Goal: Task Accomplishment & Management: Use online tool/utility

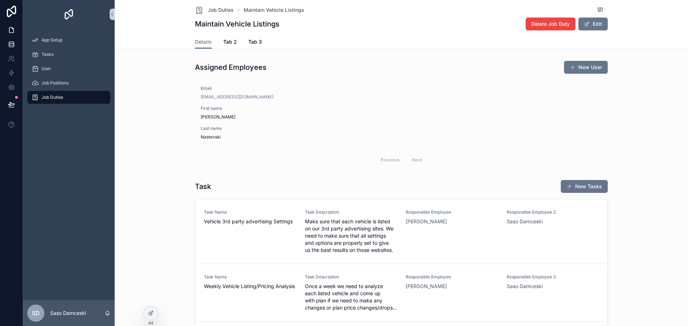
click at [12, 42] on icon at bounding box center [11, 43] width 5 height 2
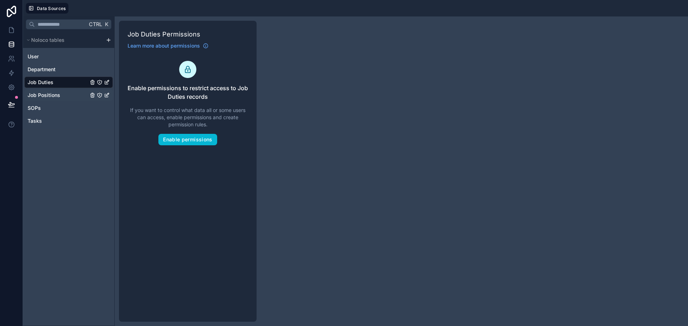
click at [49, 95] on span "Job Positions" at bounding box center [44, 95] width 33 height 7
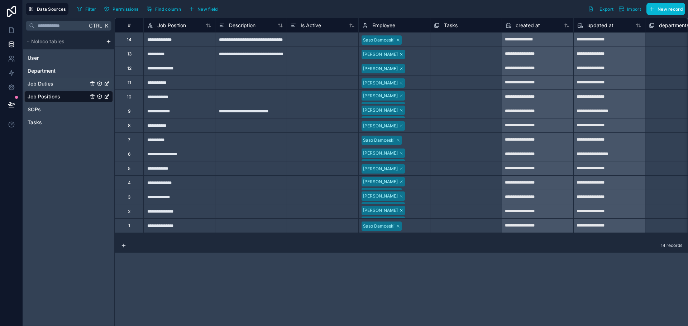
click at [46, 83] on span "Job Duties" at bounding box center [41, 83] width 26 height 7
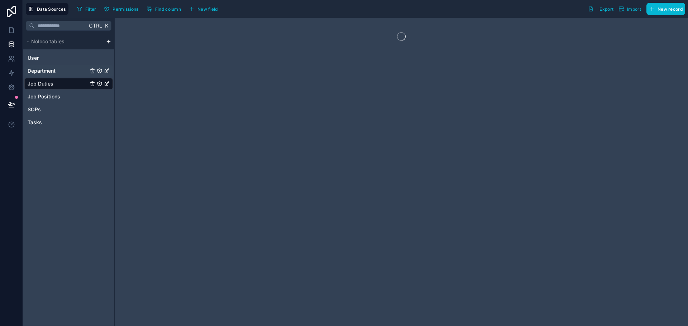
click at [45, 72] on span "Department" at bounding box center [42, 70] width 28 height 7
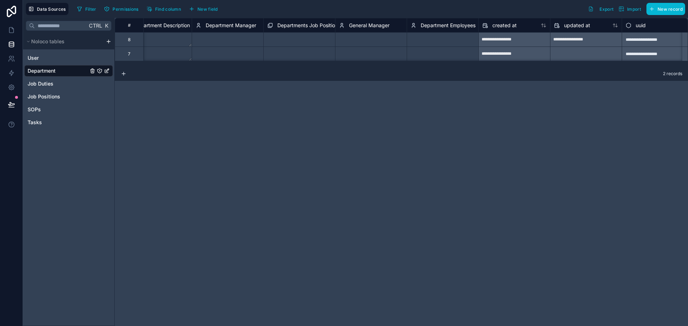
scroll to position [0, 106]
click at [200, 9] on span "New field" at bounding box center [207, 8] width 20 height 5
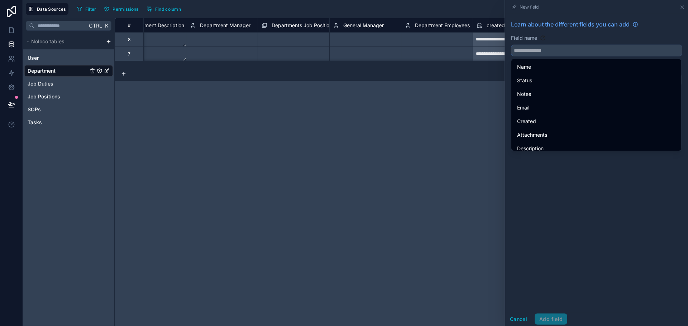
click at [547, 52] on input "text" at bounding box center [596, 50] width 170 height 11
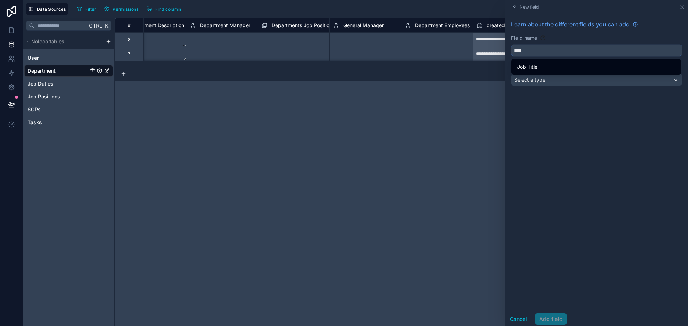
click at [511, 44] on button "***" at bounding box center [596, 50] width 171 height 12
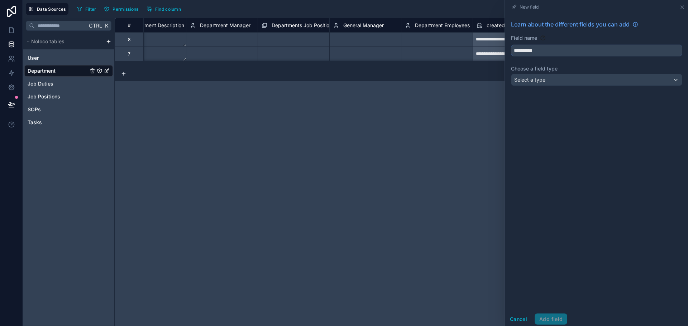
type input "**********"
click at [551, 78] on div "Select a type" at bounding box center [596, 79] width 170 height 11
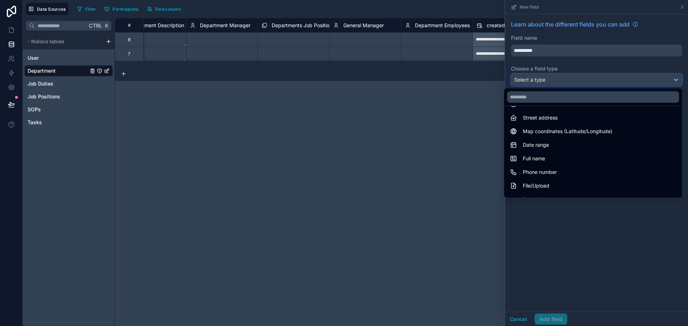
scroll to position [208, 0]
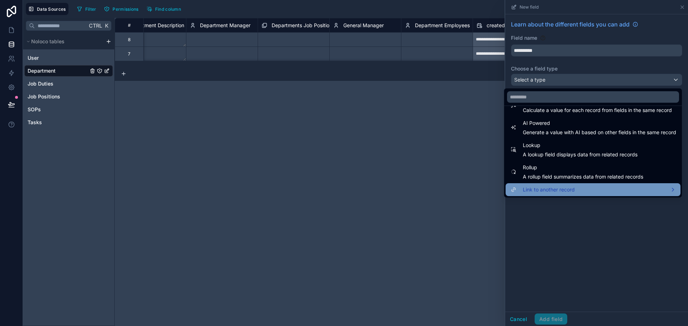
click at [558, 186] on span "Link to another record" at bounding box center [549, 190] width 52 height 9
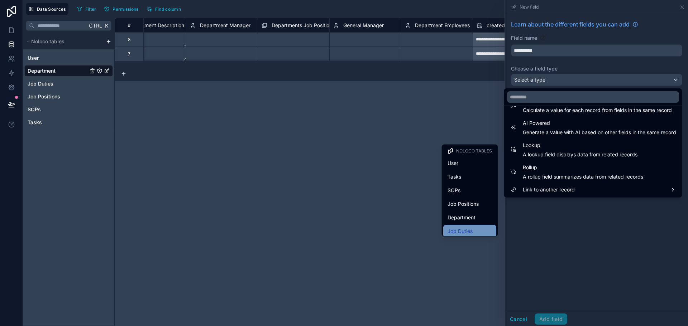
click at [470, 232] on div "Job Duties" at bounding box center [469, 231] width 44 height 9
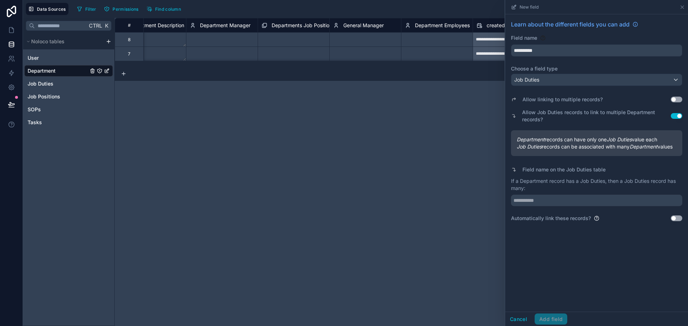
click at [673, 101] on button "Use setting" at bounding box center [676, 100] width 11 height 6
click at [680, 116] on button "Use setting" at bounding box center [676, 116] width 11 height 6
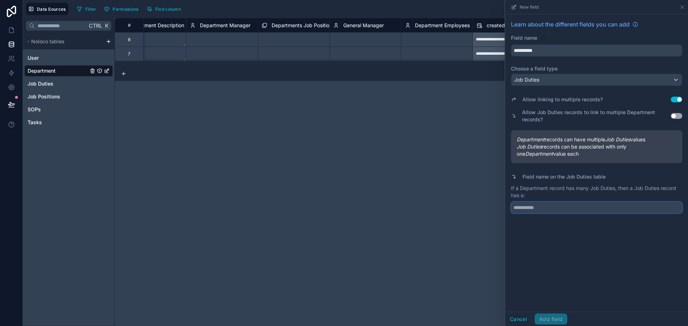
click at [565, 205] on input "text" at bounding box center [596, 207] width 171 height 11
type input "**********"
click at [550, 320] on button "Add field" at bounding box center [550, 319] width 33 height 11
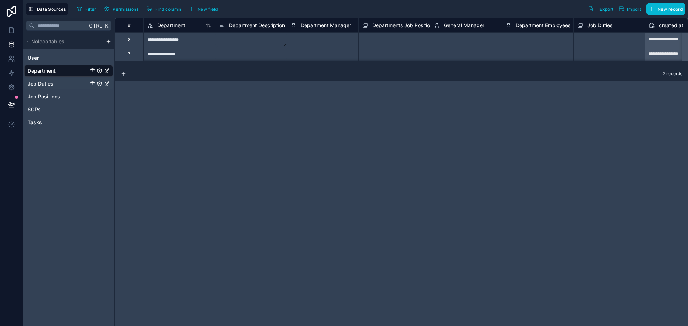
click at [55, 87] on div "Job Duties" at bounding box center [68, 83] width 88 height 11
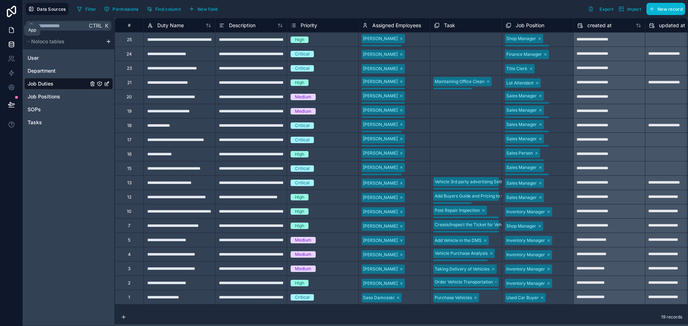
click at [10, 29] on icon at bounding box center [11, 30] width 7 height 7
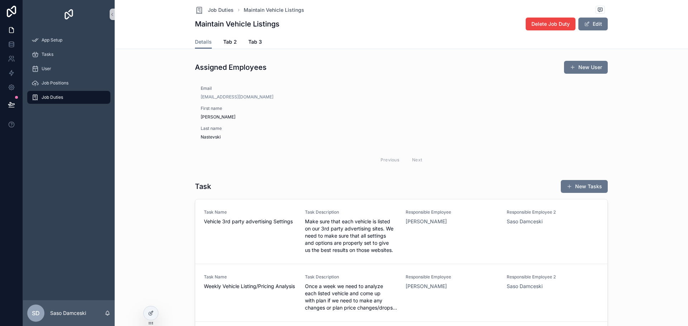
click at [56, 99] on span "Job Duties" at bounding box center [52, 98] width 21 height 6
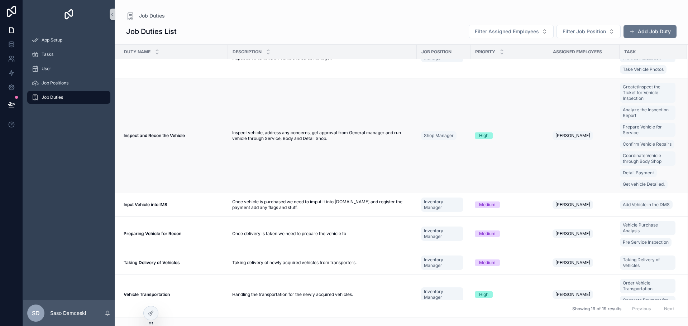
scroll to position [551, 0]
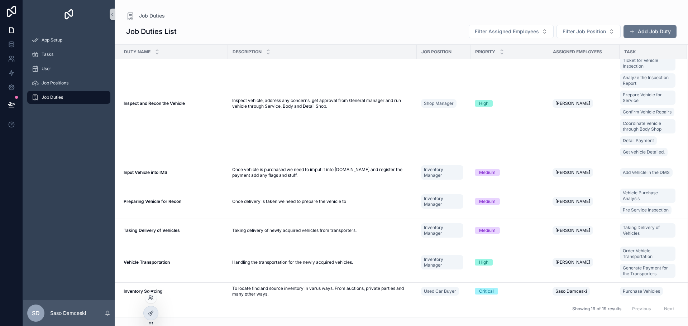
click at [153, 313] on icon at bounding box center [151, 314] width 6 height 6
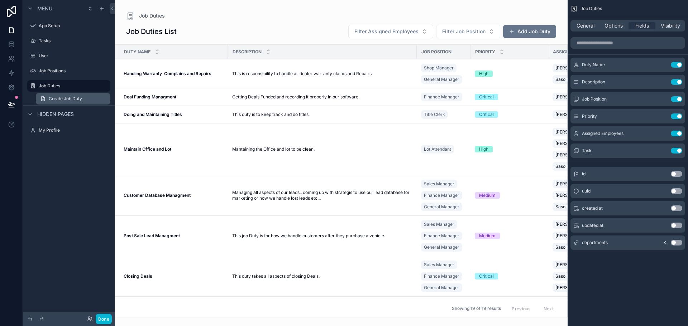
click at [69, 99] on span "Create Job Duty" at bounding box center [65, 99] width 33 height 6
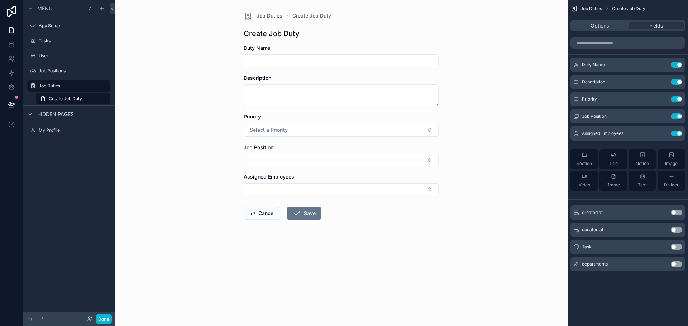
click at [676, 266] on button "Use setting" at bounding box center [676, 264] width 11 height 6
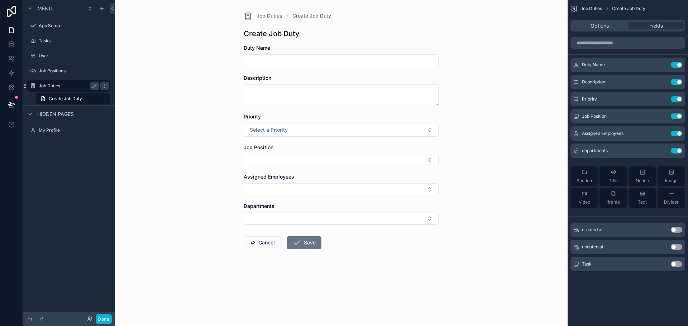
click at [52, 86] on label "Job Duties" at bounding box center [67, 86] width 57 height 6
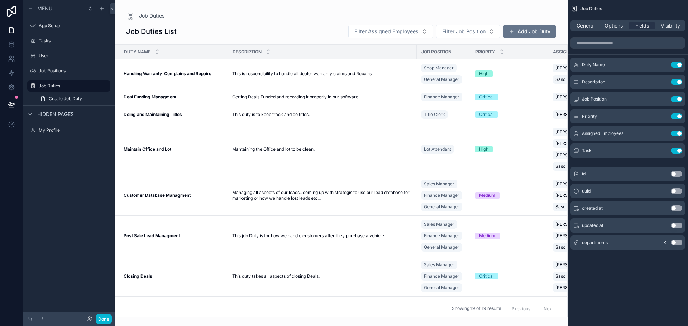
click at [316, 73] on div "scrollable content" at bounding box center [341, 163] width 453 height 326
click at [281, 72] on span "This is responsibility to handle all dealer warranty claims and Repairs" at bounding box center [301, 74] width 139 height 6
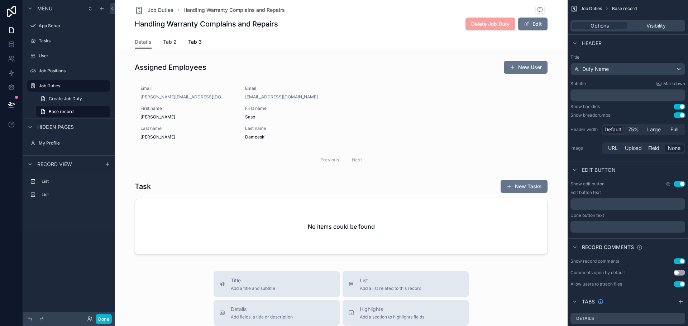
click at [165, 40] on span "Tab 2" at bounding box center [170, 41] width 14 height 7
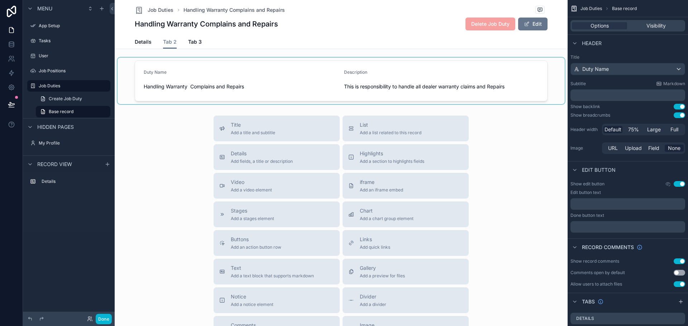
click at [311, 85] on div "scrollable content" at bounding box center [340, 81] width 447 height 47
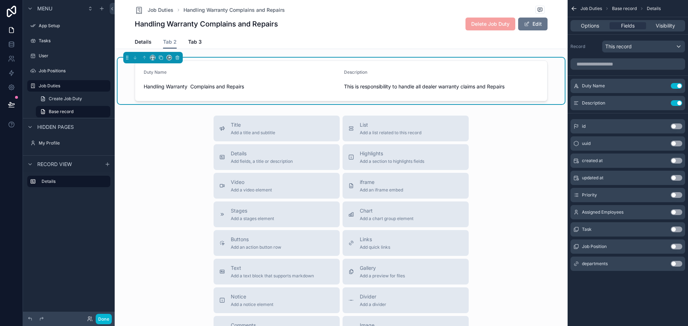
click at [675, 265] on button "Use setting" at bounding box center [676, 264] width 11 height 6
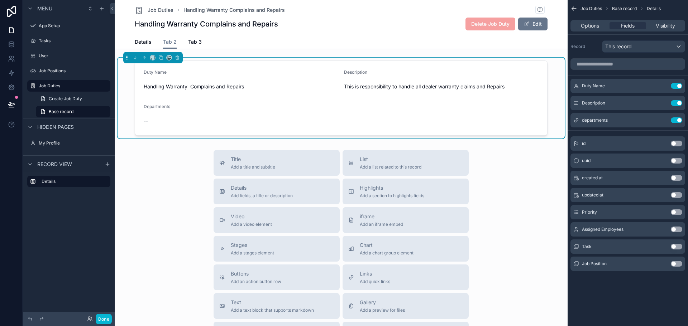
click at [679, 229] on button "Use setting" at bounding box center [676, 230] width 11 height 6
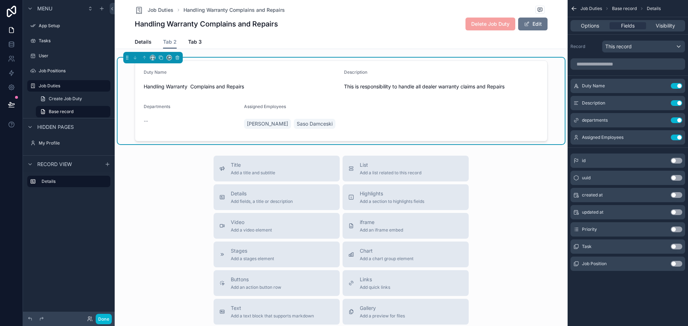
click at [676, 244] on button "Use setting" at bounding box center [676, 247] width 11 height 6
click at [678, 264] on button "Use setting" at bounding box center [676, 264] width 11 height 6
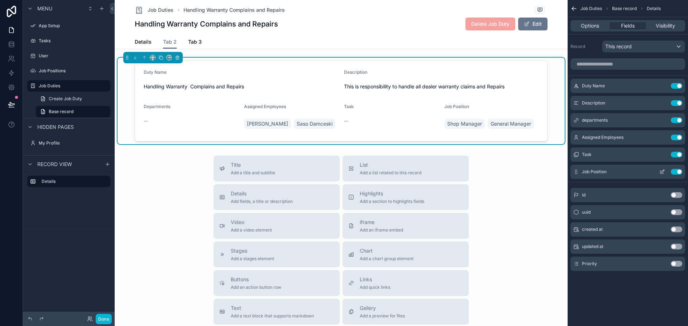
click at [674, 172] on button "Use setting" at bounding box center [676, 172] width 11 height 6
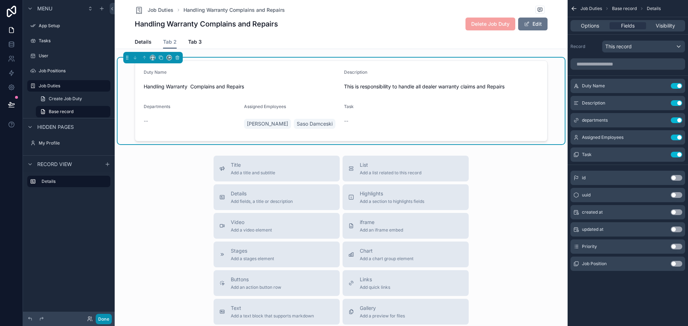
click at [101, 321] on button "Done" at bounding box center [104, 319] width 16 height 10
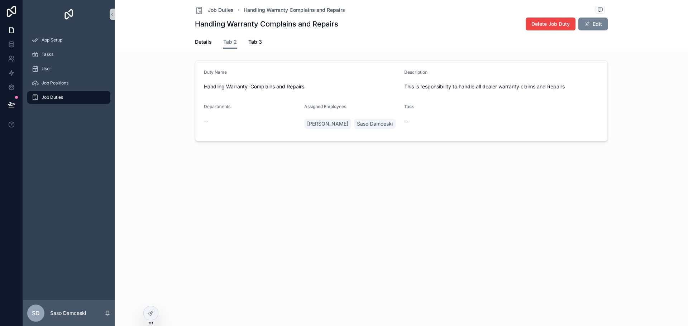
click at [590, 28] on button "Edit" at bounding box center [592, 24] width 29 height 13
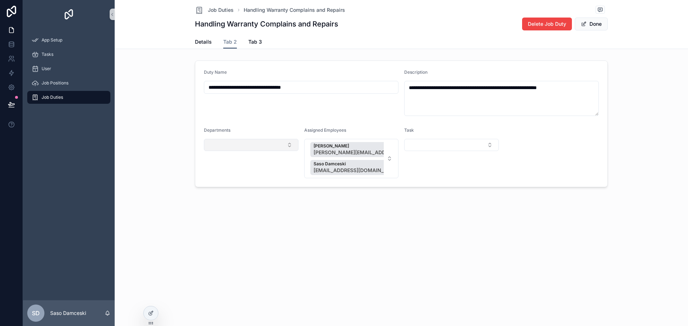
click at [284, 147] on button "Select Button" at bounding box center [251, 145] width 95 height 12
click at [323, 225] on div "**********" at bounding box center [401, 118] width 573 height 236
click at [10, 45] on icon at bounding box center [11, 44] width 7 height 7
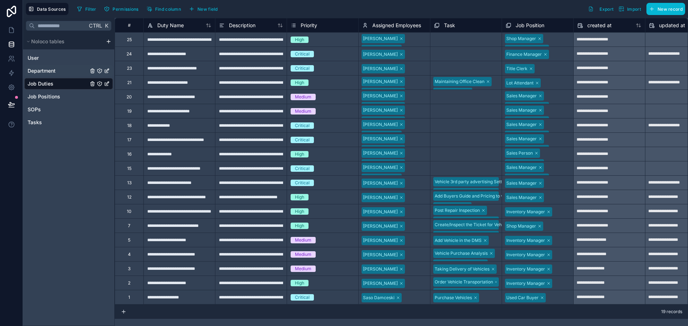
click at [53, 71] on span "Department" at bounding box center [42, 70] width 28 height 7
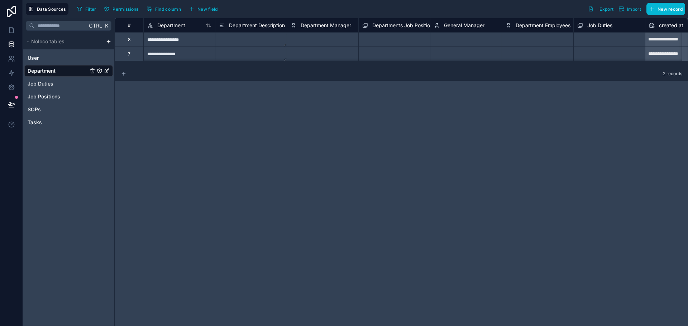
click at [123, 75] on icon at bounding box center [124, 74] width 6 height 6
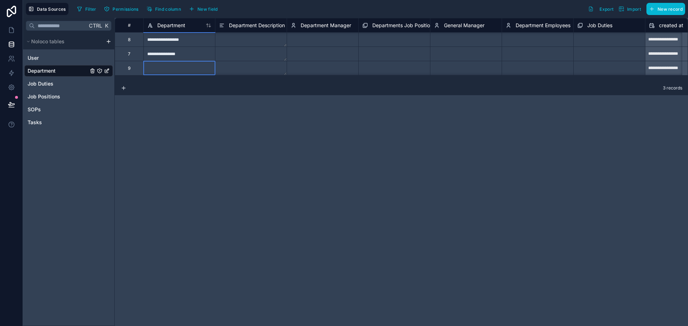
scroll to position [0, 0]
click at [154, 70] on div at bounding box center [179, 68] width 72 height 14
click at [154, 70] on input at bounding box center [179, 68] width 71 height 14
type input "**********"
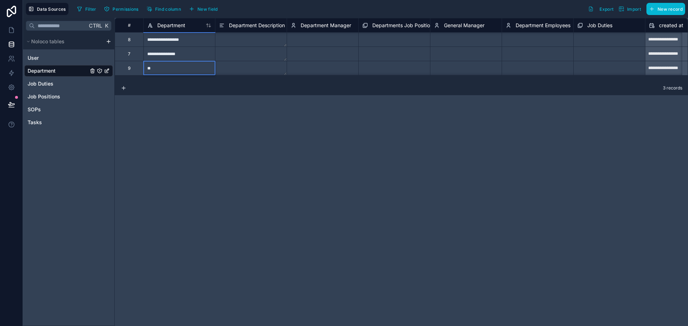
type input "*"
type input "**********"
click at [9, 30] on icon at bounding box center [11, 30] width 4 height 5
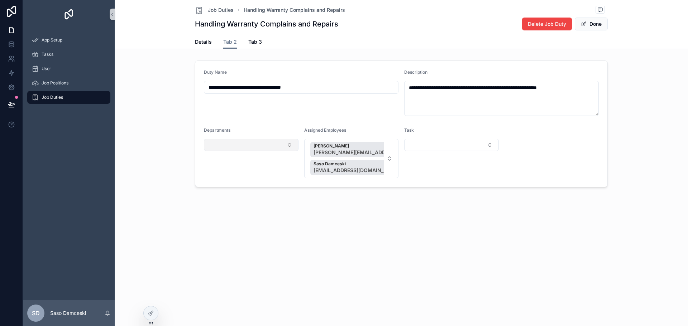
click at [250, 145] on button "Select Button" at bounding box center [251, 145] width 95 height 12
click at [250, 186] on span "Service Department" at bounding box center [231, 184] width 47 height 7
click at [54, 100] on span "Job Duties" at bounding box center [52, 98] width 21 height 6
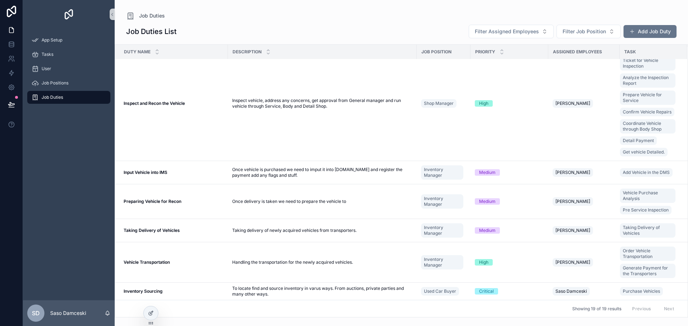
scroll to position [551, 0]
click at [166, 292] on div "Inventory Sourcing Inventory Sourcing" at bounding box center [174, 292] width 100 height 6
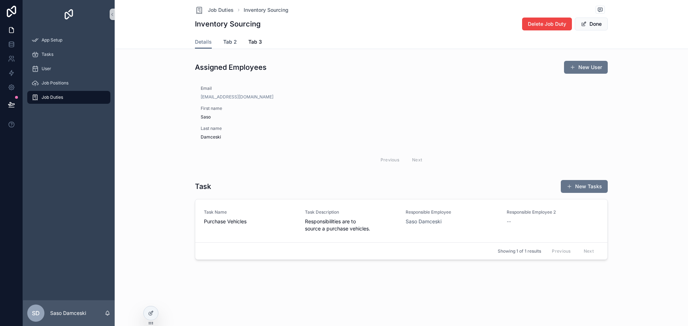
click at [234, 42] on span "Tab 2" at bounding box center [230, 41] width 14 height 7
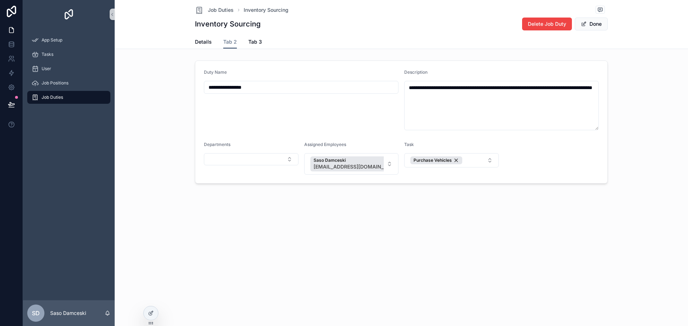
click at [231, 166] on div "Departments" at bounding box center [251, 158] width 95 height 33
click at [232, 164] on button "Select Button" at bounding box center [251, 159] width 95 height 12
click at [249, 209] on span "Sales Department" at bounding box center [229, 210] width 42 height 7
click at [65, 96] on div "Job Duties" at bounding box center [69, 97] width 75 height 11
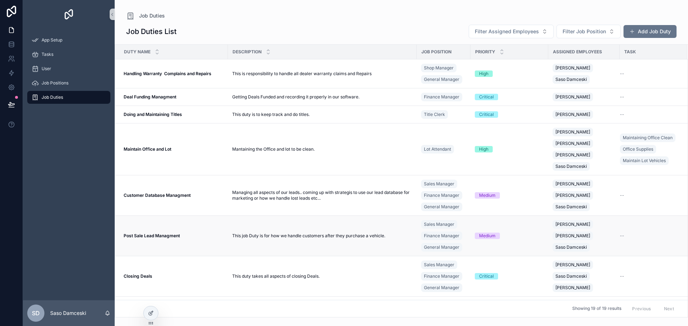
click at [167, 235] on strong "Post Sale Lead Managment" at bounding box center [152, 235] width 56 height 5
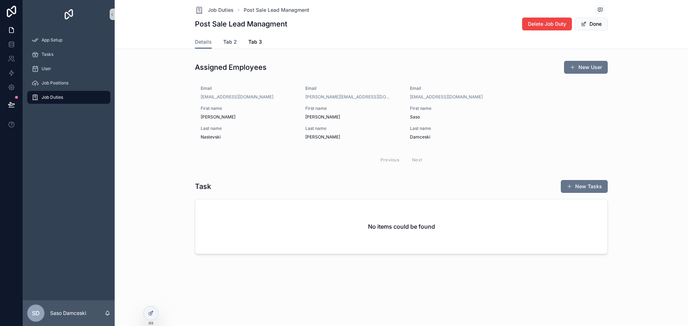
click at [231, 43] on span "Tab 2" at bounding box center [230, 41] width 14 height 7
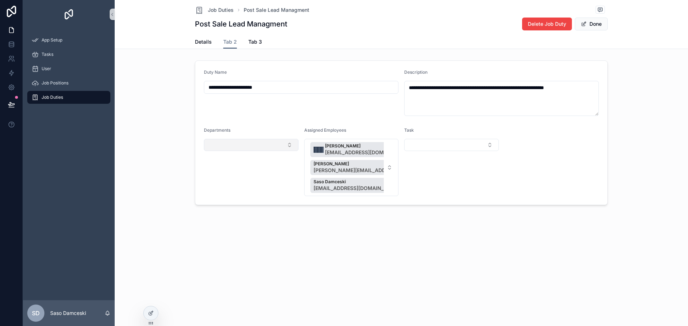
click at [235, 148] on button "Select Button" at bounding box center [251, 145] width 95 height 12
click at [234, 196] on span "Sales Department" at bounding box center [229, 196] width 42 height 7
click at [48, 99] on span "Job Duties" at bounding box center [52, 98] width 21 height 6
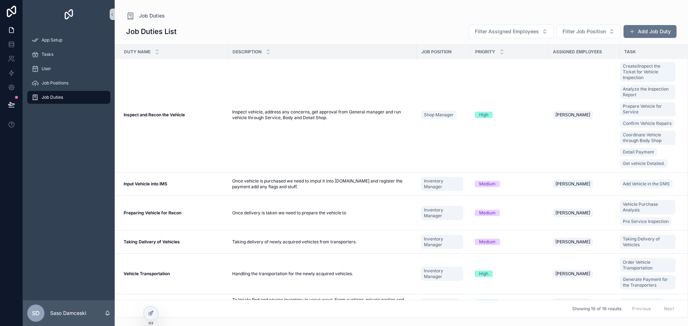
scroll to position [551, 0]
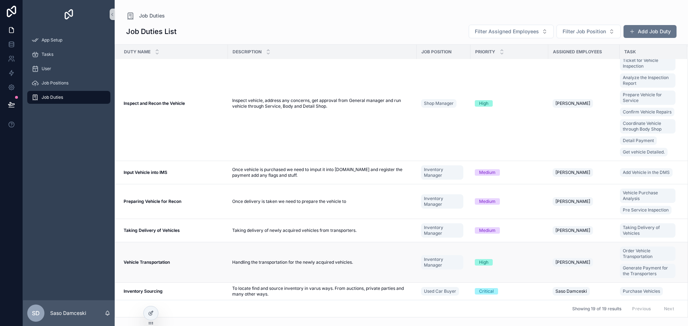
click at [154, 265] on strong "Vehicle Transportation" at bounding box center [147, 262] width 46 height 5
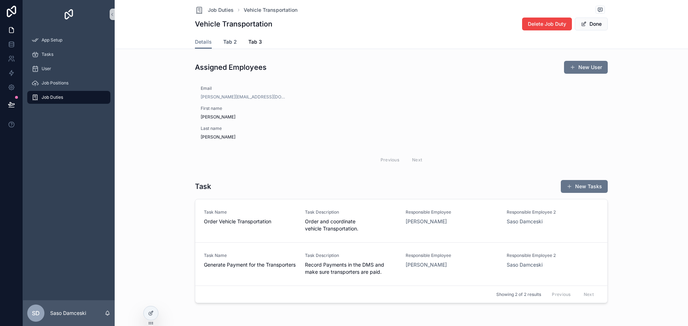
click at [227, 44] on span "Tab 2" at bounding box center [230, 41] width 14 height 7
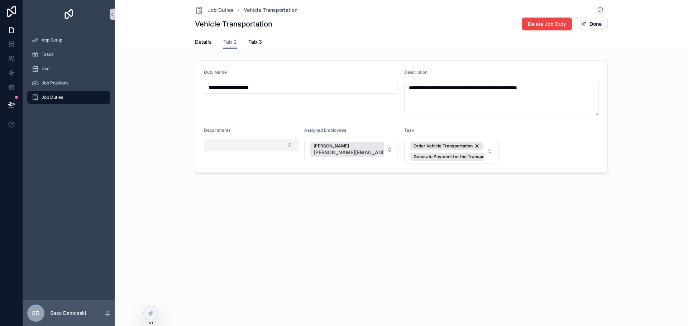
click at [263, 139] on button "Select Button" at bounding box center [251, 145] width 95 height 12
click at [343, 195] on div "**********" at bounding box center [401, 111] width 573 height 222
click at [58, 128] on div "App Setup Tasks User Job Positions Job Duties" at bounding box center [69, 165] width 92 height 272
click at [156, 313] on div at bounding box center [151, 314] width 14 height 14
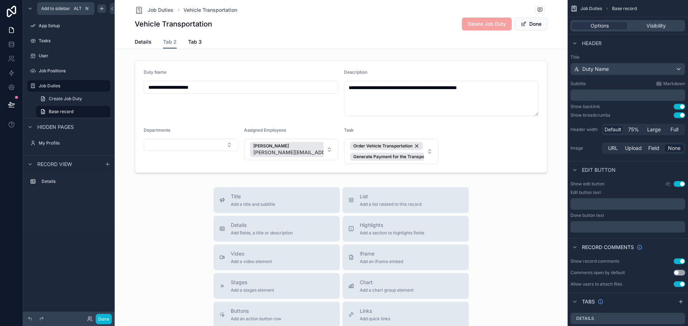
click at [100, 9] on icon "scrollable content" at bounding box center [102, 9] width 6 height 6
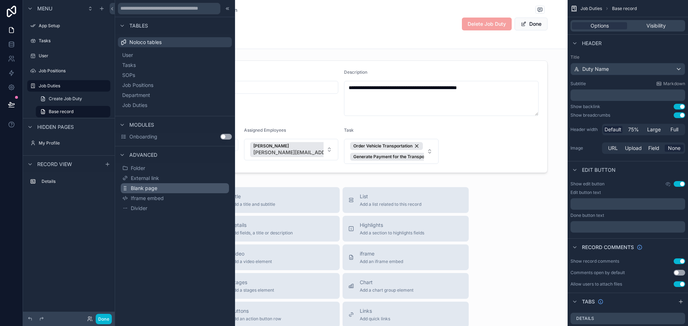
click at [164, 187] on button "Blank page" at bounding box center [175, 188] width 108 height 10
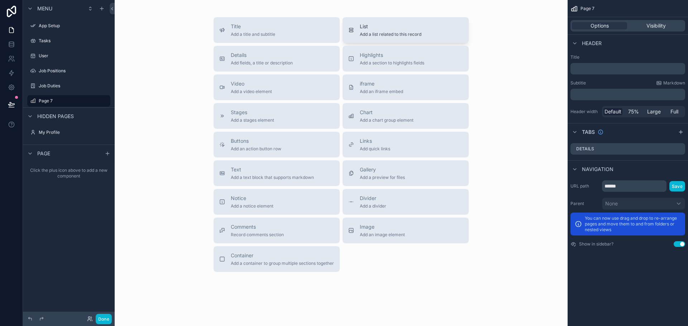
click at [385, 32] on span "Add a list related to this record" at bounding box center [391, 35] width 62 height 6
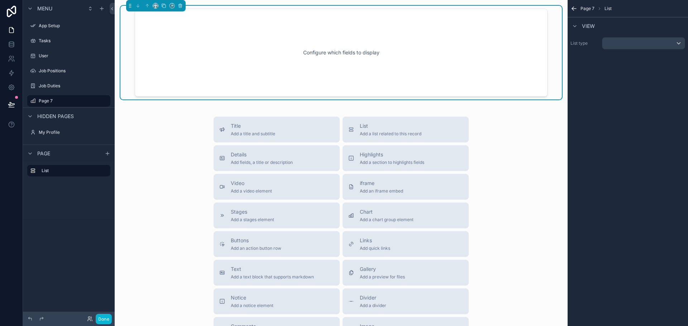
click at [428, 49] on div "Configure which fields to display" at bounding box center [340, 52] width 389 height 64
click at [622, 43] on div "scrollable content" at bounding box center [643, 43] width 82 height 11
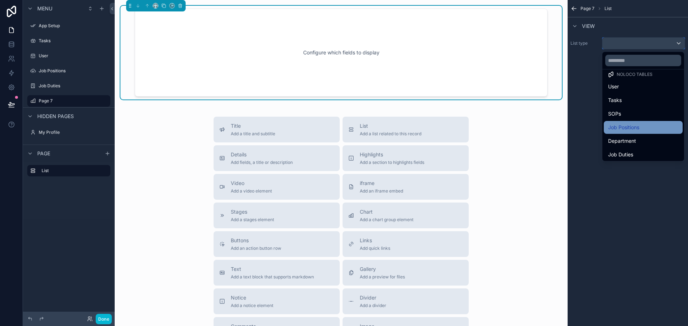
scroll to position [7, 0]
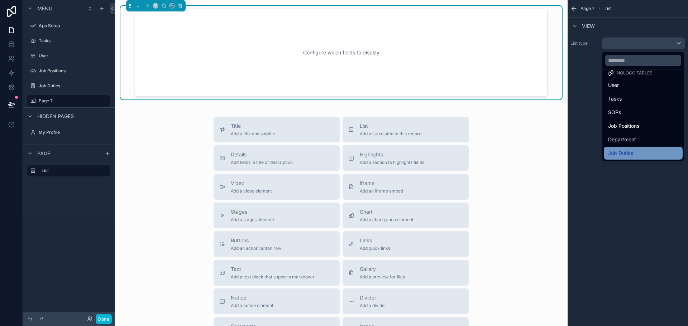
click at [650, 149] on div "Job Duties" at bounding box center [643, 153] width 70 height 9
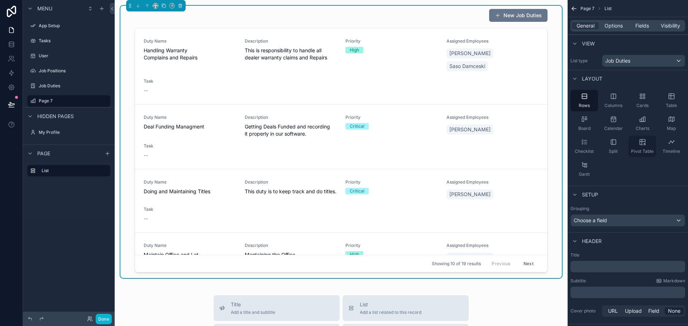
click at [642, 148] on div "Pivot Table" at bounding box center [642, 146] width 28 height 21
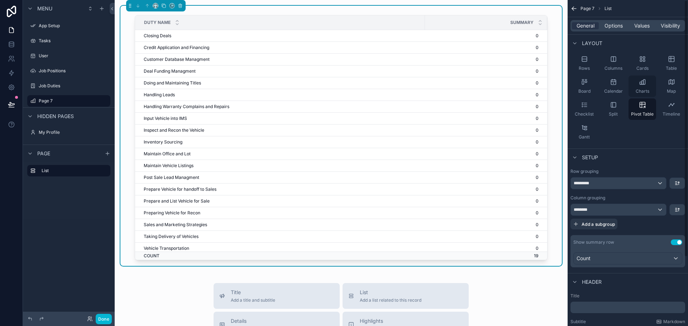
scroll to position [0, 0]
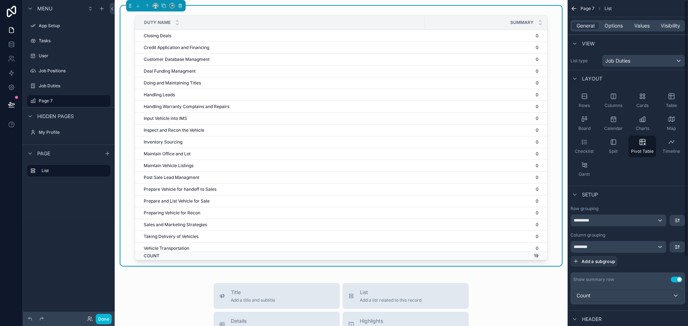
click at [613, 21] on div "General Options Values Visibility" at bounding box center [627, 25] width 115 height 11
click at [613, 23] on span "Options" at bounding box center [613, 25] width 18 height 7
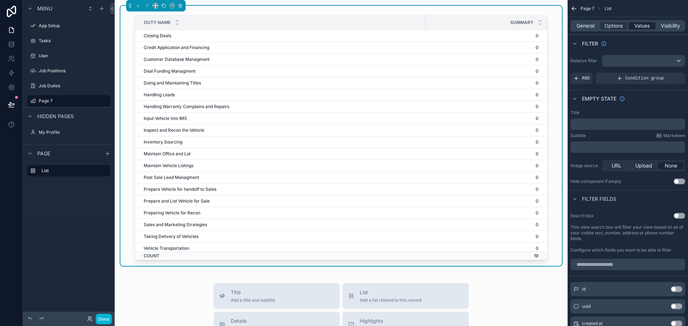
click at [638, 27] on span "Values" at bounding box center [641, 25] width 15 height 7
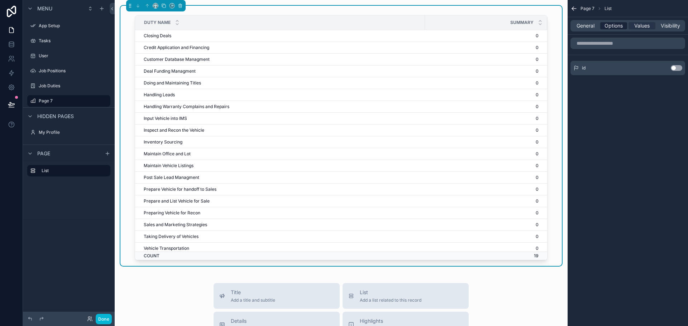
click at [615, 25] on span "Options" at bounding box center [613, 25] width 18 height 7
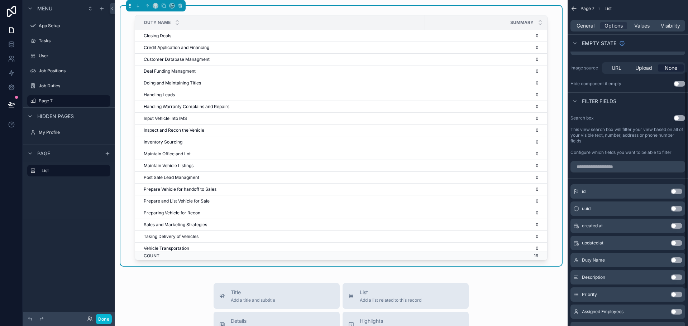
scroll to position [107, 0]
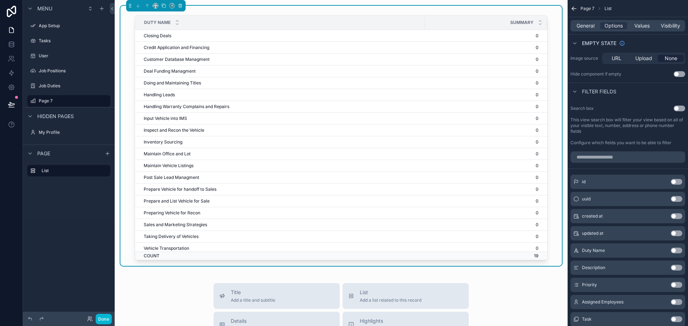
click at [677, 252] on button "Use setting" at bounding box center [676, 251] width 11 height 6
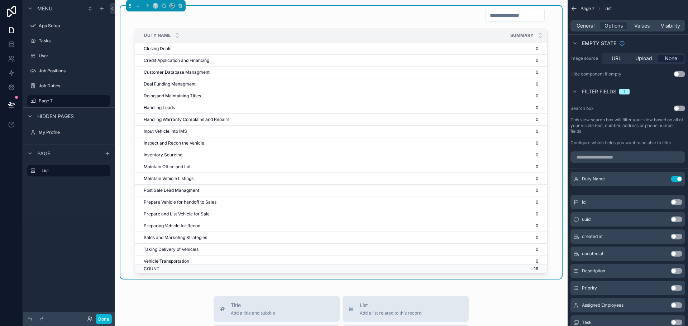
click at [677, 252] on button "Use setting" at bounding box center [676, 254] width 11 height 6
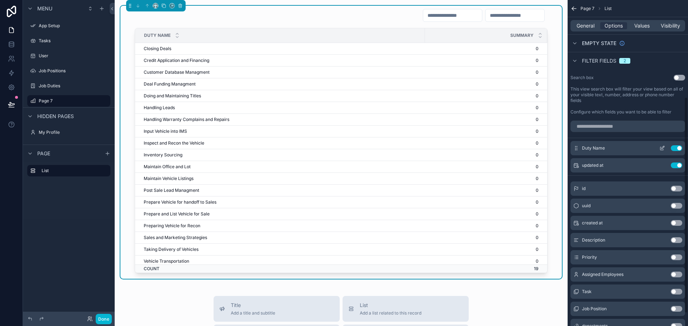
scroll to position [165, 0]
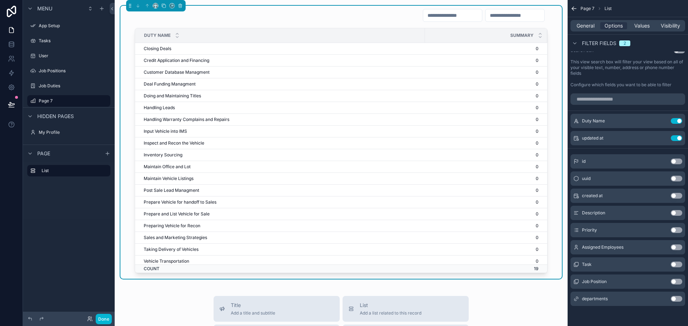
click at [676, 162] on button "Use setting" at bounding box center [676, 162] width 11 height 6
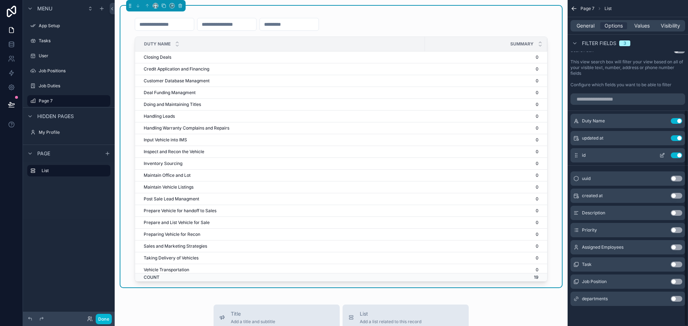
click at [676, 154] on button "Use setting" at bounding box center [676, 156] width 11 height 6
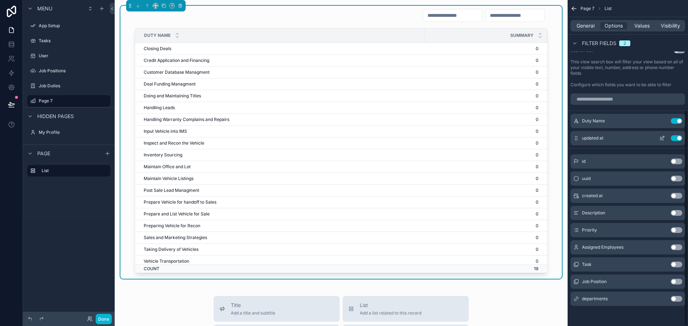
click at [675, 140] on button "Use setting" at bounding box center [676, 138] width 11 height 6
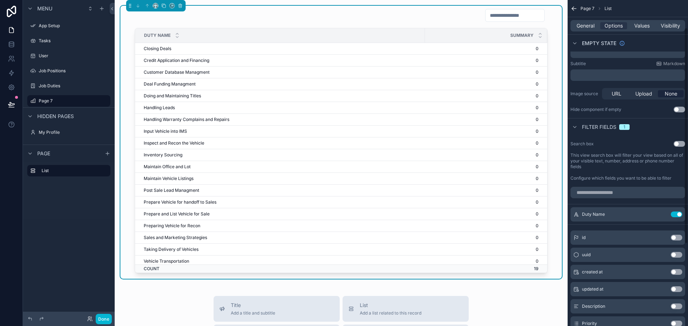
scroll to position [0, 0]
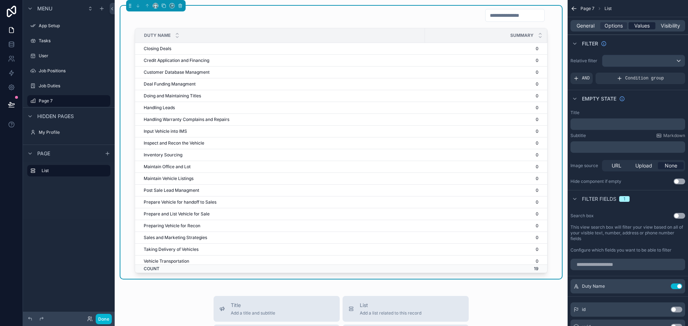
click at [641, 29] on span "Values" at bounding box center [641, 25] width 15 height 7
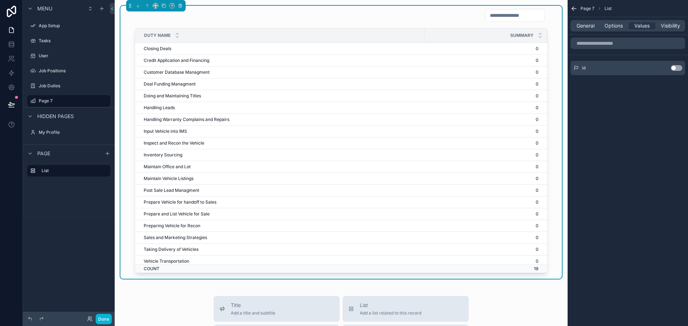
click at [674, 69] on button "Use setting" at bounding box center [676, 68] width 11 height 6
click at [678, 66] on button "Use setting" at bounding box center [676, 65] width 11 height 6
click at [624, 45] on input "scrollable content" at bounding box center [627, 43] width 115 height 11
click at [584, 27] on span "General" at bounding box center [585, 25] width 18 height 7
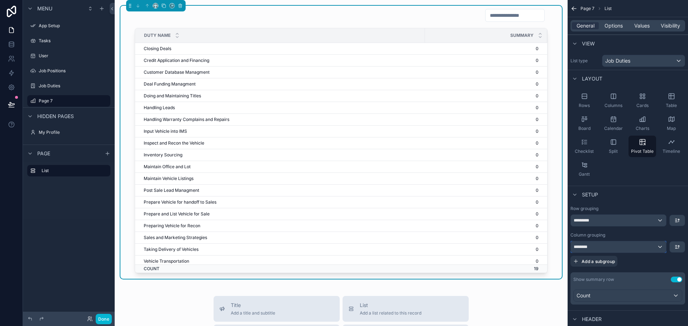
click at [629, 249] on div "********" at bounding box center [618, 246] width 95 height 11
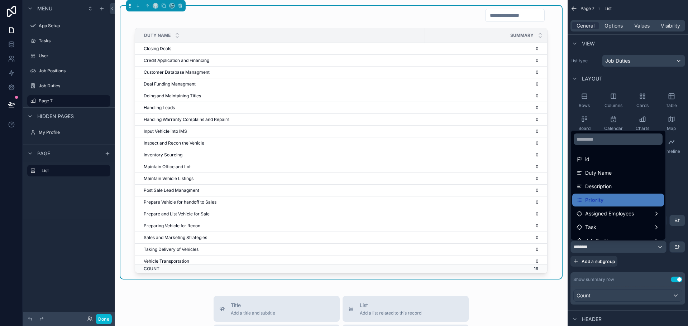
scroll to position [24, 0]
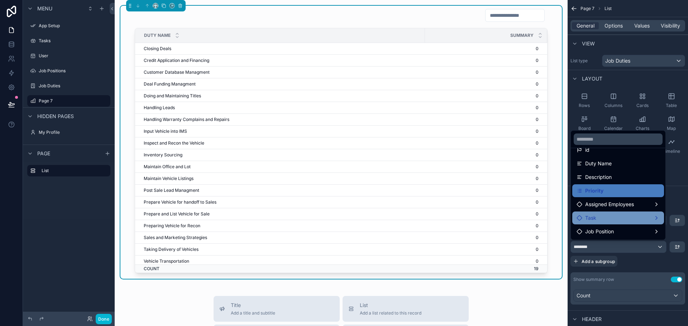
click at [638, 216] on div "Task" at bounding box center [617, 218] width 83 height 9
click at [653, 217] on div "Task" at bounding box center [617, 218] width 83 height 9
click at [605, 218] on div "Task" at bounding box center [617, 218] width 83 height 9
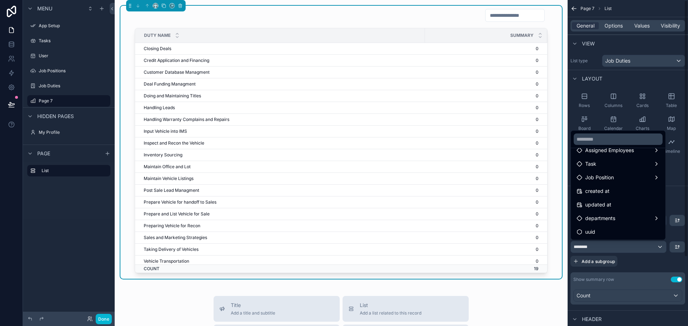
click at [513, 287] on div "Duty Name Summary Closing Deals 0 Credit Application and Financing 0 Customer D…" at bounding box center [341, 304] width 453 height 609
click at [681, 177] on div "scrollable content" at bounding box center [344, 163] width 688 height 326
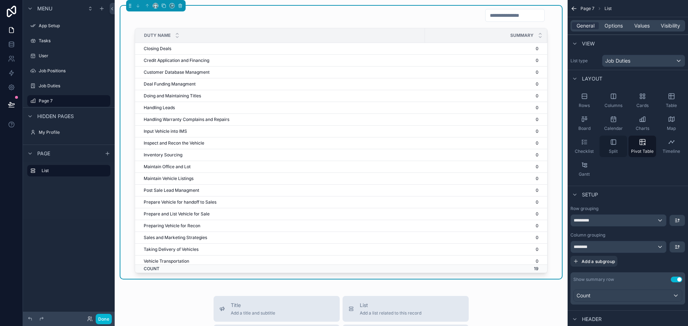
click at [617, 147] on div "Split" at bounding box center [613, 146] width 28 height 21
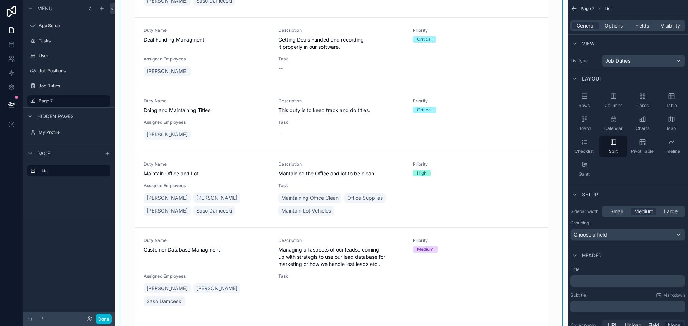
scroll to position [0, 0]
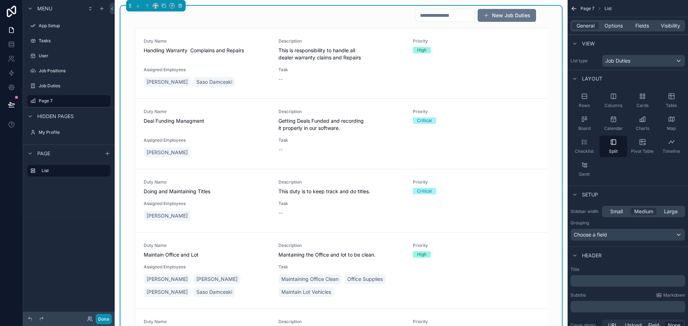
click at [104, 320] on button "Done" at bounding box center [104, 319] width 16 height 10
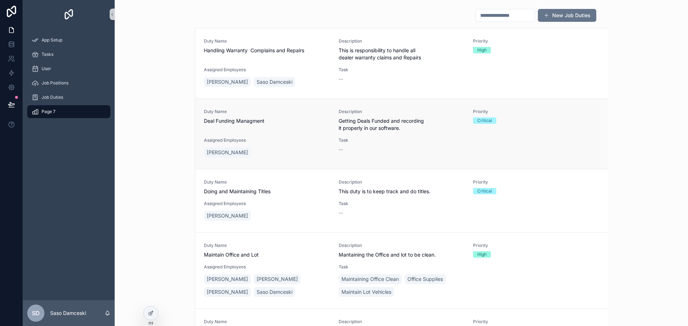
click at [301, 129] on div "Duty Name Deal Funding Managment" at bounding box center [267, 120] width 126 height 23
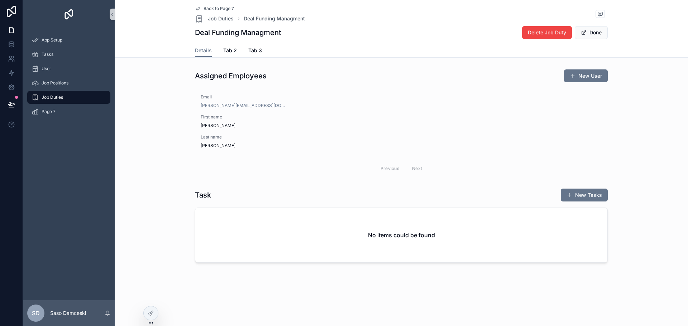
click at [210, 9] on span "Back to Page 7" at bounding box center [218, 9] width 30 height 6
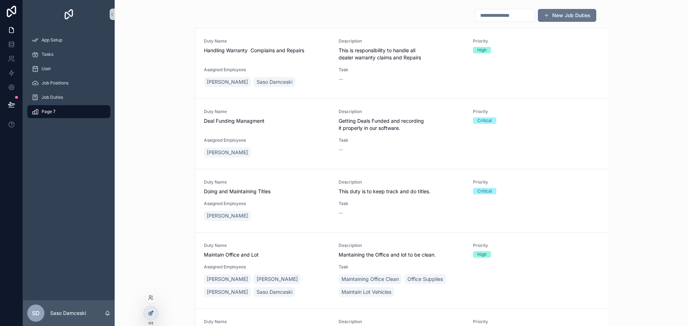
click at [152, 313] on icon at bounding box center [151, 314] width 6 height 6
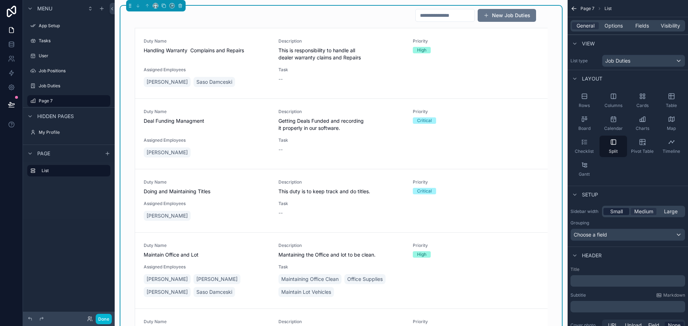
click at [618, 213] on span "Small" at bounding box center [616, 211] width 13 height 7
click at [640, 214] on span "Medium" at bounding box center [643, 211] width 19 height 7
click at [668, 213] on span "Large" at bounding box center [671, 211] width 14 height 7
click at [647, 213] on span "Medium" at bounding box center [643, 211] width 19 height 7
click at [611, 234] on div "Choose a field" at bounding box center [628, 234] width 114 height 11
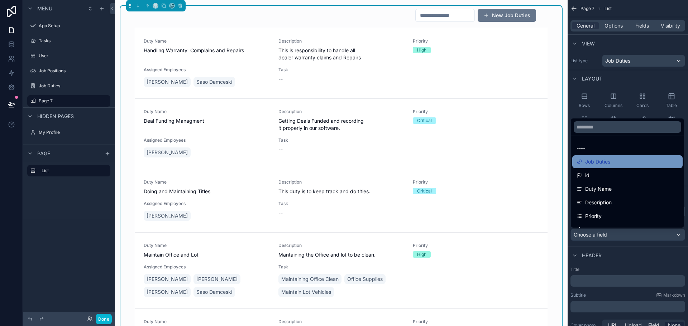
click at [612, 162] on div "Job Duties" at bounding box center [627, 162] width 102 height 9
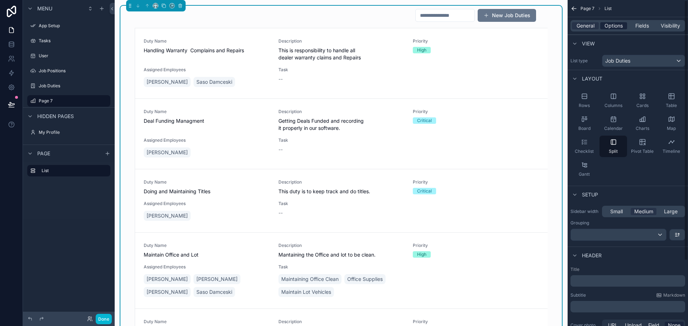
click at [612, 24] on span "Options" at bounding box center [613, 25] width 18 height 7
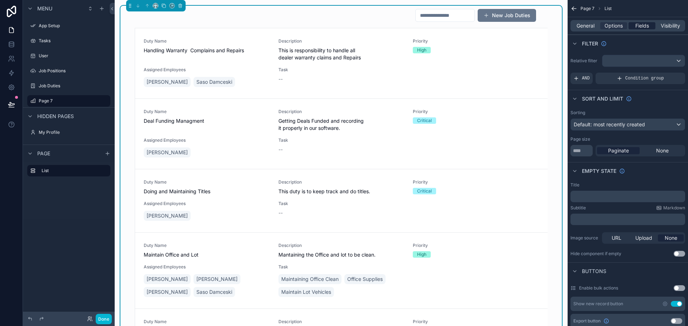
click at [638, 25] on span "Fields" at bounding box center [642, 25] width 14 height 7
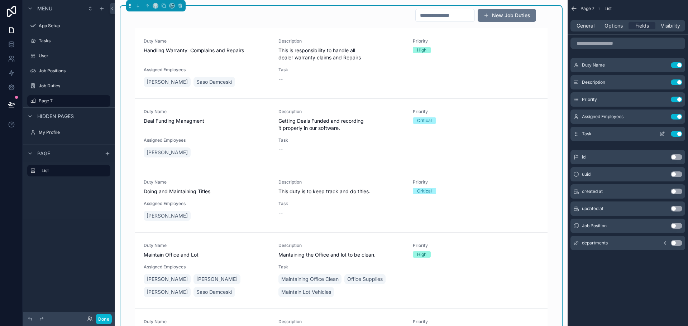
click at [678, 134] on button "Use setting" at bounding box center [676, 134] width 11 height 6
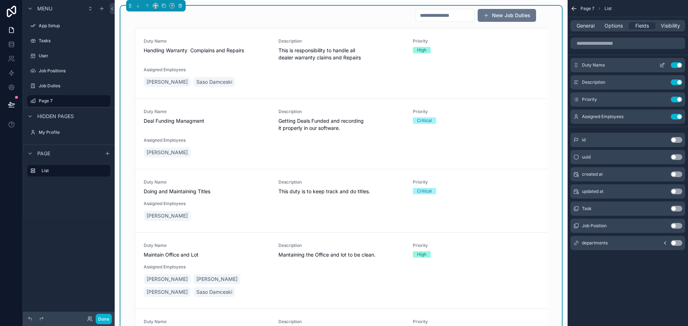
click at [662, 66] on icon "scrollable content" at bounding box center [662, 65] width 6 height 6
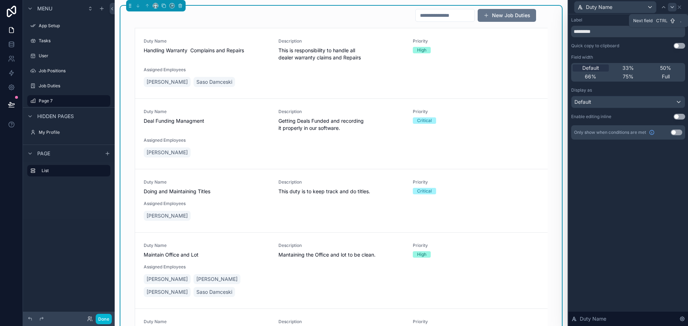
click at [671, 9] on icon at bounding box center [672, 7] width 6 height 6
click at [671, 8] on icon at bounding box center [672, 7] width 6 height 6
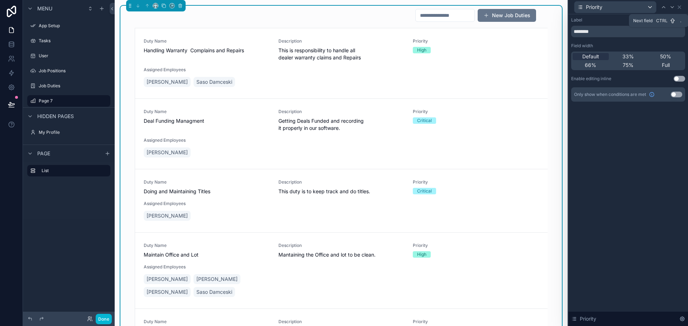
click at [671, 8] on icon at bounding box center [672, 7] width 6 height 6
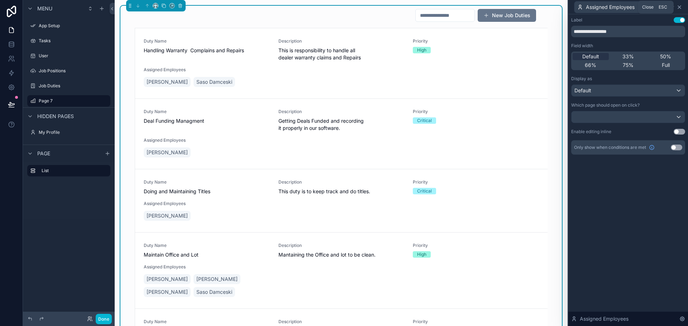
click at [678, 7] on icon at bounding box center [679, 7] width 6 height 6
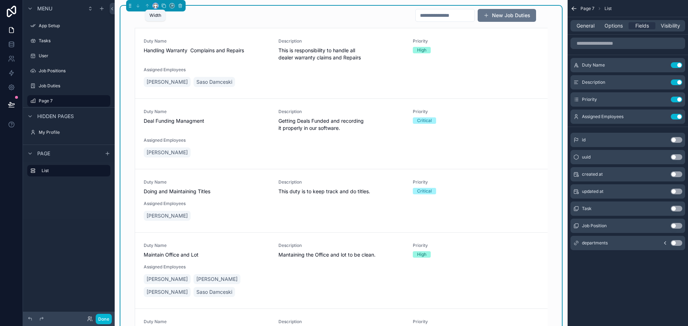
click at [156, 5] on icon "scrollable content" at bounding box center [155, 5] width 5 height 5
click at [310, 72] on div "scrollable content" at bounding box center [344, 163] width 688 height 326
click at [614, 24] on span "Options" at bounding box center [613, 25] width 18 height 7
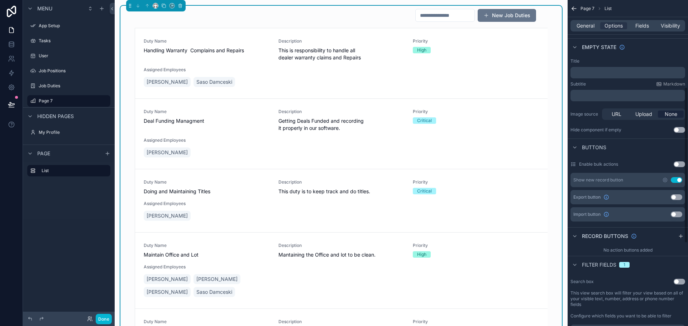
scroll to position [107, 0]
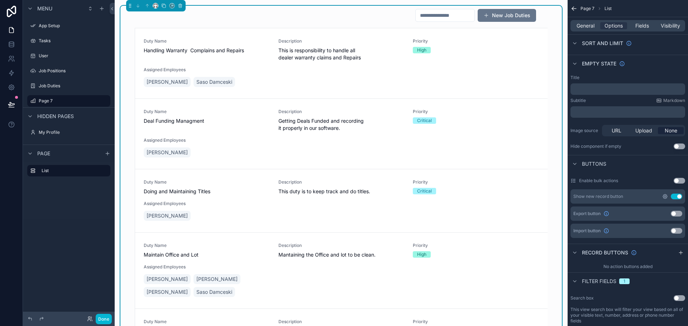
click at [666, 197] on icon "scrollable content" at bounding box center [665, 197] width 6 height 6
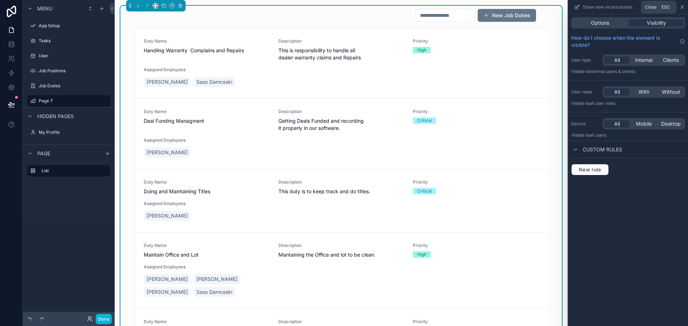
click at [681, 8] on icon at bounding box center [682, 7] width 3 height 3
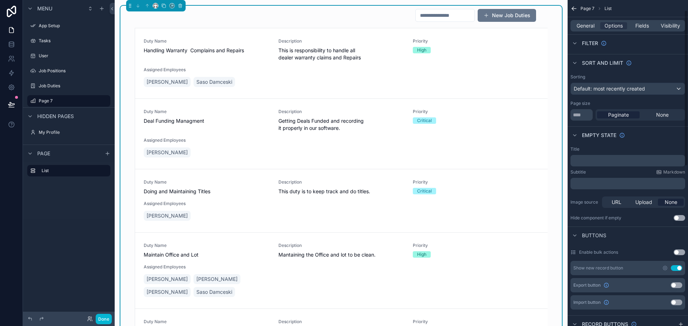
scroll to position [0, 0]
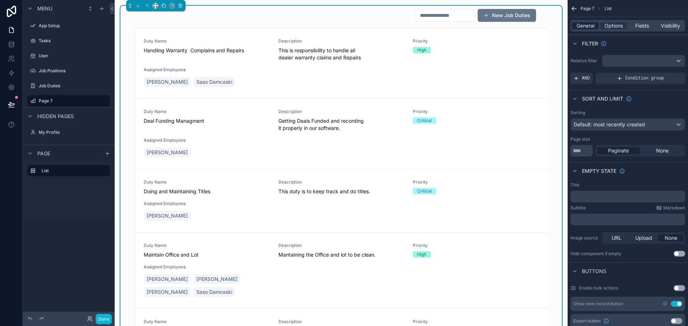
click at [589, 24] on span "General" at bounding box center [585, 25] width 18 height 7
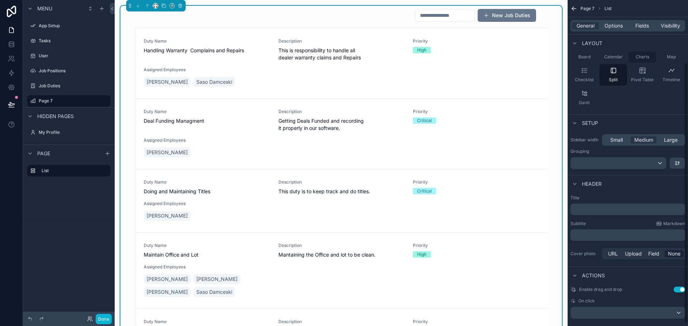
scroll to position [82, 0]
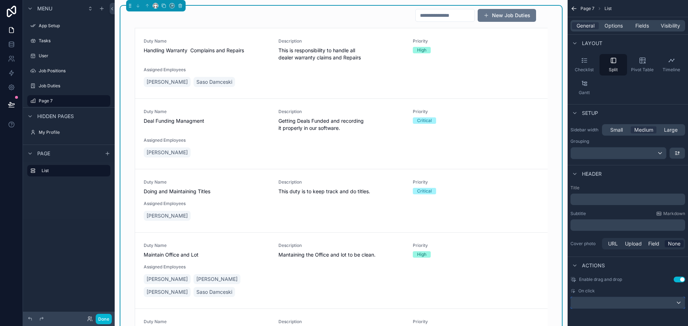
click at [601, 302] on div "scrollable content" at bounding box center [628, 302] width 114 height 11
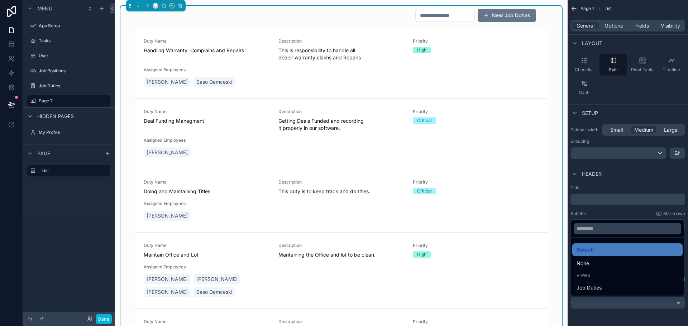
click at [598, 289] on span "Job Duties" at bounding box center [588, 288] width 25 height 9
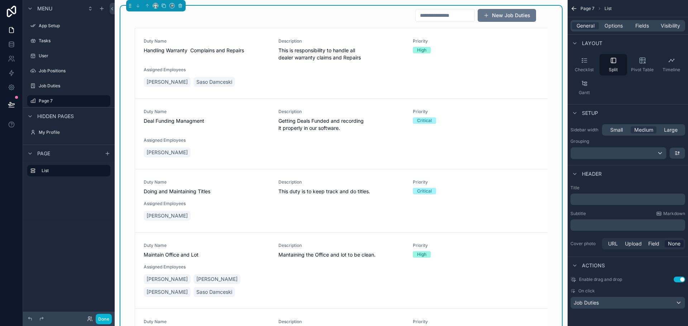
click at [628, 311] on div "Enable drag and drop Use setting On click Job Duties" at bounding box center [627, 293] width 120 height 38
click at [589, 290] on span "On click" at bounding box center [586, 291] width 16 height 6
click at [591, 68] on span "Checklist" at bounding box center [584, 70] width 19 height 6
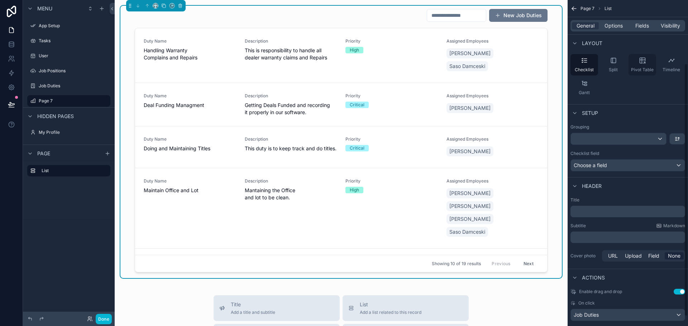
click at [634, 67] on span "Pivot Table" at bounding box center [642, 70] width 23 height 6
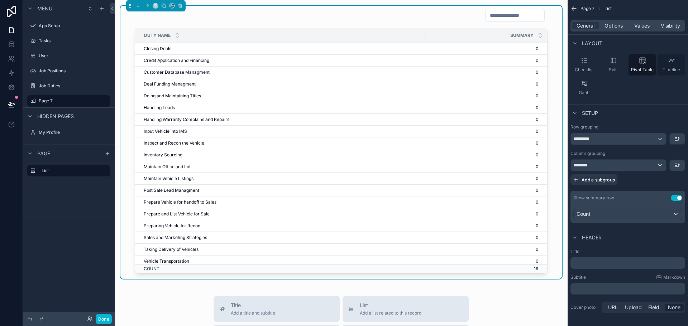
click at [669, 66] on div "Timeline" at bounding box center [671, 64] width 28 height 21
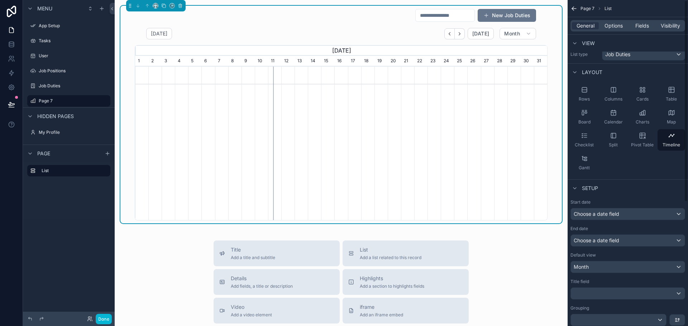
scroll to position [0, 0]
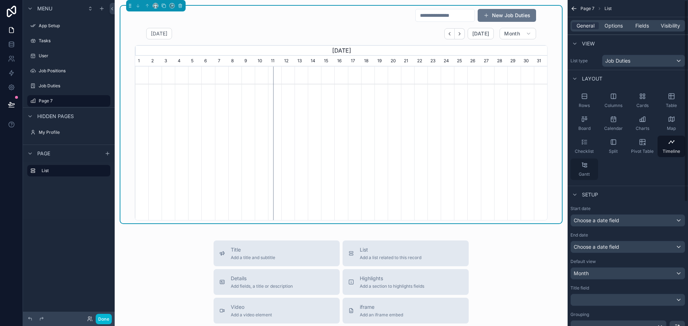
click at [586, 164] on icon "scrollable content" at bounding box center [584, 165] width 7 height 7
click at [643, 124] on div "Charts" at bounding box center [642, 123] width 28 height 21
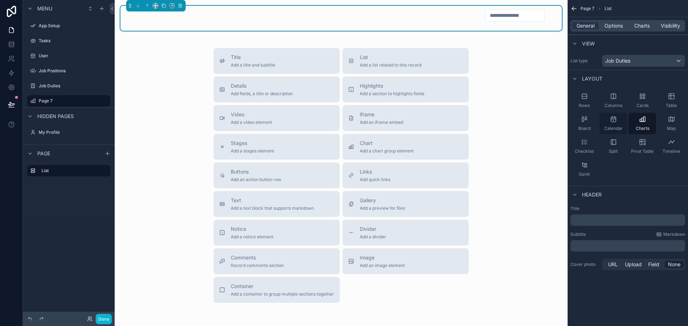
click at [614, 123] on div "Calendar" at bounding box center [613, 123] width 28 height 21
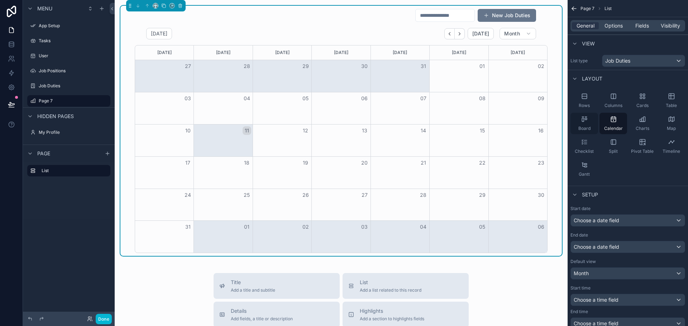
click at [589, 125] on div "Board" at bounding box center [584, 123] width 28 height 21
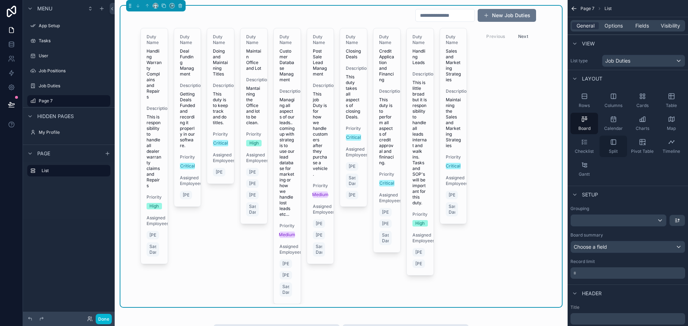
click at [616, 148] on div "Split" at bounding box center [613, 146] width 28 height 21
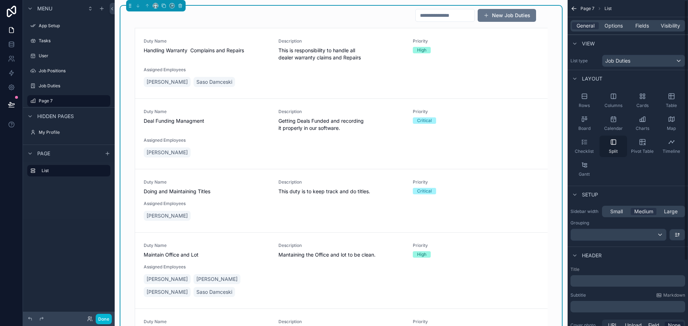
click at [615, 144] on icon "scrollable content" at bounding box center [613, 142] width 7 height 7
click at [659, 235] on div "scrollable content" at bounding box center [618, 234] width 95 height 11
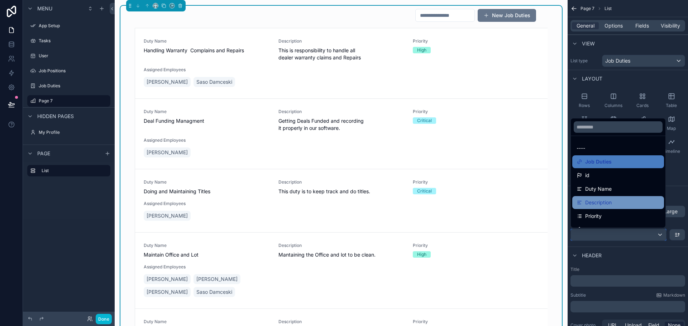
scroll to position [36, 0]
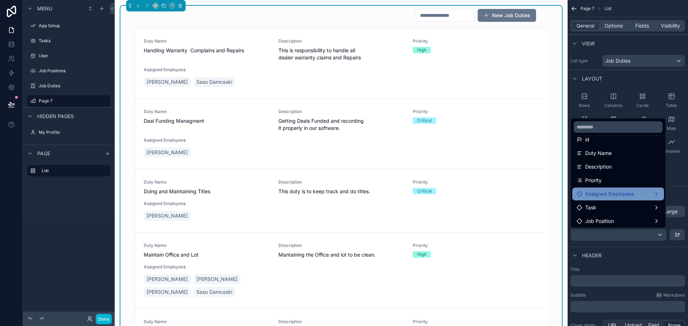
click at [625, 194] on span "Assigned Employees" at bounding box center [609, 194] width 49 height 9
click at [651, 192] on div "Assigned Employees" at bounding box center [617, 194] width 83 height 9
click at [651, 193] on div "Assigned Employees" at bounding box center [617, 194] width 83 height 9
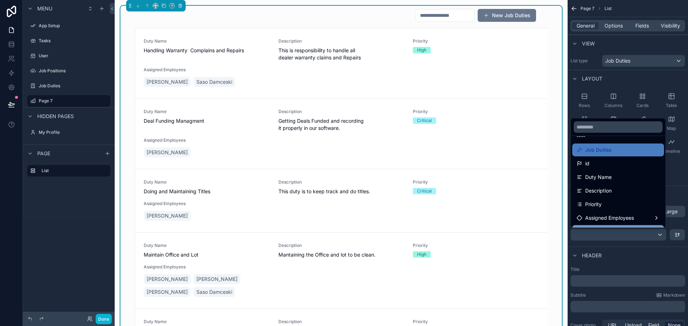
scroll to position [0, 0]
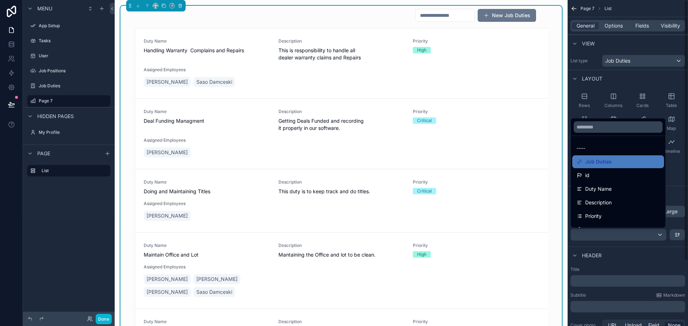
click at [636, 254] on div "scrollable content" at bounding box center [344, 163] width 688 height 326
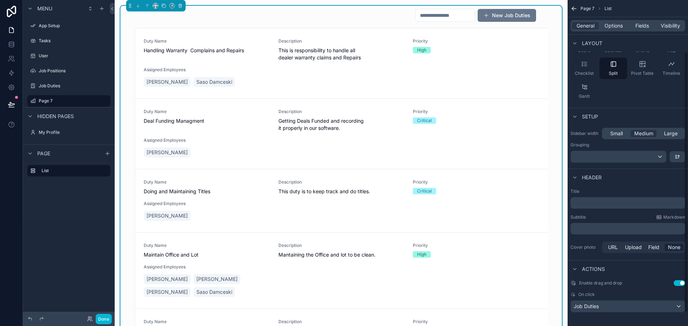
scroll to position [82, 0]
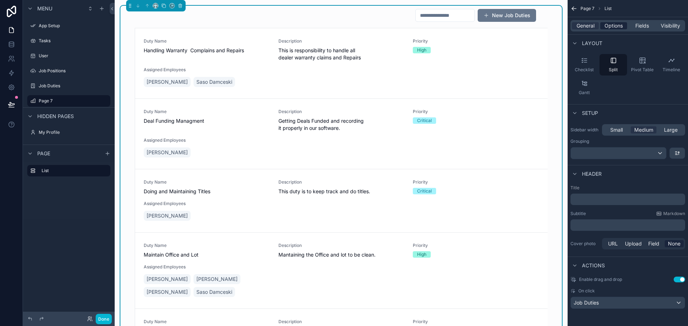
click at [615, 25] on span "Options" at bounding box center [613, 25] width 18 height 7
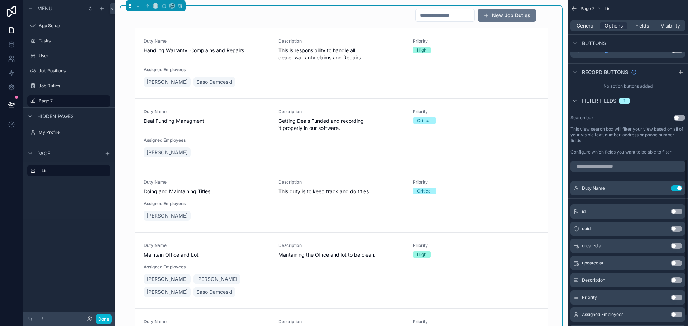
scroll to position [355, 0]
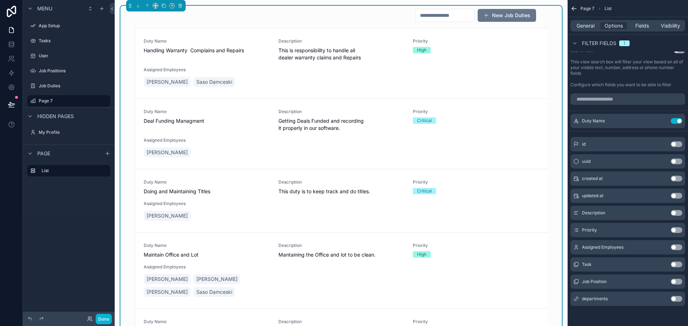
click at [674, 246] on button "Use setting" at bounding box center [676, 248] width 11 height 6
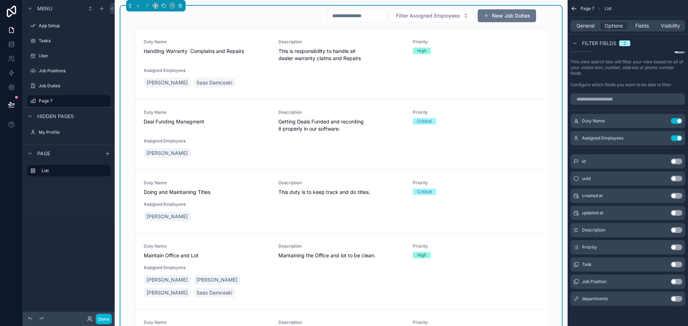
click at [676, 281] on button "Use setting" at bounding box center [676, 282] width 11 height 6
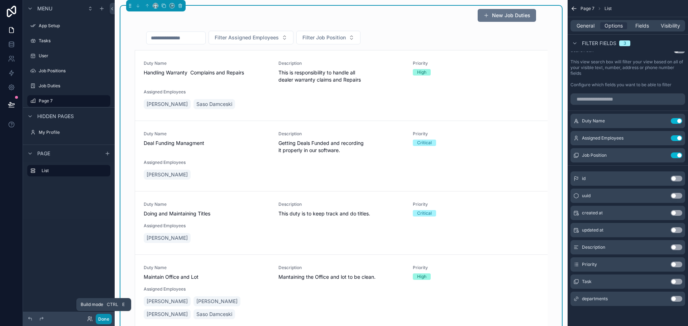
click at [101, 318] on button "Done" at bounding box center [104, 319] width 16 height 10
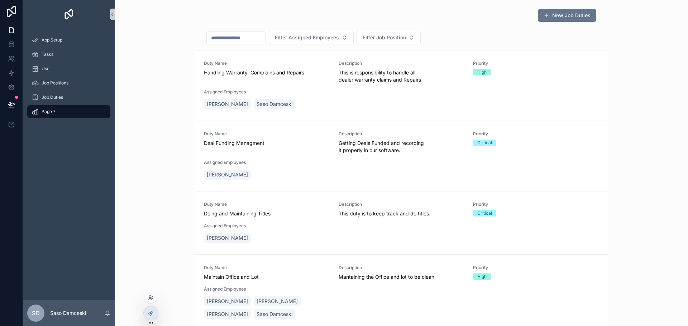
click at [150, 314] on icon at bounding box center [151, 314] width 6 height 6
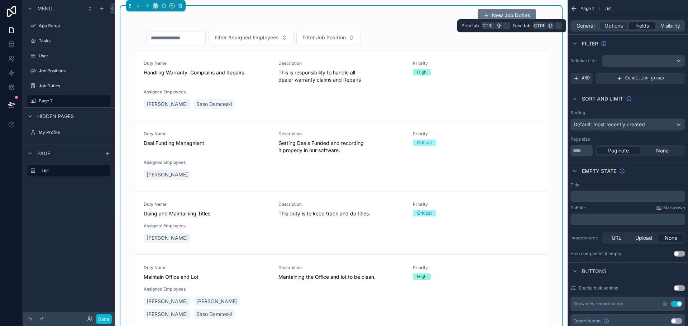
click at [637, 25] on span "Fields" at bounding box center [642, 25] width 14 height 7
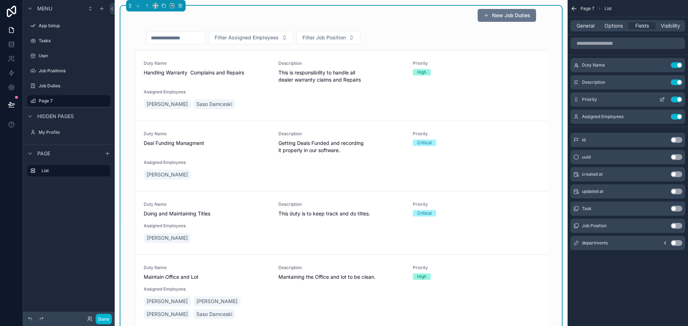
click at [677, 101] on button "Use setting" at bounding box center [676, 100] width 11 height 6
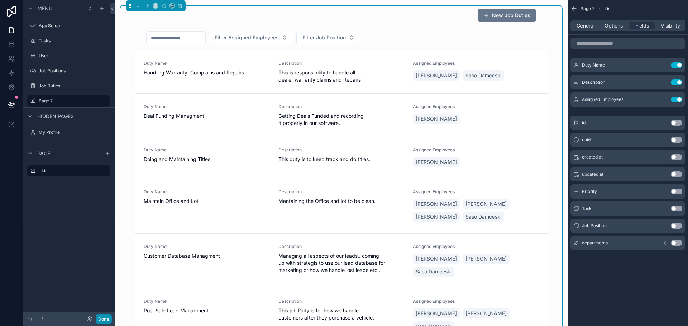
click at [106, 317] on button "Done" at bounding box center [104, 319] width 16 height 10
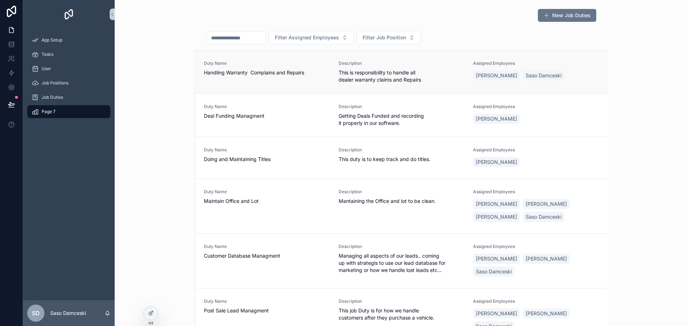
click at [293, 81] on div "Duty Name Handling Warranty Complains and Repairs" at bounding box center [267, 72] width 126 height 23
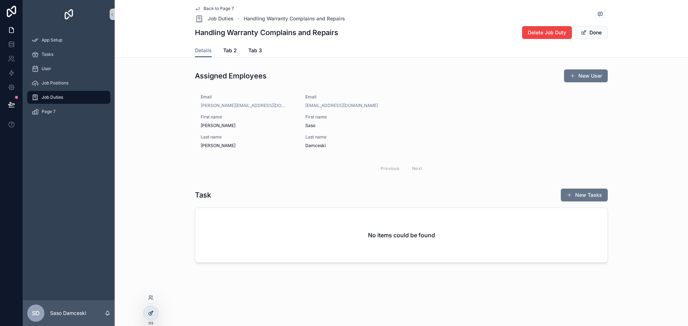
click at [153, 312] on icon at bounding box center [151, 314] width 6 height 6
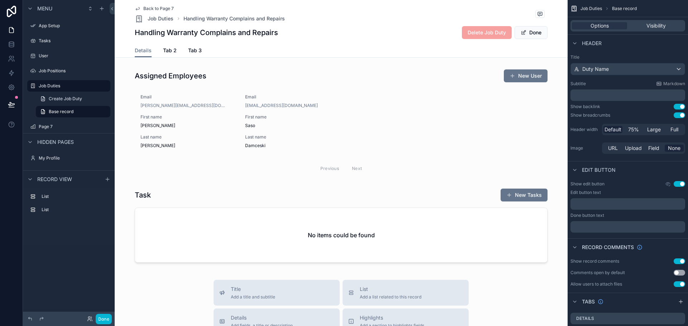
click at [155, 6] on span "Back to Page 7" at bounding box center [158, 9] width 30 height 6
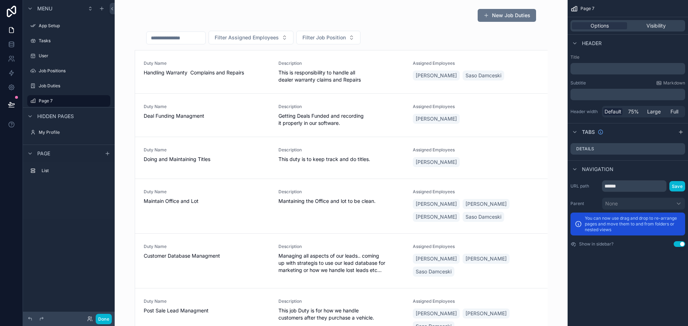
click at [572, 245] on icon "scrollable content" at bounding box center [573, 244] width 6 height 6
click at [677, 244] on button "Use setting" at bounding box center [678, 244] width 11 height 6
click at [668, 113] on div "Full" at bounding box center [673, 111] width 19 height 7
click at [104, 317] on button "Done" at bounding box center [104, 319] width 16 height 10
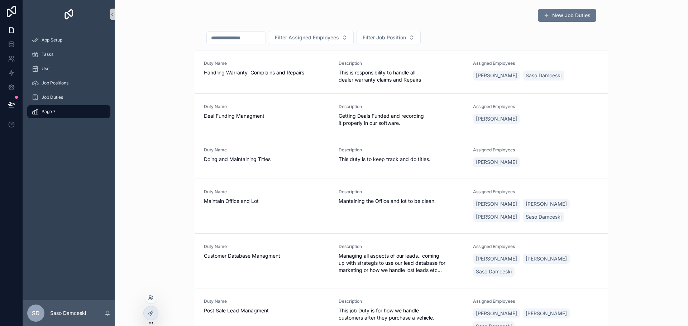
click at [146, 312] on div at bounding box center [151, 314] width 14 height 14
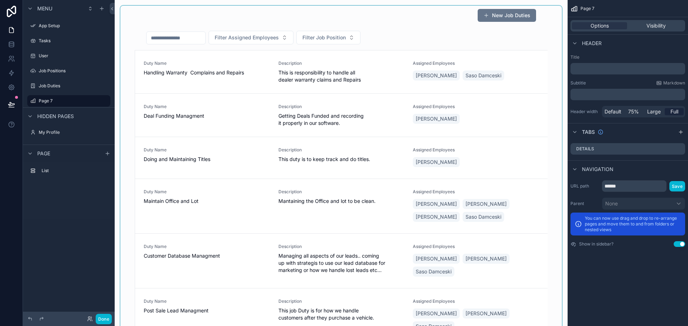
click at [363, 77] on div "scrollable content" at bounding box center [340, 286] width 441 height 560
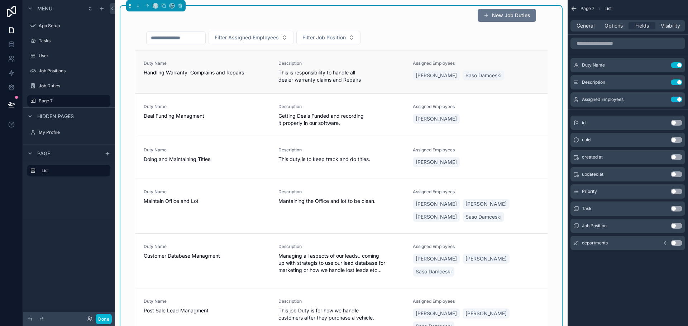
click at [482, 58] on link "Duty Name Handling Warranty Complains and Repairs Description This is responsib…" at bounding box center [341, 72] width 412 height 43
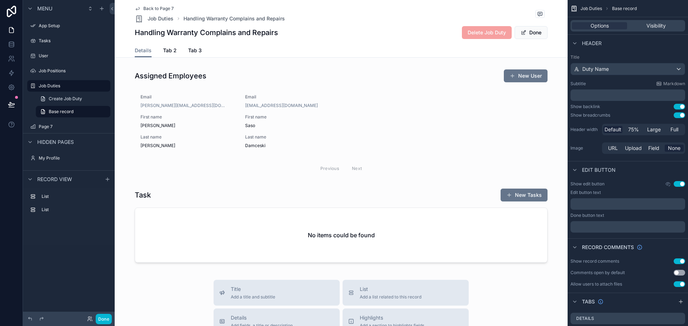
click at [676, 273] on button "Use setting" at bounding box center [678, 273] width 11 height 6
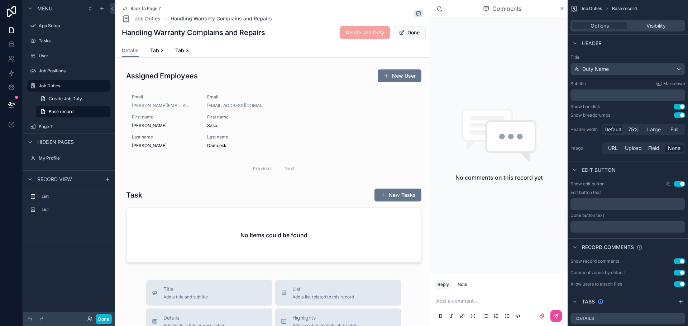
click at [676, 273] on button "Use setting" at bounding box center [678, 273] width 11 height 6
click at [560, 8] on icon "scrollable content" at bounding box center [561, 9] width 5 height 6
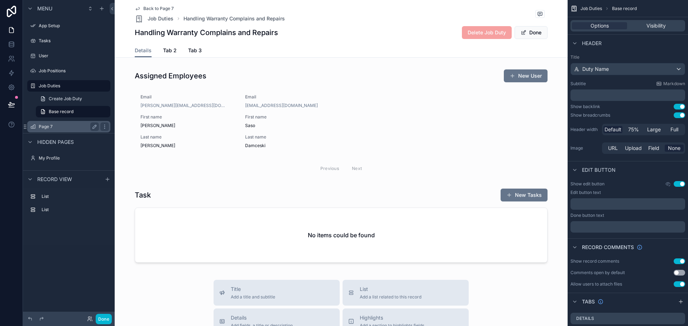
click at [50, 125] on label "Page 7" at bounding box center [67, 127] width 57 height 6
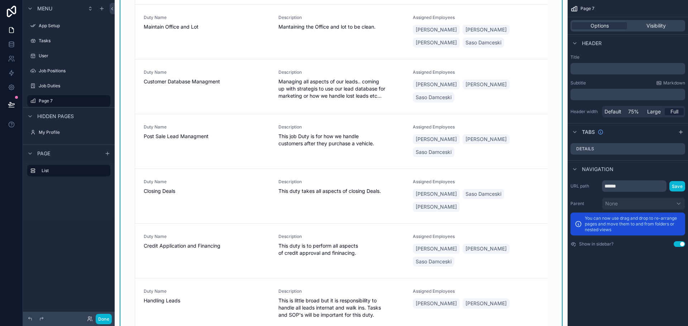
scroll to position [72, 0]
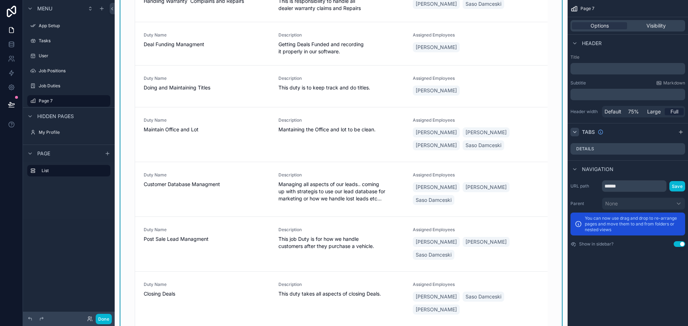
click at [577, 132] on icon "scrollable content" at bounding box center [575, 132] width 6 height 6
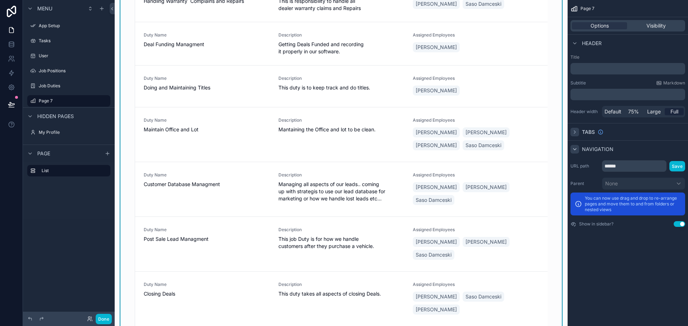
click at [576, 151] on icon "scrollable content" at bounding box center [575, 149] width 6 height 6
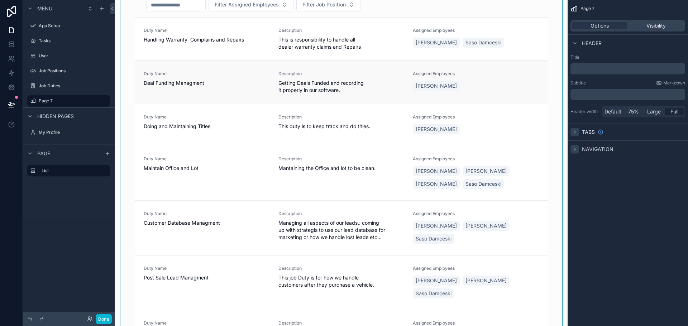
scroll to position [0, 0]
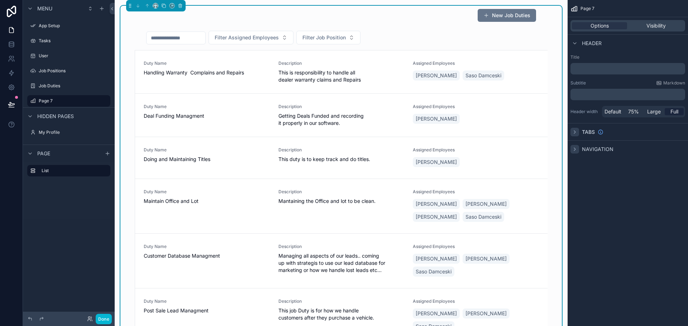
click at [423, 37] on div "Filter Assigned Employees Filter Job Position" at bounding box center [341, 39] width 413 height 22
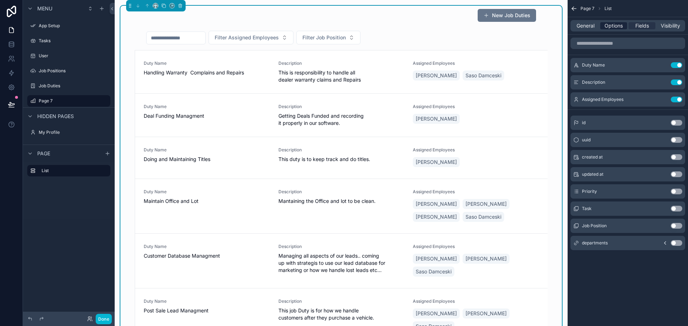
click at [616, 25] on span "Options" at bounding box center [613, 25] width 18 height 7
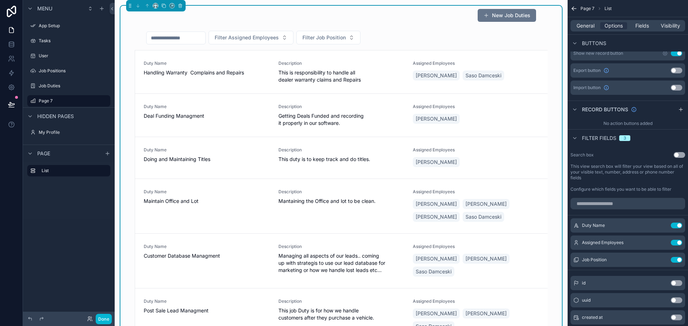
scroll to position [179, 0]
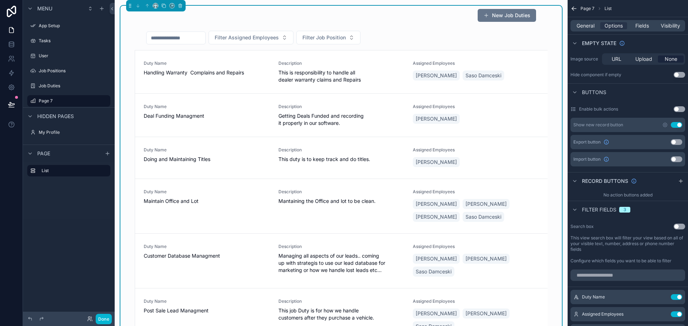
click at [677, 109] on button "Use setting" at bounding box center [678, 109] width 11 height 6
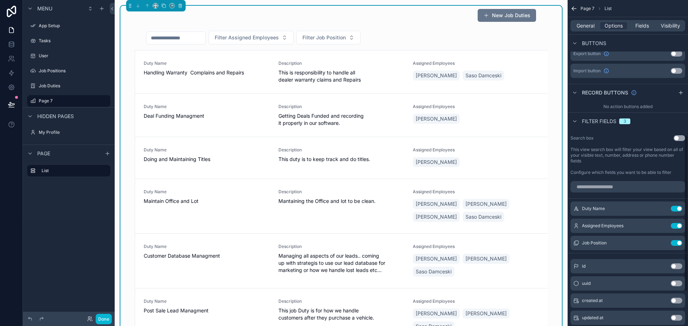
scroll to position [287, 0]
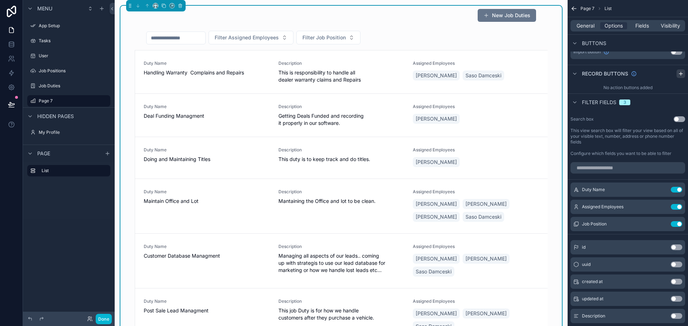
click at [681, 72] on icon "scrollable content" at bounding box center [681, 74] width 6 height 6
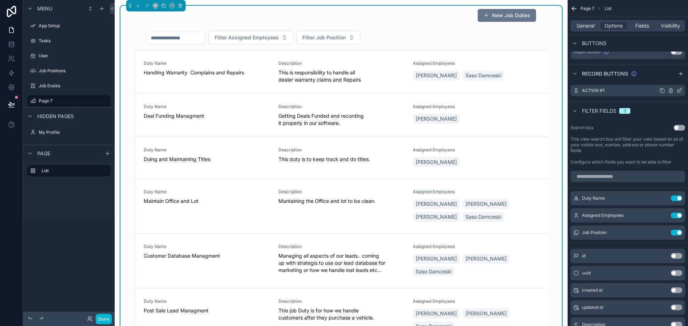
click at [679, 91] on icon "scrollable content" at bounding box center [679, 89] width 3 height 3
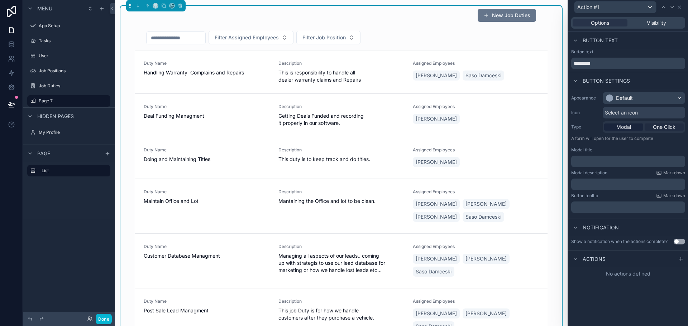
click at [667, 129] on span "One Click" at bounding box center [664, 127] width 23 height 7
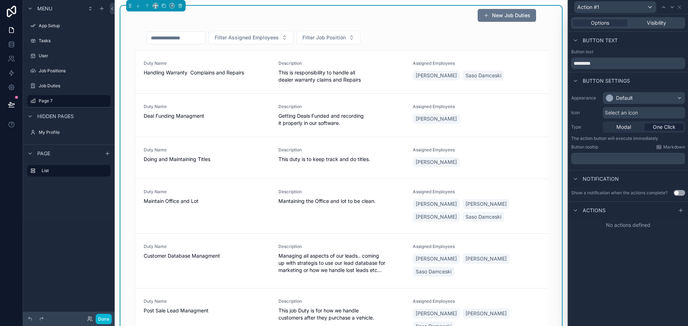
click at [686, 212] on div "Actions" at bounding box center [628, 210] width 120 height 17
click at [683, 210] on icon at bounding box center [681, 211] width 6 height 6
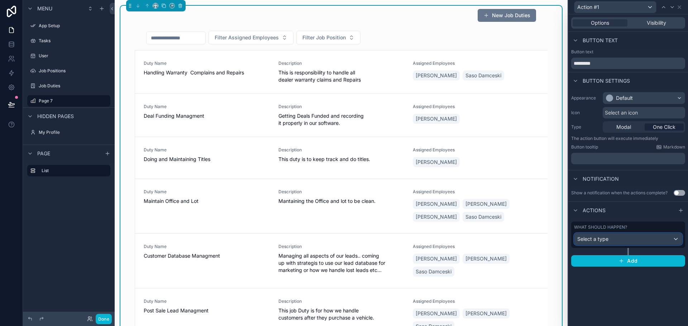
click at [656, 235] on div "Select a type" at bounding box center [627, 239] width 107 height 11
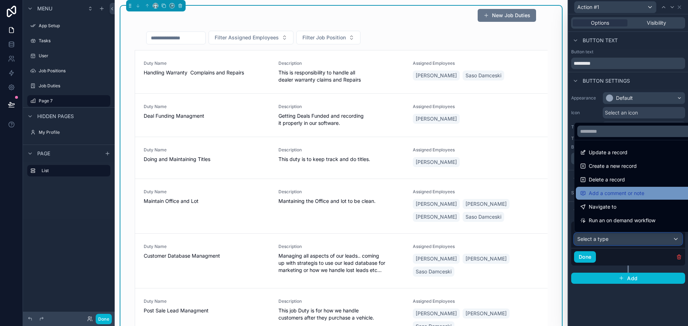
scroll to position [36, 0]
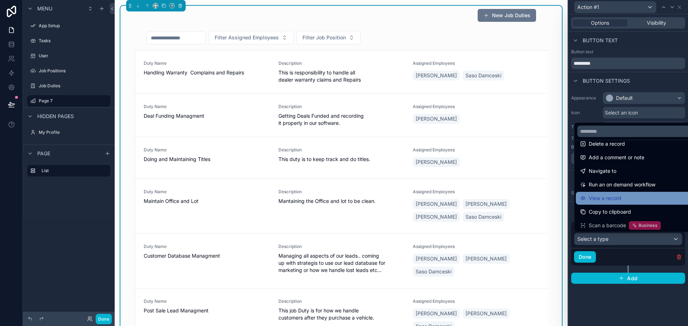
click at [640, 198] on div "View a record" at bounding box center [636, 198] width 112 height 9
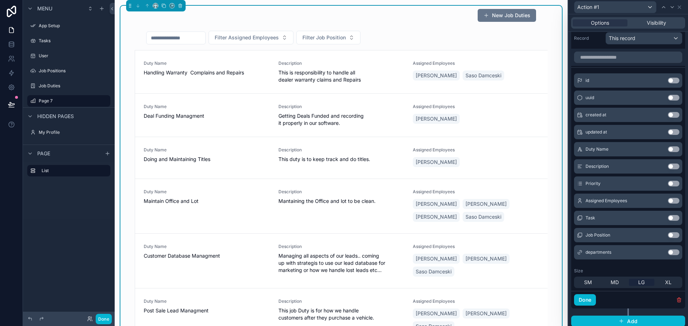
scroll to position [251, 0]
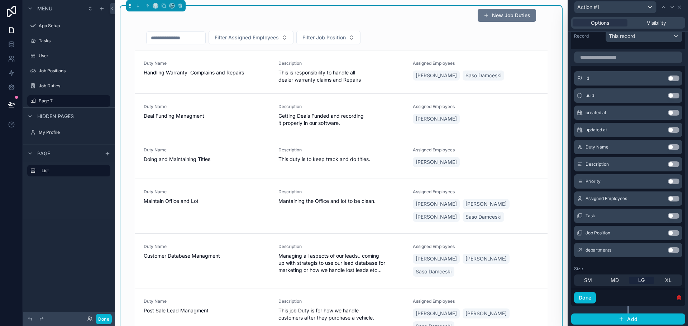
click at [676, 296] on icon "button" at bounding box center [679, 298] width 6 height 6
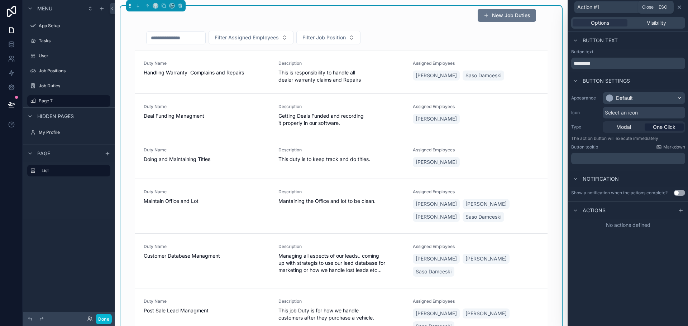
click at [677, 6] on icon at bounding box center [679, 7] width 6 height 6
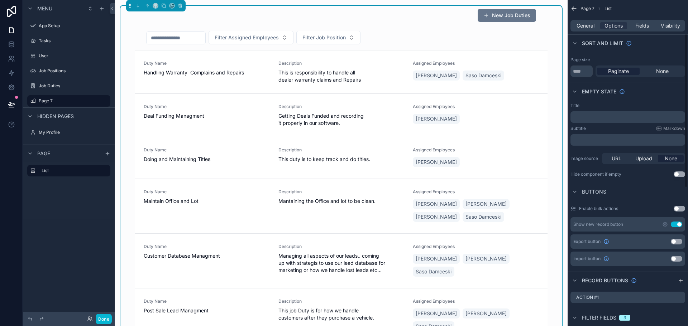
scroll to position [72, 0]
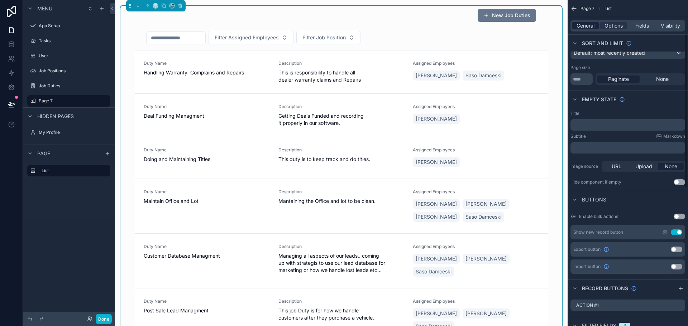
click at [588, 26] on span "General" at bounding box center [585, 25] width 18 height 7
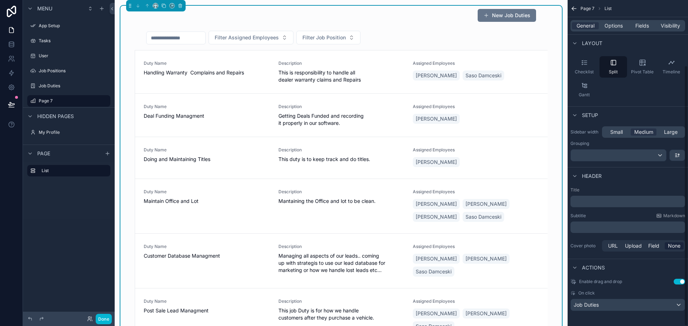
scroll to position [82, 0]
click at [591, 305] on span "Job Duties" at bounding box center [585, 302] width 25 height 7
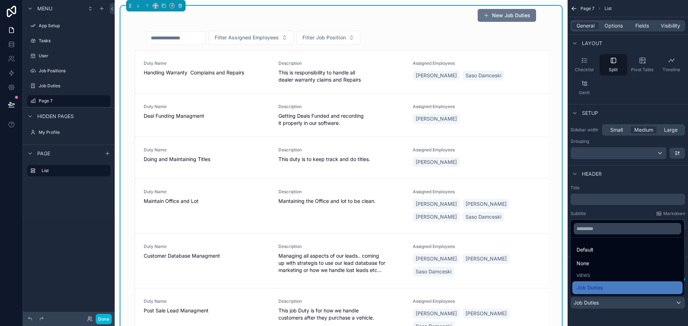
click at [590, 319] on div "scrollable content" at bounding box center [344, 163] width 688 height 326
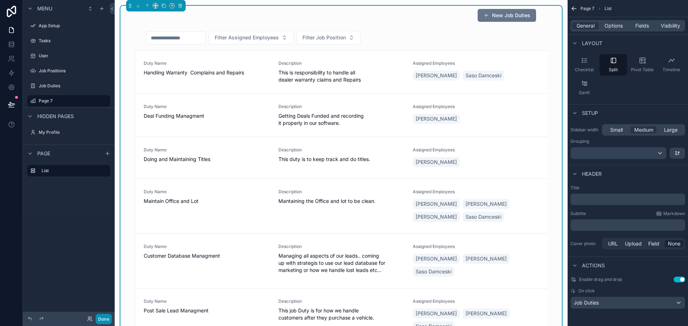
click at [106, 317] on button "Done" at bounding box center [104, 319] width 16 height 10
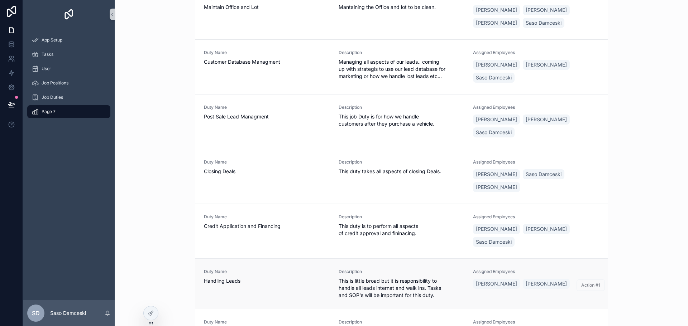
scroll to position [10, 0]
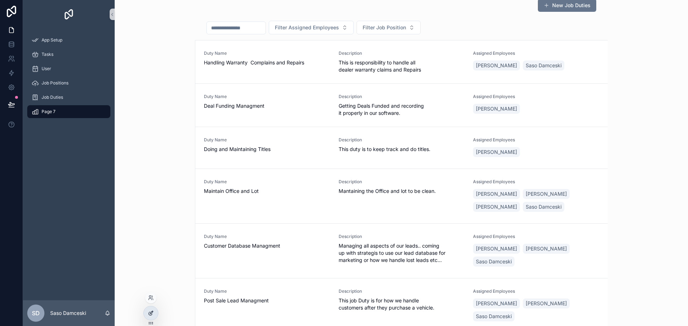
click at [153, 308] on div at bounding box center [151, 314] width 14 height 14
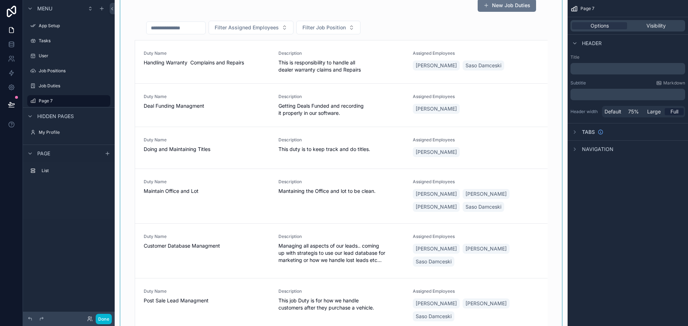
click at [489, 39] on div "scrollable content" at bounding box center [340, 276] width 441 height 560
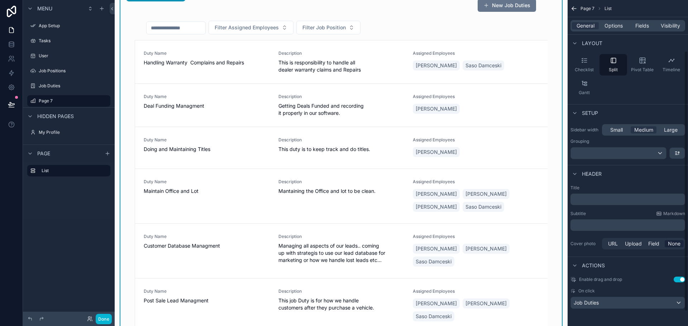
scroll to position [0, 0]
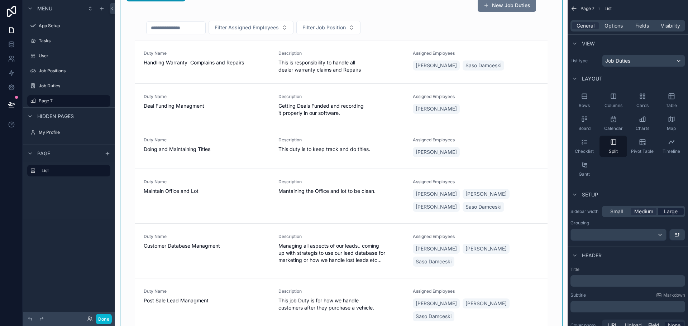
click at [671, 214] on span "Large" at bounding box center [671, 211] width 14 height 7
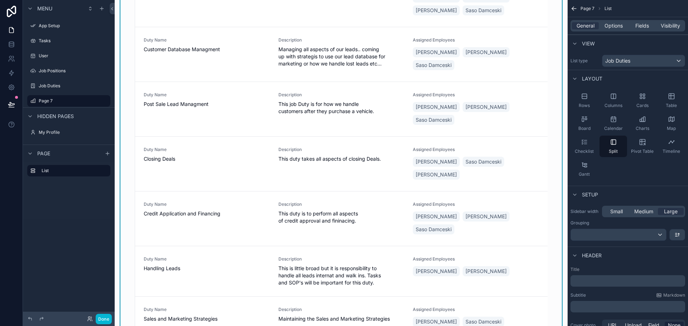
scroll to position [189, 0]
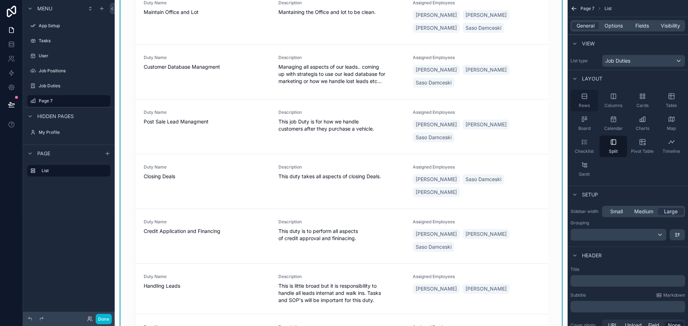
click at [590, 98] on div "Rows" at bounding box center [584, 100] width 28 height 21
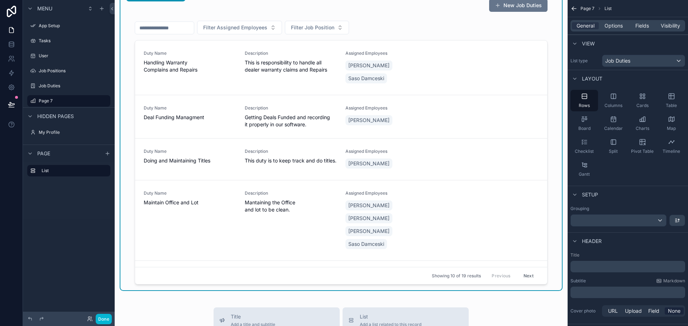
scroll to position [0, 0]
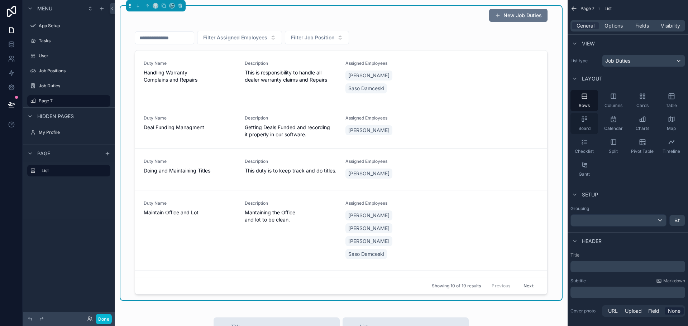
click at [587, 123] on div "Board" at bounding box center [584, 123] width 28 height 21
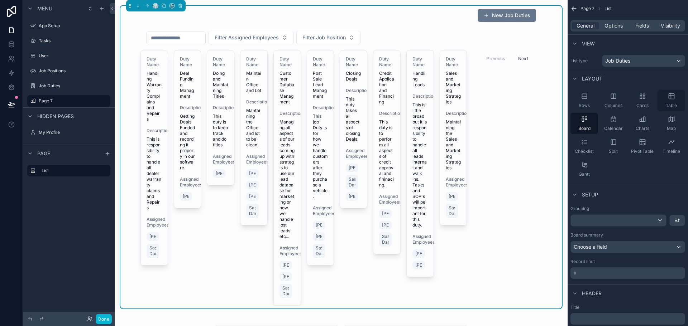
click at [668, 97] on icon "scrollable content" at bounding box center [670, 96] width 5 height 5
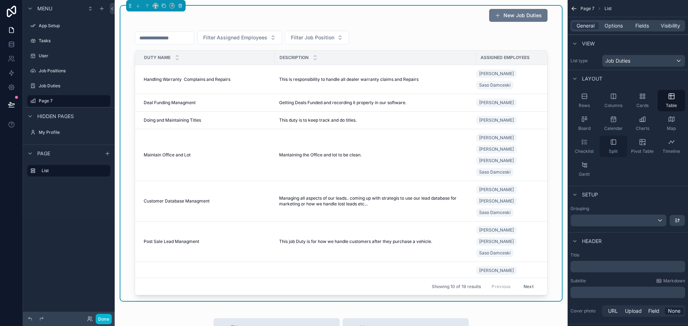
click at [610, 141] on icon "scrollable content" at bounding box center [613, 142] width 7 height 7
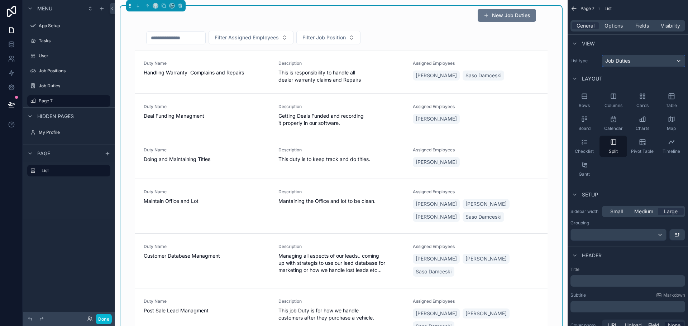
click at [658, 62] on div "Job Duties" at bounding box center [643, 60] width 82 height 11
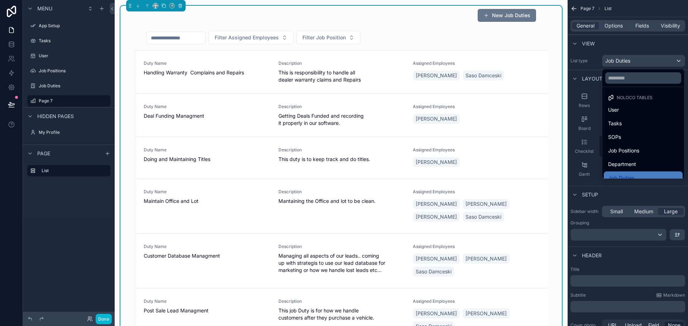
click at [658, 62] on div "scrollable content" at bounding box center [344, 163] width 688 height 326
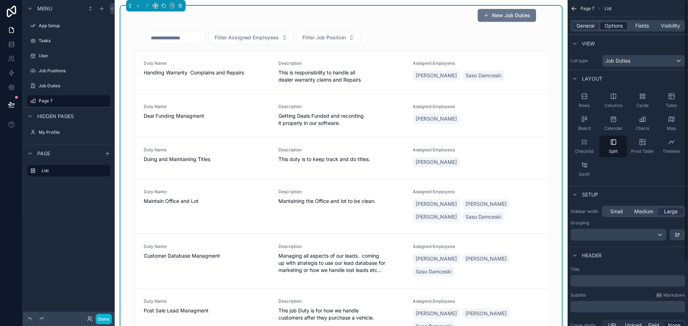
click at [616, 27] on span "Options" at bounding box center [613, 25] width 18 height 7
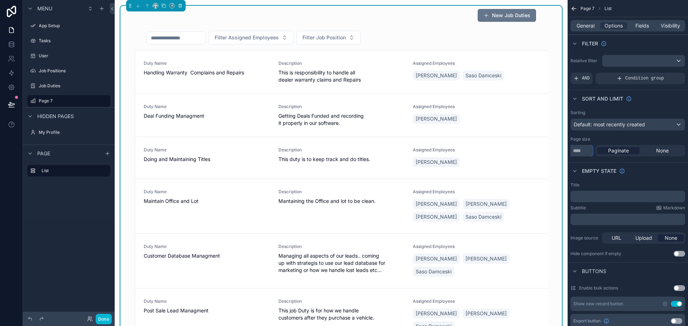
click at [583, 153] on input "**" at bounding box center [581, 150] width 22 height 11
click at [652, 150] on div "None" at bounding box center [662, 150] width 43 height 7
drag, startPoint x: 625, startPoint y: 152, endPoint x: 615, endPoint y: 153, distance: 10.1
click at [625, 152] on span "Paginate" at bounding box center [618, 150] width 21 height 7
click at [586, 152] on input "**" at bounding box center [581, 150] width 22 height 11
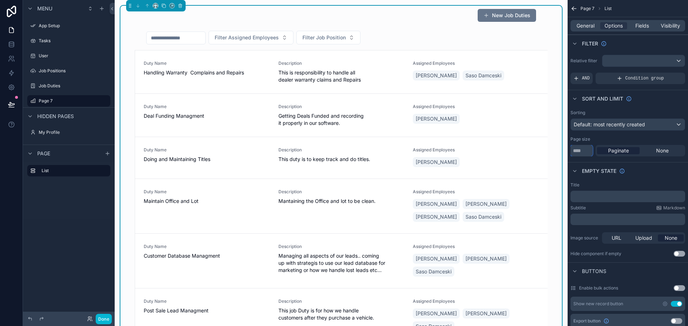
click at [586, 152] on input "**" at bounding box center [581, 150] width 22 height 11
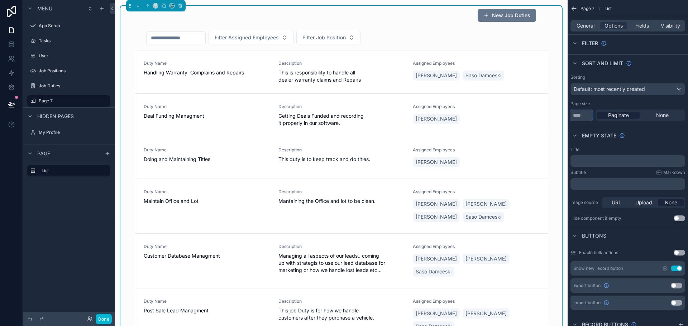
scroll to position [72, 0]
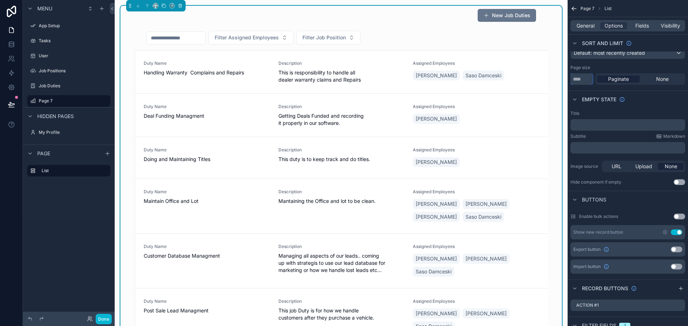
type input "**"
click at [678, 181] on button "Use setting" at bounding box center [678, 182] width 11 height 6
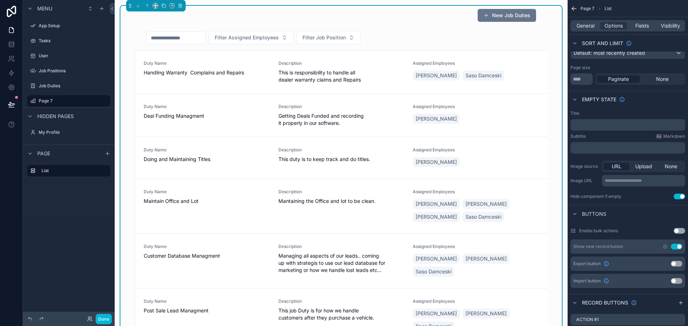
click at [677, 197] on button "Use setting" at bounding box center [678, 197] width 11 height 6
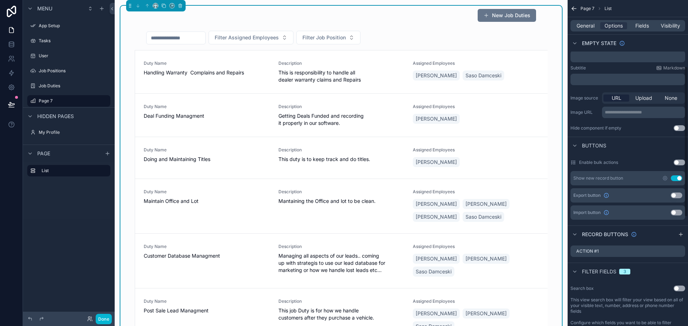
scroll to position [143, 0]
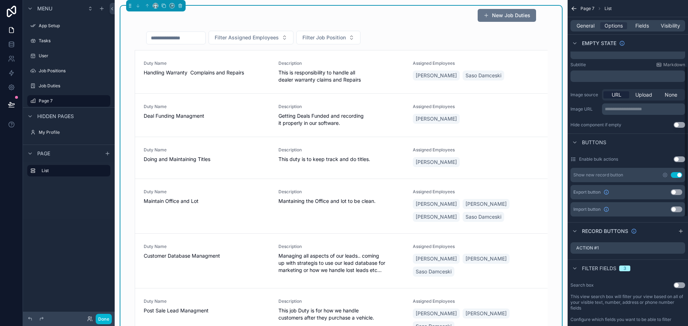
click at [679, 159] on button "Use setting" at bounding box center [678, 160] width 11 height 6
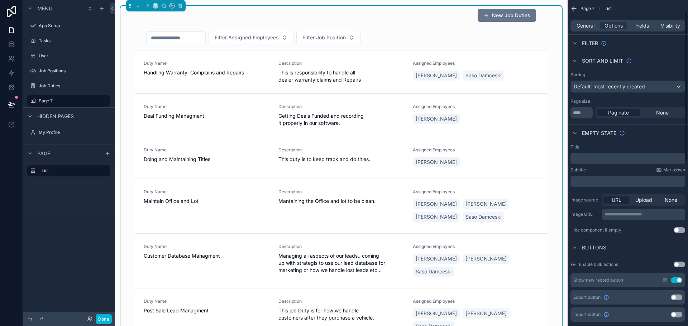
scroll to position [0, 0]
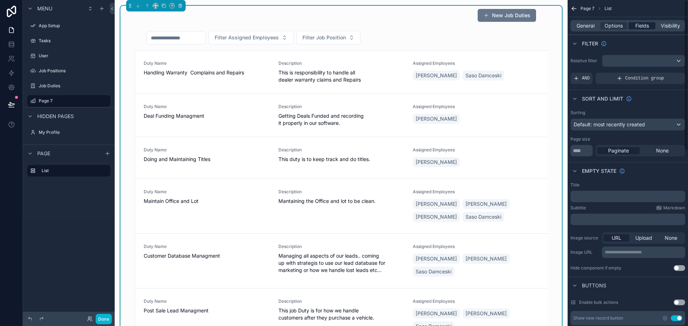
click at [642, 23] on span "Fields" at bounding box center [642, 25] width 14 height 7
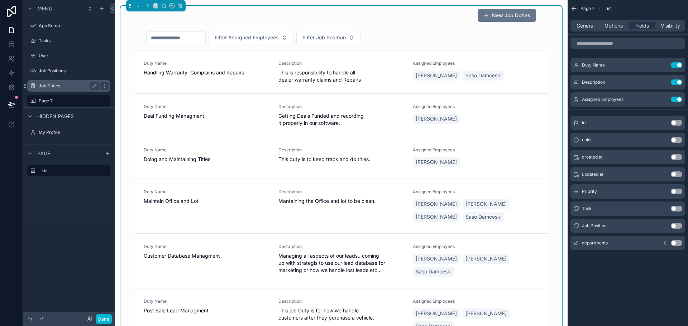
click at [62, 85] on label "Job Duties" at bounding box center [67, 86] width 57 height 6
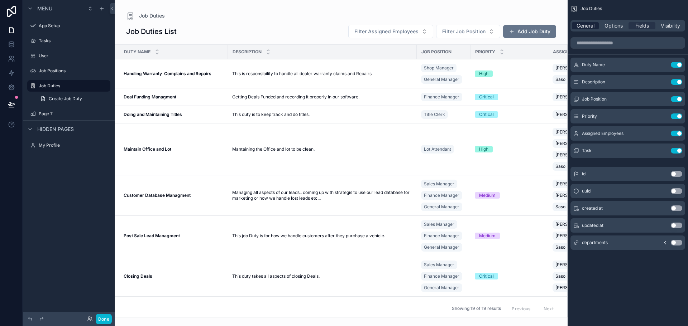
click at [586, 24] on span "General" at bounding box center [585, 25] width 18 height 7
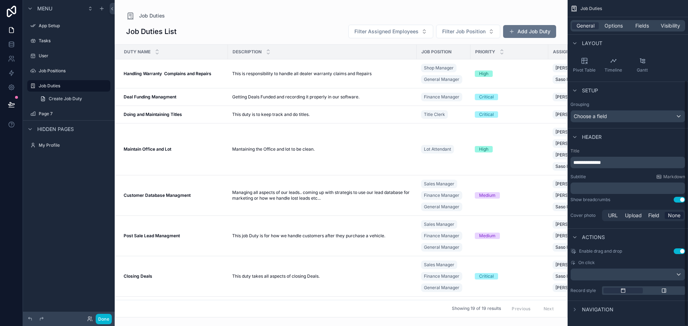
scroll to position [106, 0]
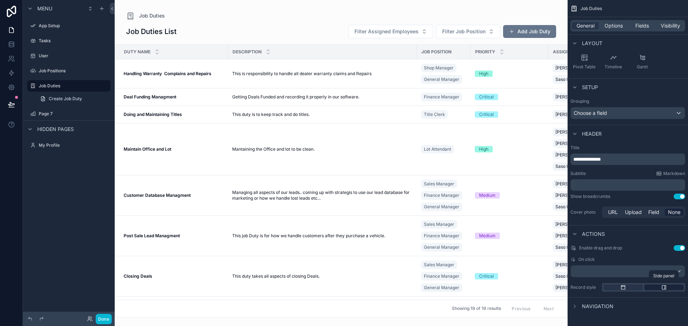
click at [663, 287] on icon "scrollable content" at bounding box center [664, 288] width 6 height 6
click at [357, 190] on div "scrollable content" at bounding box center [341, 163] width 453 height 326
click at [342, 191] on span "Managing all aspects of our leads.. coming up with strategis to use our lead da…" at bounding box center [322, 195] width 180 height 11
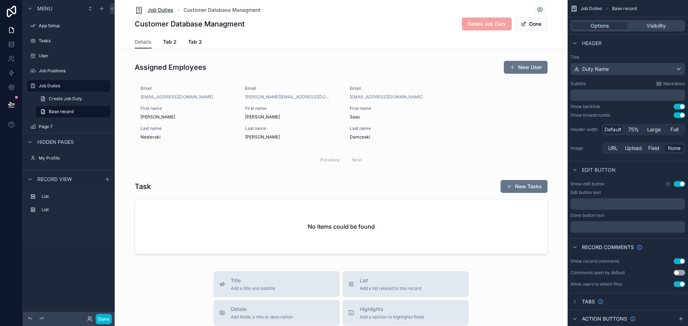
click at [157, 10] on span "Job Duties" at bounding box center [161, 9] width 26 height 7
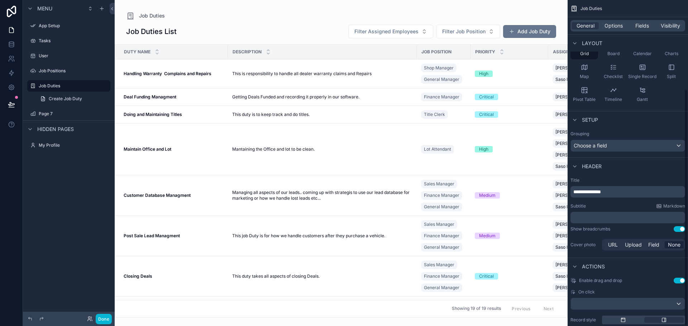
scroll to position [122, 0]
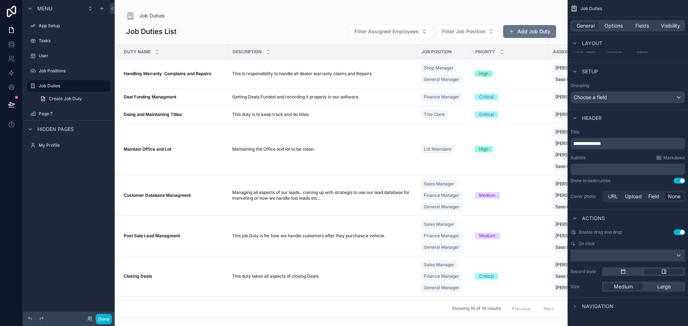
click at [590, 258] on div "scrollable content" at bounding box center [628, 255] width 114 height 11
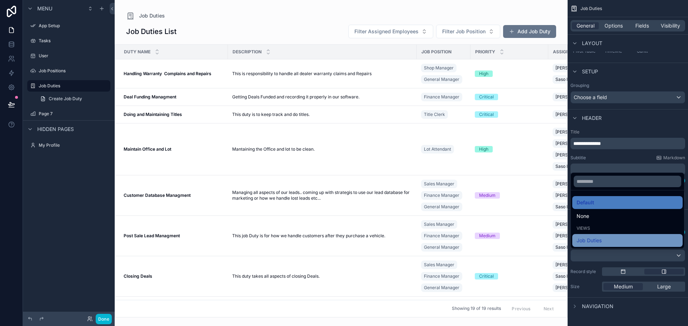
click at [593, 242] on span "Job Duties" at bounding box center [588, 240] width 25 height 9
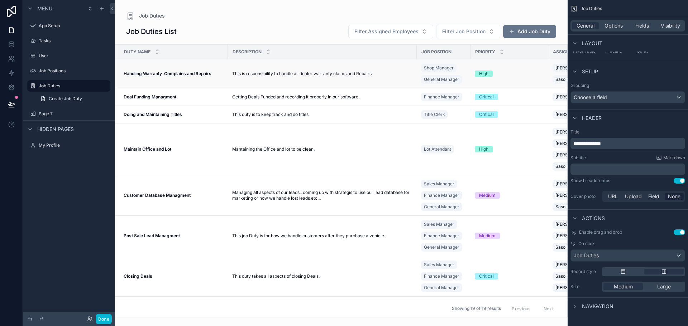
click at [350, 75] on span "This is responsibility to handle all dealer warranty claims and Repairs" at bounding box center [301, 74] width 139 height 6
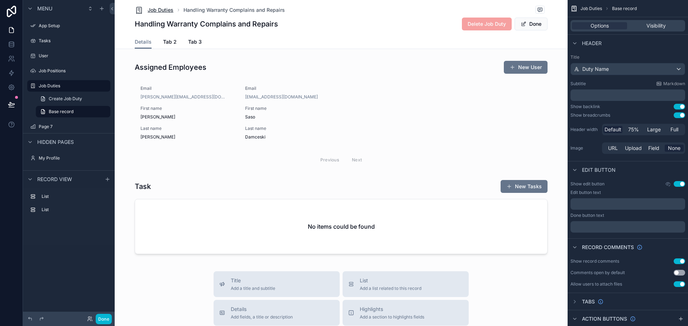
click at [153, 10] on span "Job Duties" at bounding box center [161, 9] width 26 height 7
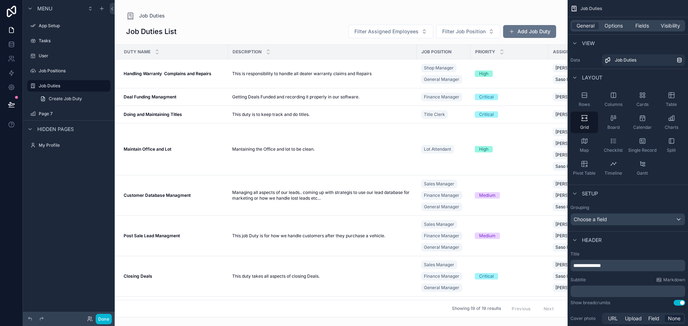
scroll to position [122, 0]
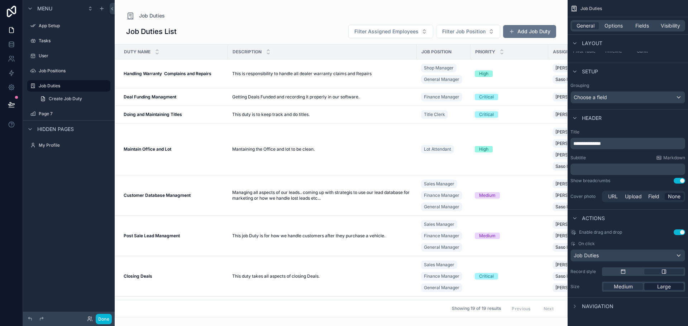
click at [661, 285] on span "Large" at bounding box center [664, 286] width 14 height 7
click at [97, 319] on button "Done" at bounding box center [104, 319] width 16 height 10
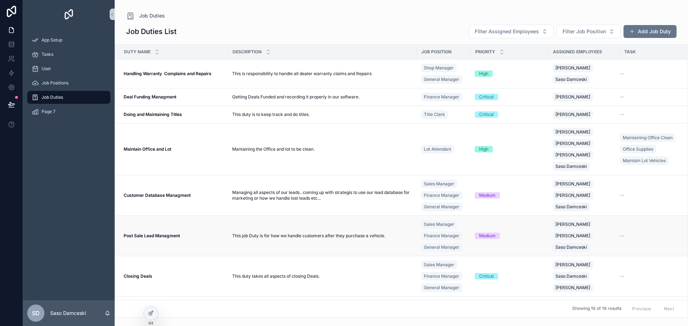
click at [616, 232] on td "[PERSON_NAME] [PERSON_NAME] [PERSON_NAME]" at bounding box center [583, 236] width 71 height 40
click at [632, 232] on td "--" at bounding box center [652, 236] width 67 height 40
click at [395, 230] on td "This job Duty is for how we handle customers after they purchase a vehicle. Thi…" at bounding box center [322, 236] width 189 height 40
click at [395, 232] on td "This job Duty is for how we handle customers after they purchase a vehicle. Thi…" at bounding box center [322, 236] width 189 height 40
click at [395, 236] on div "This job Duty is for how we handle customers after they purchase a vehicle. Thi…" at bounding box center [322, 236] width 180 height 6
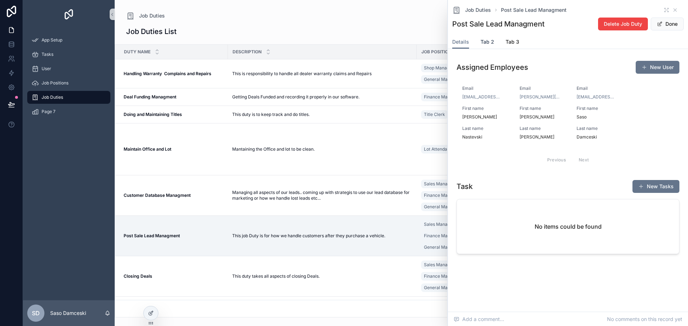
click at [489, 40] on span "Tab 2" at bounding box center [487, 41] width 14 height 7
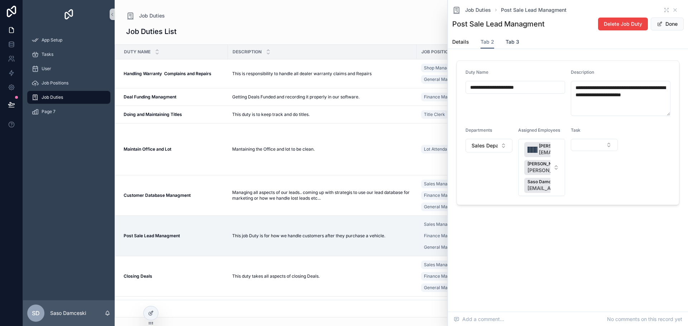
click at [513, 42] on span "Tab 3" at bounding box center [512, 41] width 14 height 7
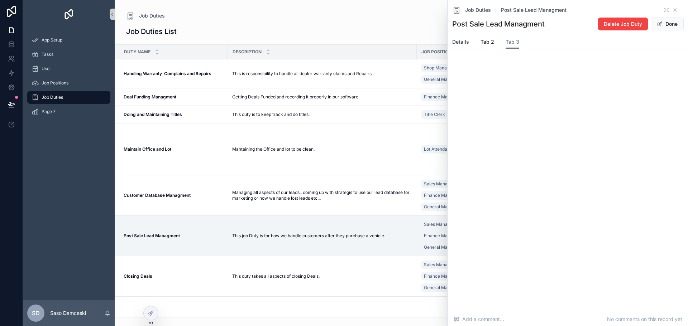
click at [460, 43] on span "Details" at bounding box center [460, 41] width 17 height 7
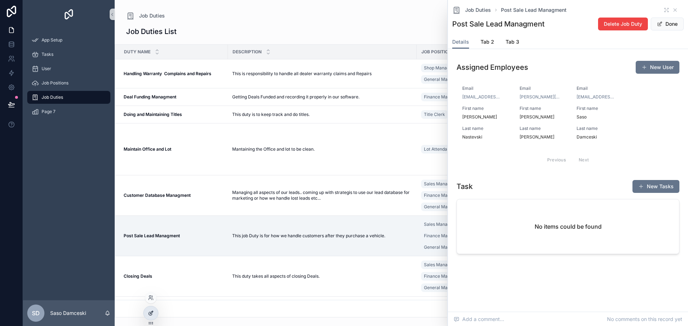
click at [147, 313] on div at bounding box center [151, 314] width 14 height 14
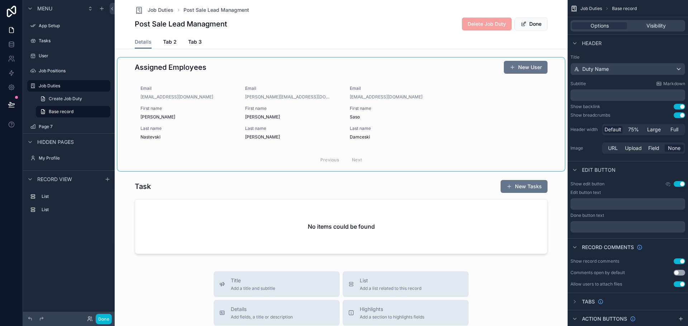
click at [439, 112] on div "scrollable content" at bounding box center [340, 115] width 447 height 114
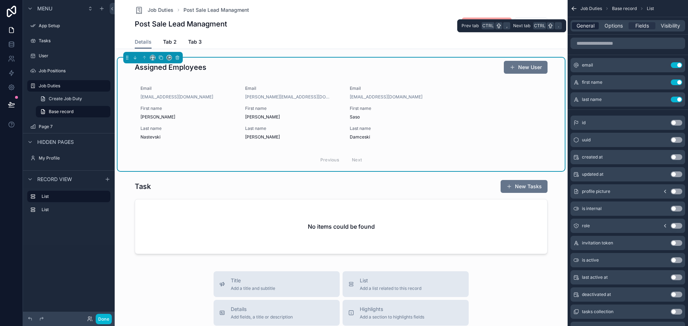
click at [588, 26] on span "General" at bounding box center [585, 25] width 18 height 7
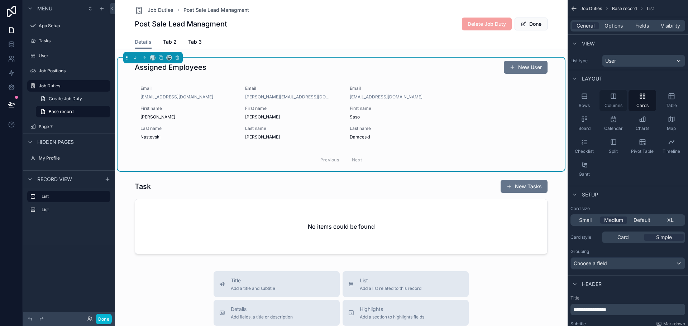
click at [612, 103] on span "Columns" at bounding box center [613, 106] width 18 height 6
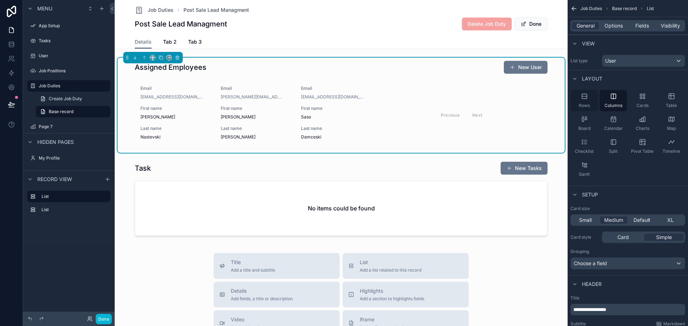
click at [588, 102] on div "Rows" at bounding box center [584, 100] width 28 height 21
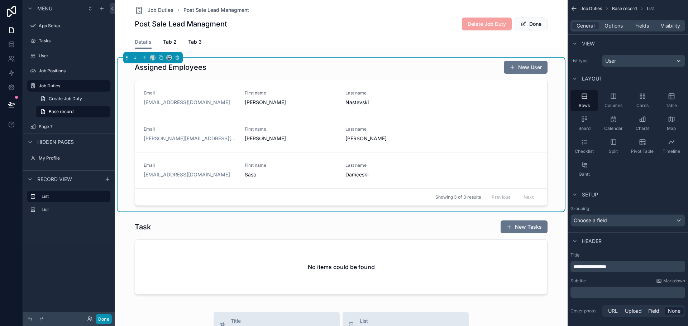
click at [109, 319] on button "Done" at bounding box center [104, 319] width 16 height 10
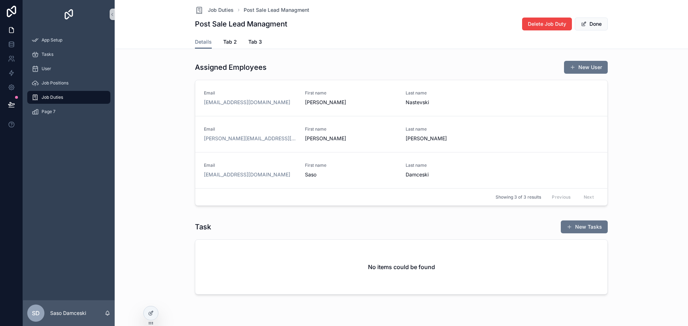
click at [214, 15] on div "Job Duties Post Sale Lead Managment Post Sale Lead Managment Delete Job Duty Do…" at bounding box center [401, 17] width 413 height 35
click at [217, 12] on span "Job Duties" at bounding box center [221, 9] width 26 height 7
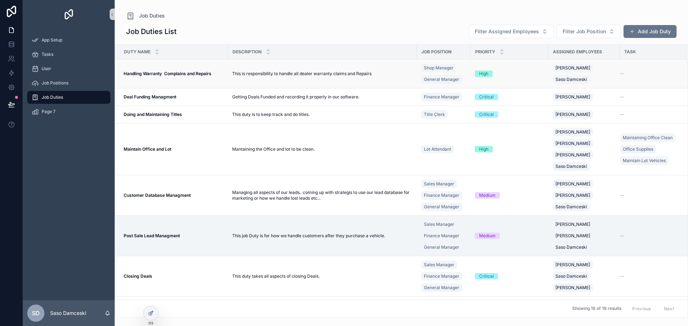
click at [384, 75] on div "This is responsibility to handle all dealer warranty claims and Repairs This is…" at bounding box center [322, 74] width 180 height 6
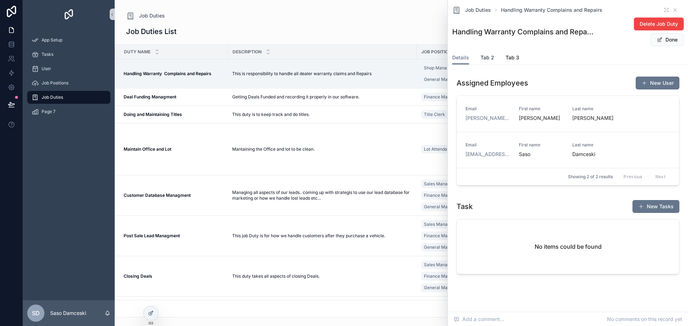
click at [486, 59] on span "Tab 2" at bounding box center [487, 57] width 14 height 7
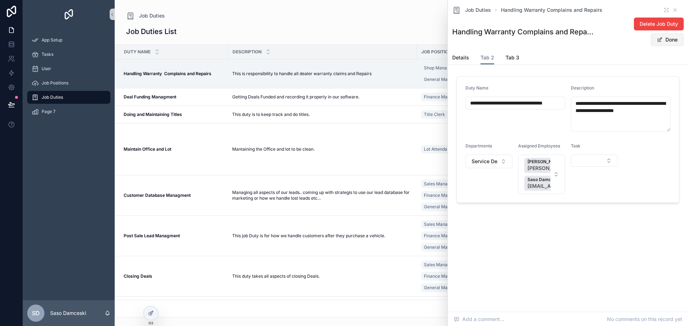
click at [663, 43] on button "Done" at bounding box center [666, 39] width 33 height 13
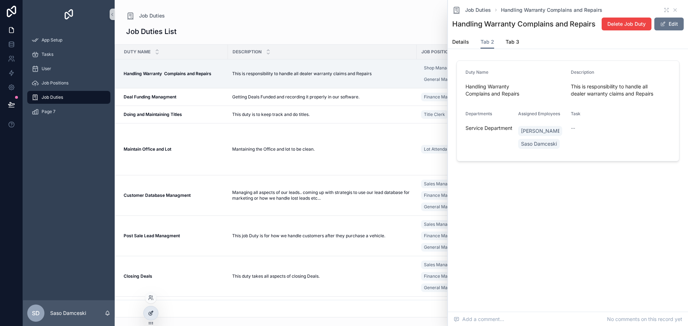
click at [156, 316] on div at bounding box center [151, 314] width 14 height 14
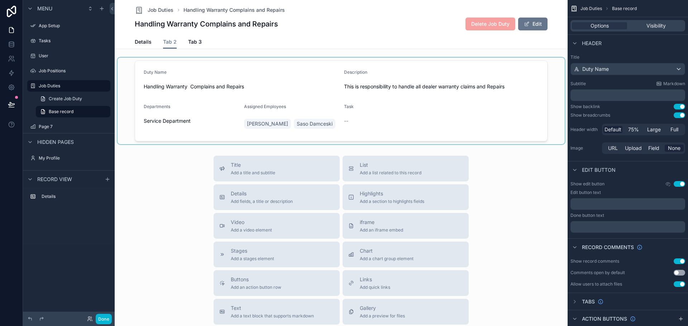
click at [489, 118] on div "scrollable content" at bounding box center [340, 101] width 447 height 87
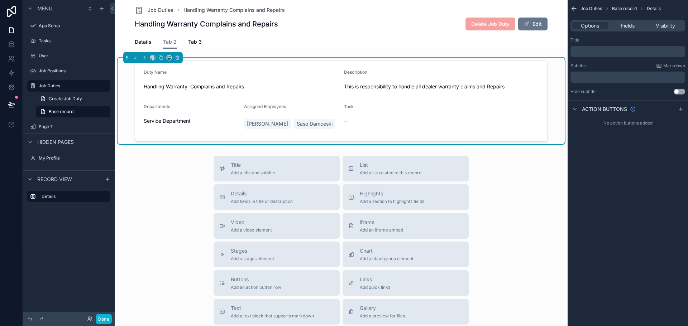
click at [453, 124] on form "Duty Name Handling Warranty Complains and Repairs Description This is responsib…" at bounding box center [341, 101] width 412 height 80
click at [626, 24] on span "Fields" at bounding box center [628, 25] width 14 height 7
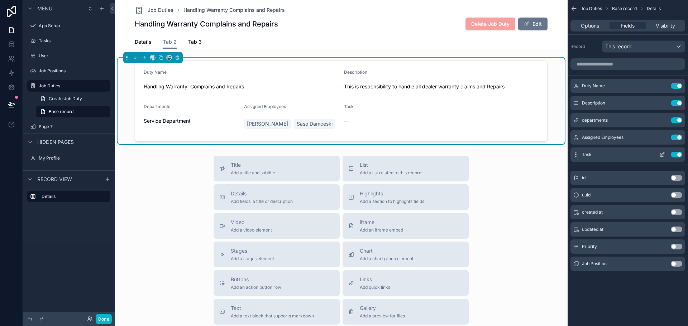
click at [680, 154] on button "Use setting" at bounding box center [676, 155] width 11 height 6
click at [677, 139] on button "Use setting" at bounding box center [676, 138] width 11 height 6
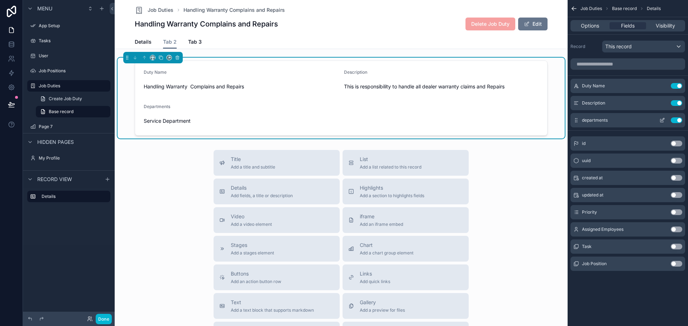
click at [677, 123] on button "Use setting" at bounding box center [676, 120] width 11 height 6
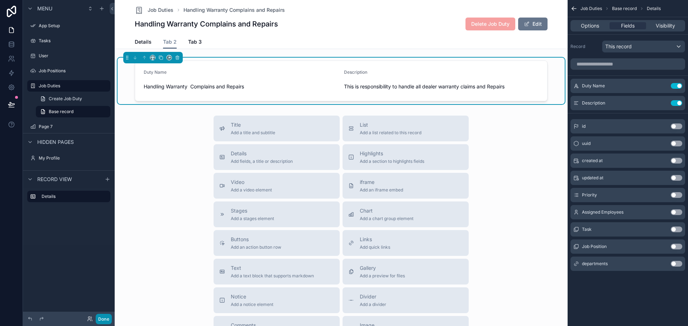
click at [101, 319] on button "Done" at bounding box center [104, 319] width 16 height 10
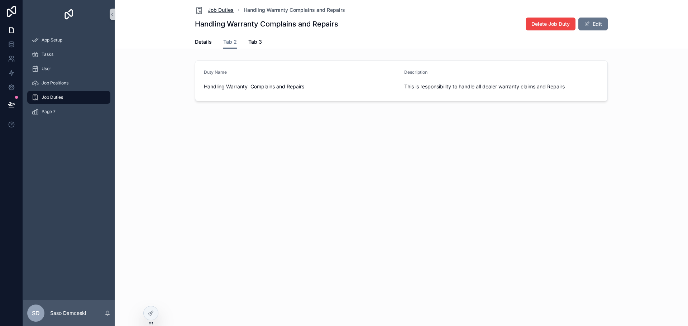
click at [217, 8] on span "Job Duties" at bounding box center [221, 9] width 26 height 7
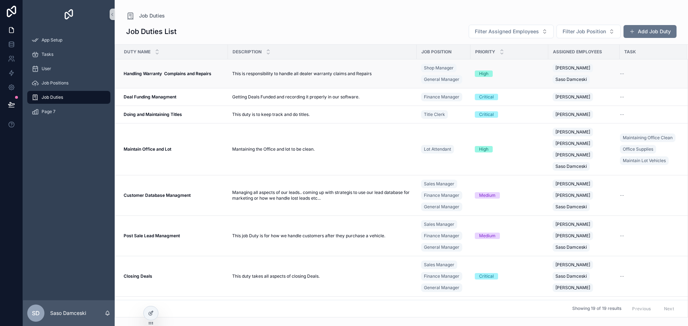
click at [384, 73] on div "This is responsibility to handle all dealer warranty claims and Repairs This is…" at bounding box center [322, 74] width 180 height 6
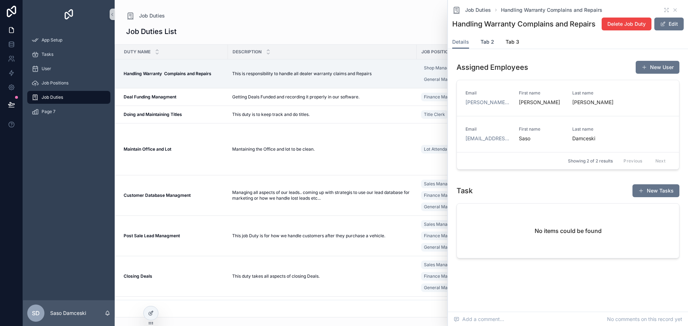
click at [492, 45] on span "Tab 2" at bounding box center [487, 41] width 14 height 7
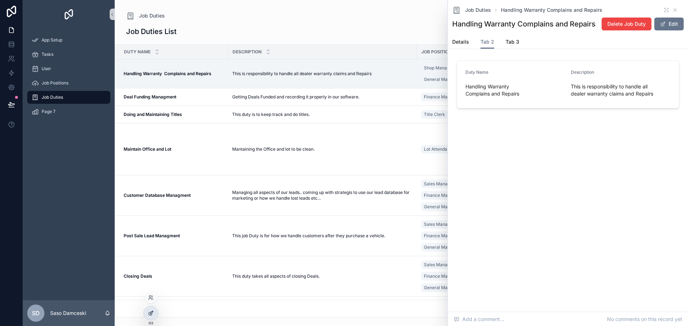
click at [148, 312] on div at bounding box center [151, 314] width 14 height 14
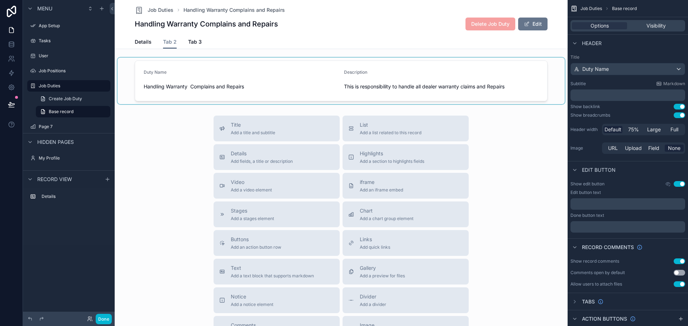
click at [395, 92] on div "scrollable content" at bounding box center [340, 81] width 447 height 47
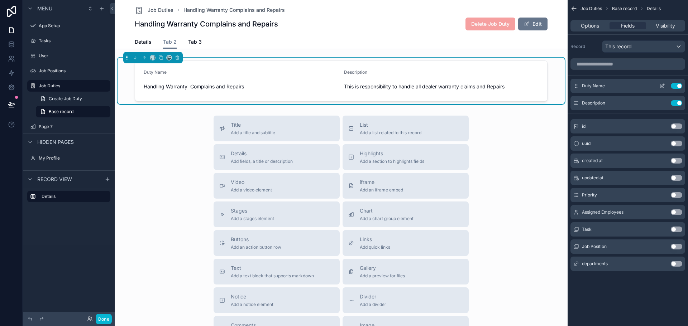
click at [660, 85] on icon "scrollable content" at bounding box center [662, 86] width 6 height 6
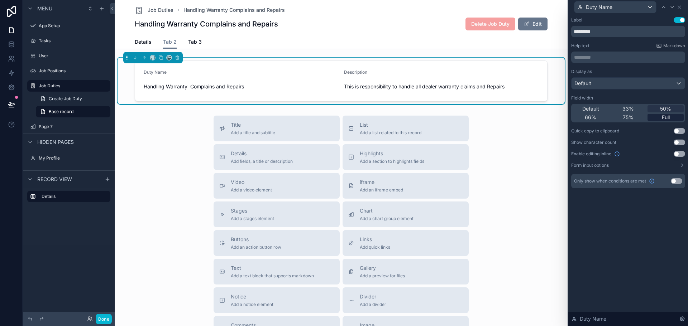
click at [671, 117] on div "Full" at bounding box center [665, 117] width 36 height 7
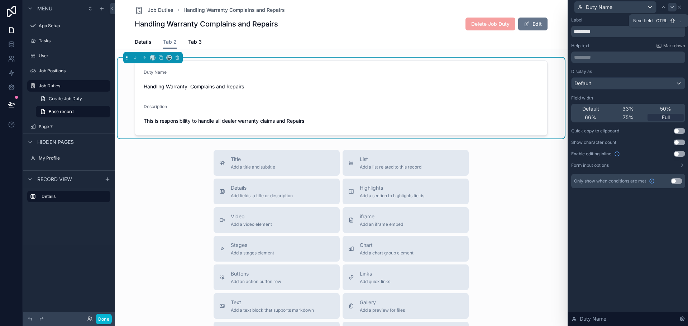
click at [672, 8] on icon at bounding box center [672, 7] width 6 height 6
click at [666, 114] on div "Default 33% 50% 66% 75% Full" at bounding box center [628, 113] width 114 height 19
click at [105, 322] on button "Done" at bounding box center [104, 319] width 16 height 10
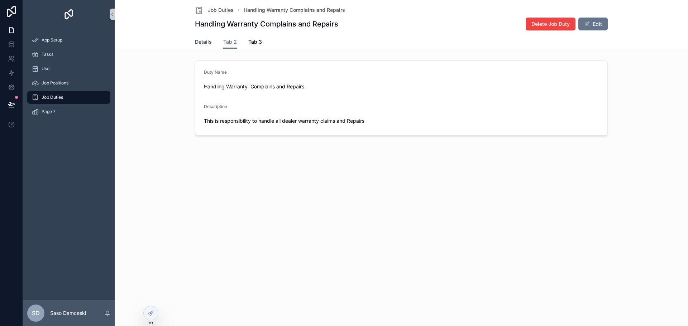
click at [207, 44] on span "Details" at bounding box center [203, 41] width 17 height 7
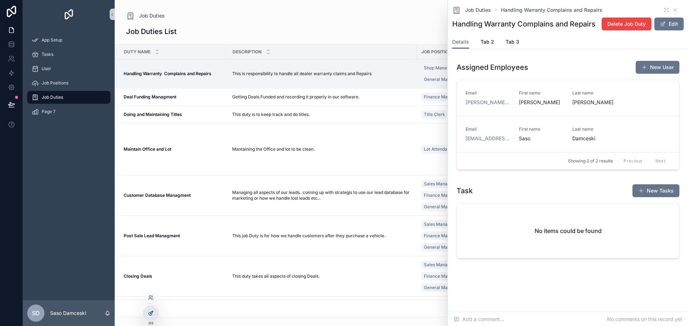
click at [151, 312] on icon at bounding box center [151, 314] width 6 height 6
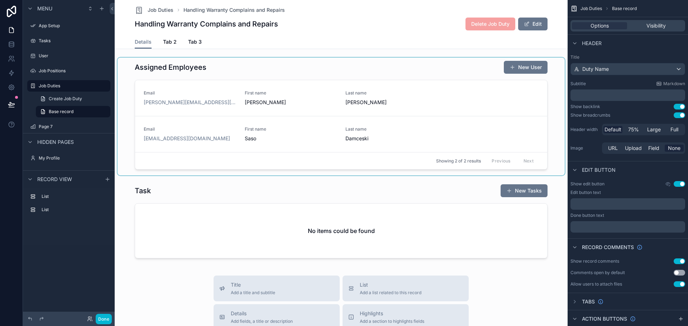
click at [311, 111] on div "scrollable content" at bounding box center [340, 117] width 447 height 118
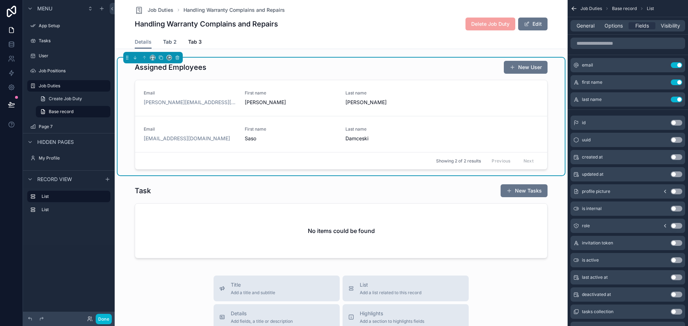
click at [165, 42] on span "Tab 2" at bounding box center [170, 41] width 14 height 7
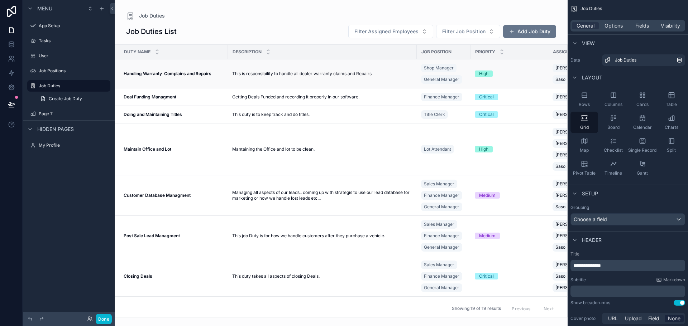
click at [265, 72] on td "This is responsibility to handle all dealer warranty claims and Repairs This is…" at bounding box center [322, 73] width 189 height 29
click at [265, 72] on span "This is responsibility to handle all dealer warranty claims and Repairs" at bounding box center [301, 74] width 139 height 6
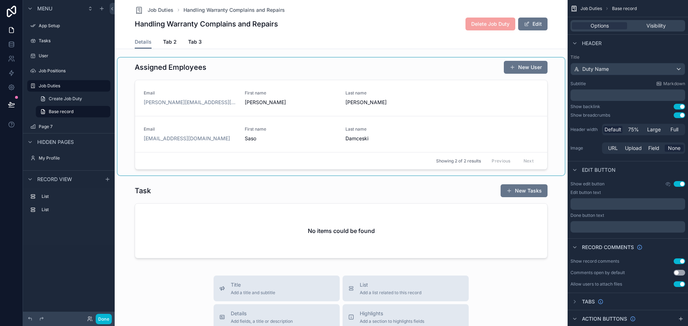
click at [241, 78] on div "scrollable content" at bounding box center [340, 117] width 447 height 118
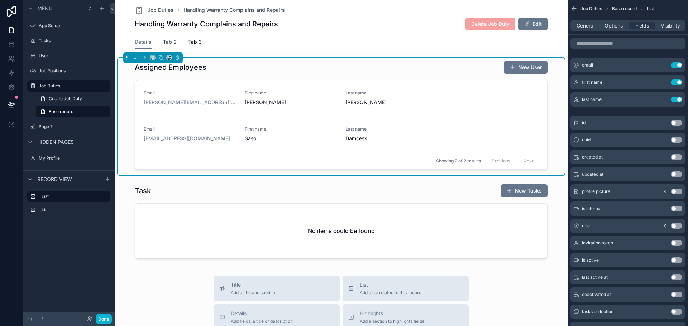
click at [168, 42] on span "Tab 2" at bounding box center [170, 41] width 14 height 7
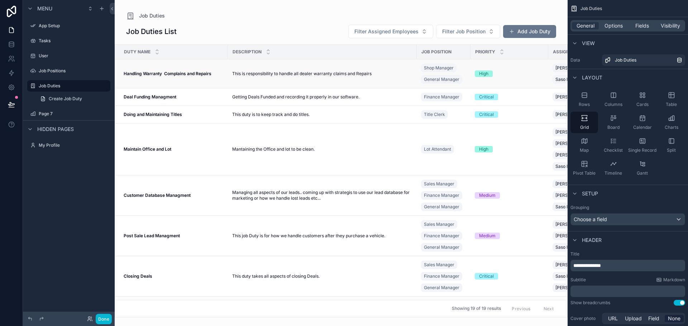
click at [261, 76] on span "This is responsibility to handle all dealer warranty claims and Repairs" at bounding box center [301, 74] width 139 height 6
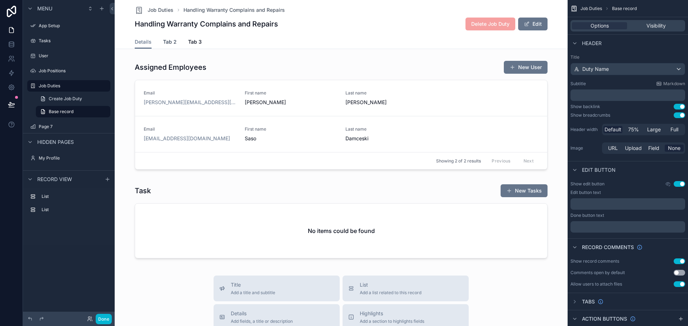
click at [168, 43] on span "Tab 2" at bounding box center [170, 41] width 14 height 7
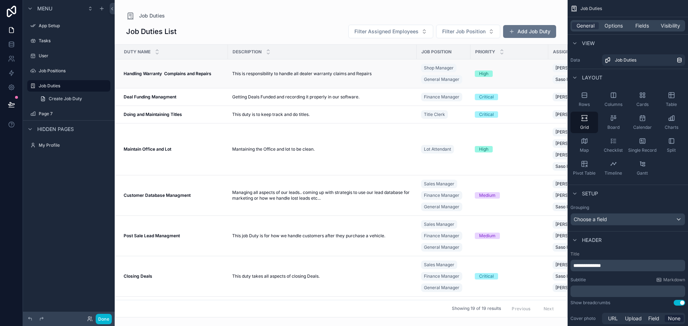
click at [283, 74] on span "This is responsibility to handle all dealer warranty claims and Repairs" at bounding box center [301, 74] width 139 height 6
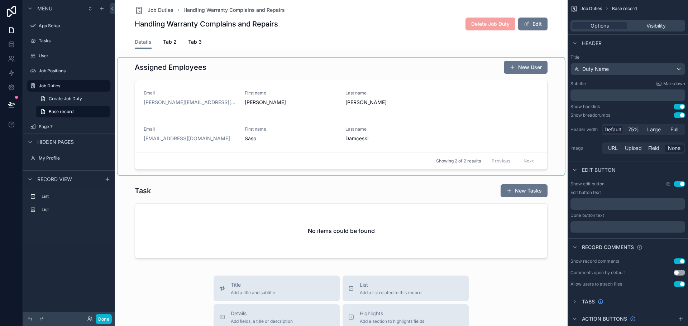
click at [173, 67] on div "scrollable content" at bounding box center [340, 117] width 447 height 118
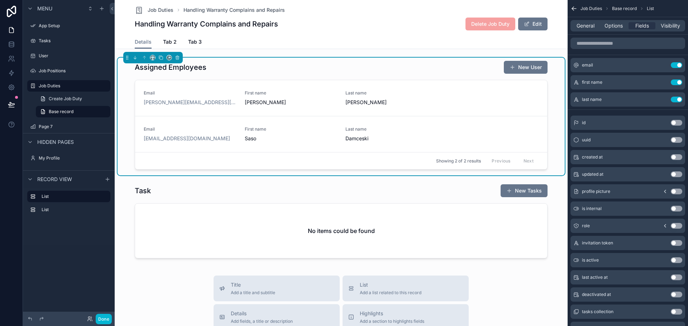
click at [281, 42] on div "Details Tab 2 Tab 3" at bounding box center [341, 42] width 413 height 14
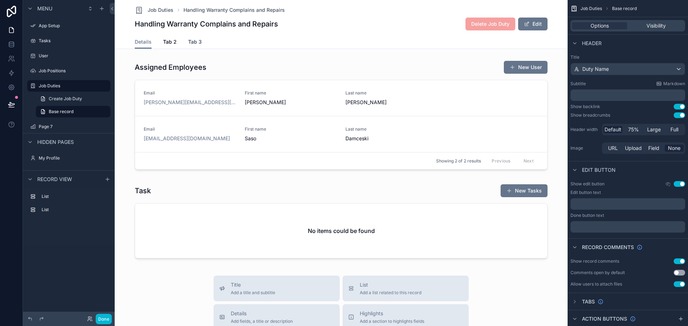
click at [193, 42] on span "Tab 3" at bounding box center [195, 41] width 14 height 7
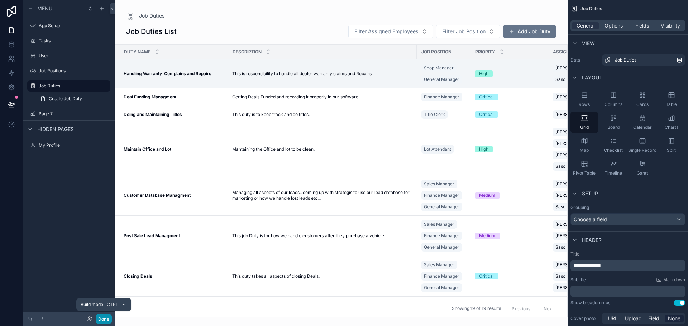
click at [108, 318] on button "Done" at bounding box center [104, 319] width 16 height 10
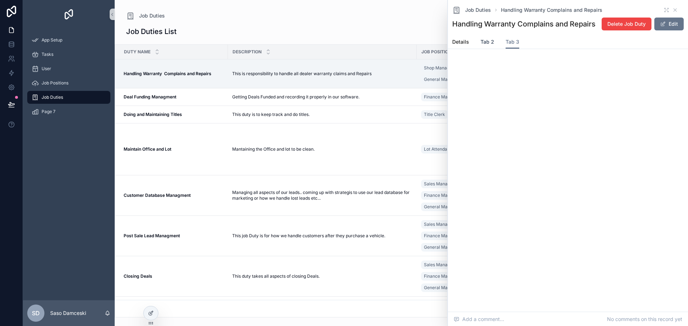
click at [482, 45] on span "Tab 2" at bounding box center [487, 41] width 14 height 7
click at [496, 81] on form "Duty Name Handling Warranty Complains and Repairs Description This is responsib…" at bounding box center [568, 102] width 222 height 82
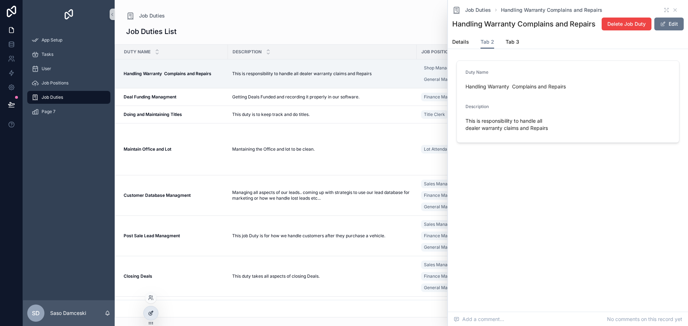
click at [150, 313] on icon at bounding box center [151, 314] width 6 height 6
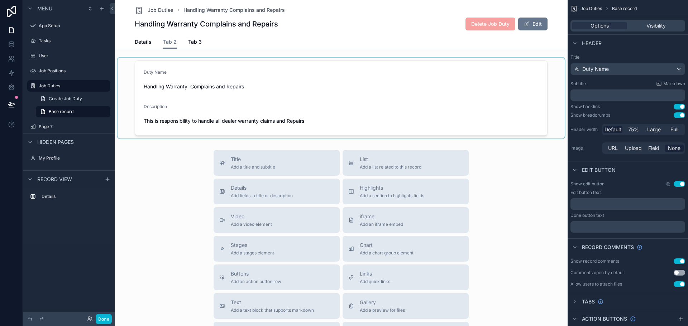
click at [202, 101] on div "scrollable content" at bounding box center [340, 98] width 447 height 81
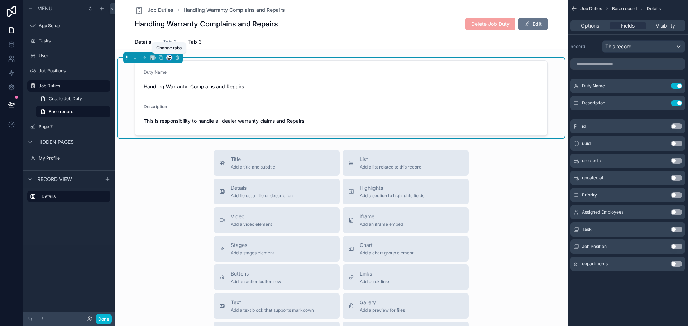
click at [168, 58] on icon "scrollable content" at bounding box center [169, 57] width 5 height 5
click at [177, 71] on div "Details" at bounding box center [184, 74] width 33 height 20
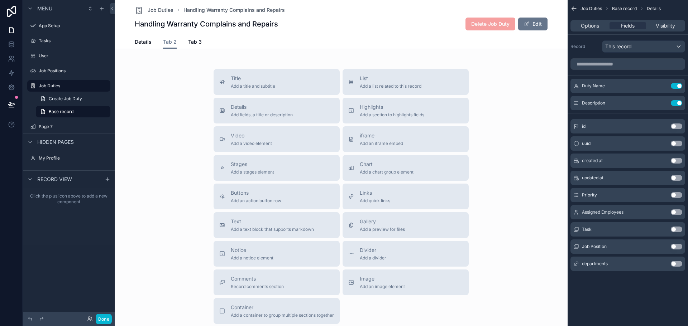
click at [230, 47] on div "Details Tab 2 Tab 3" at bounding box center [341, 42] width 413 height 14
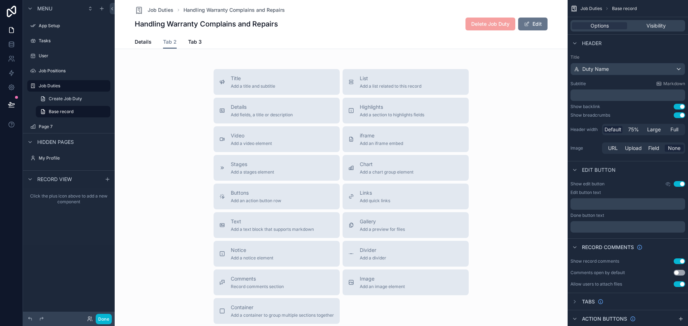
click at [249, 40] on div "Details Tab 2 Tab 3" at bounding box center [341, 42] width 413 height 14
drag, startPoint x: 205, startPoint y: 66, endPoint x: 193, endPoint y: 73, distance: 13.3
click at [205, 66] on div "Job Duties Handling Warranty Complains and Repairs Handling Warranty Complains …" at bounding box center [341, 190] width 453 height 381
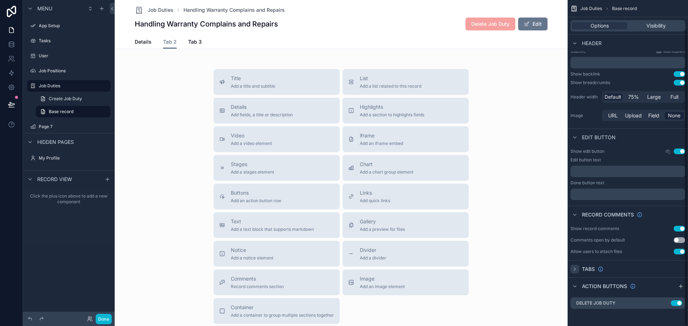
click at [576, 267] on icon "scrollable content" at bounding box center [575, 269] width 6 height 6
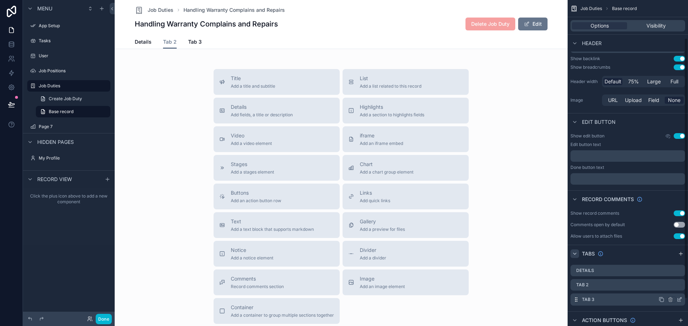
scroll to position [66, 0]
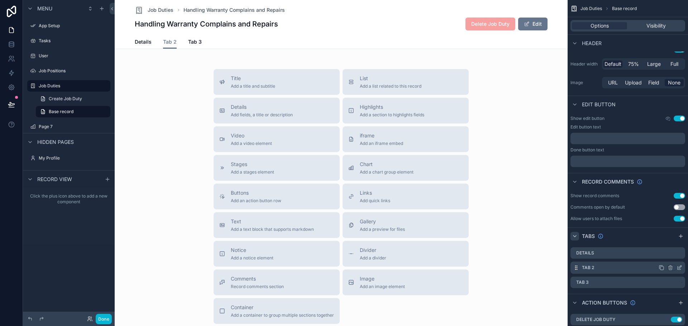
click at [679, 269] on icon "scrollable content" at bounding box center [679, 268] width 6 height 6
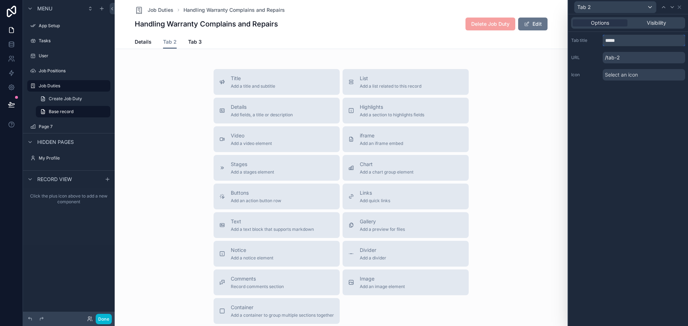
click at [621, 40] on input "*****" at bounding box center [643, 40] width 82 height 11
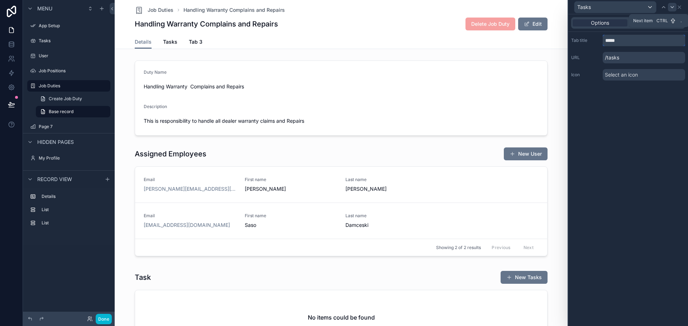
type input "*****"
click at [673, 8] on icon at bounding box center [672, 7] width 6 height 6
click at [638, 39] on input "*****" at bounding box center [643, 40] width 82 height 11
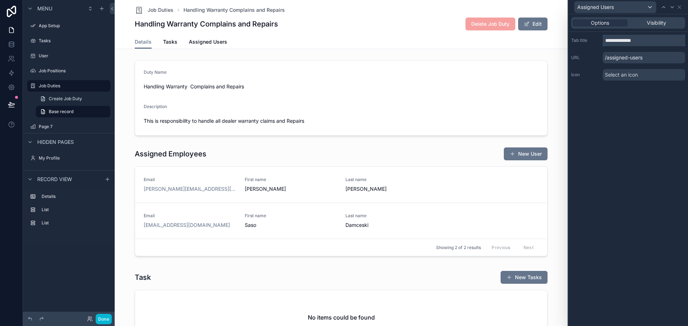
type input "**********"
click at [465, 45] on div "Details Tasks Assigned Users" at bounding box center [341, 42] width 413 height 14
click at [99, 325] on div "Done" at bounding box center [69, 319] width 92 height 14
click at [99, 322] on button "Done" at bounding box center [104, 319] width 16 height 10
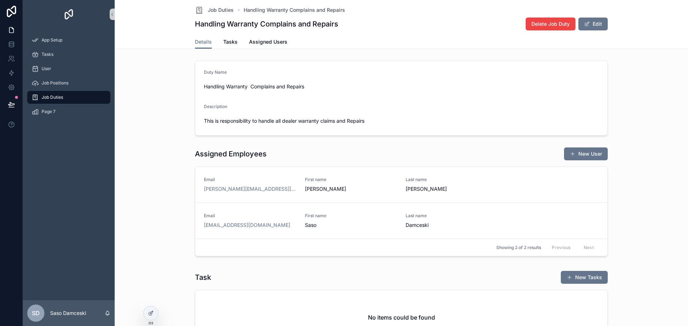
click at [58, 101] on div "Job Duties" at bounding box center [69, 97] width 75 height 11
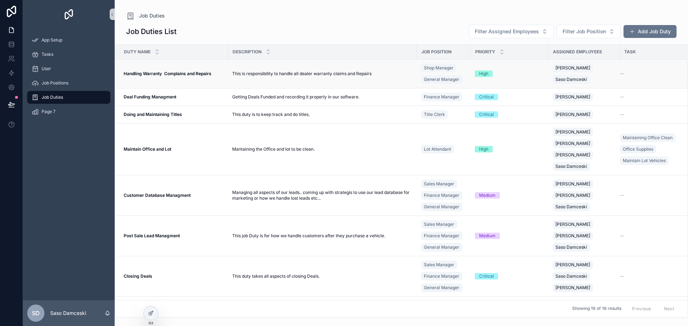
click at [337, 73] on span "This is responsibility to handle all dealer warranty claims and Repairs" at bounding box center [301, 74] width 139 height 6
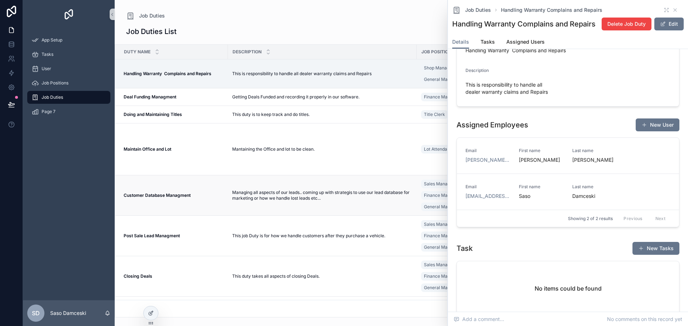
scroll to position [36, 0]
click at [154, 314] on div at bounding box center [151, 314] width 14 height 14
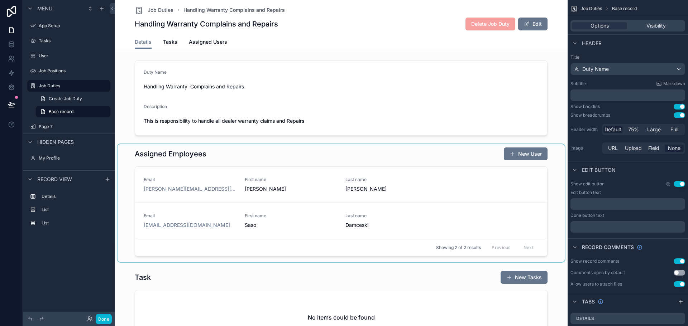
click at [267, 165] on div "scrollable content" at bounding box center [340, 203] width 447 height 118
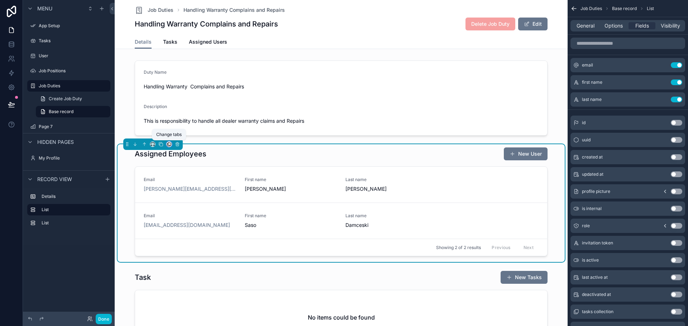
click at [168, 144] on icon "scrollable content" at bounding box center [169, 144] width 5 height 5
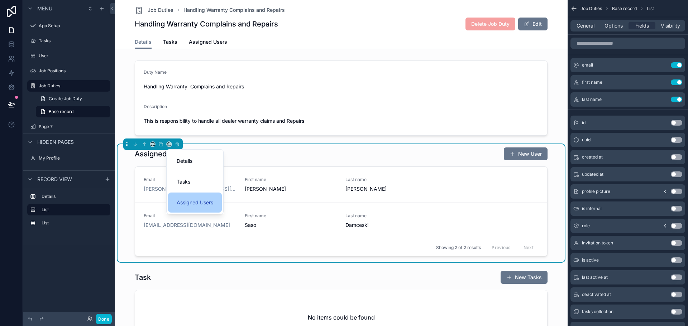
click at [182, 201] on span "Assigned Users" at bounding box center [195, 202] width 37 height 9
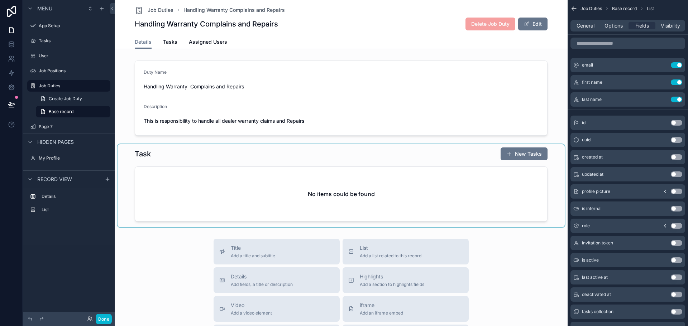
click at [201, 181] on div "scrollable content" at bounding box center [340, 185] width 447 height 83
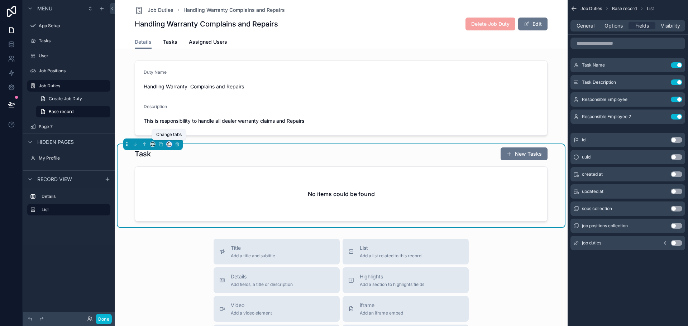
click at [168, 145] on icon "scrollable content" at bounding box center [169, 144] width 5 height 5
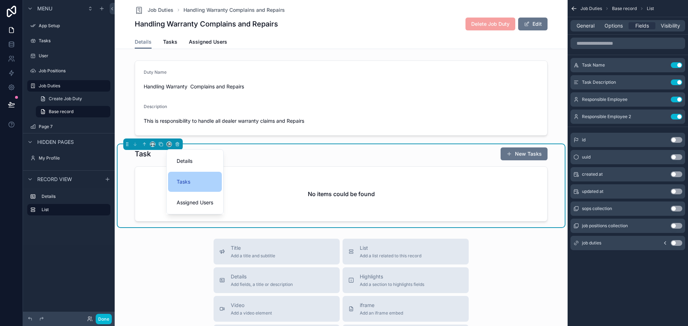
click at [187, 179] on span "Tasks" at bounding box center [184, 182] width 14 height 9
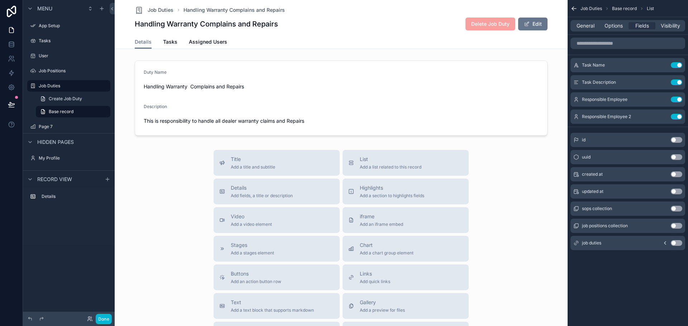
click at [289, 40] on div "Details Tasks Assigned Users" at bounding box center [341, 42] width 413 height 14
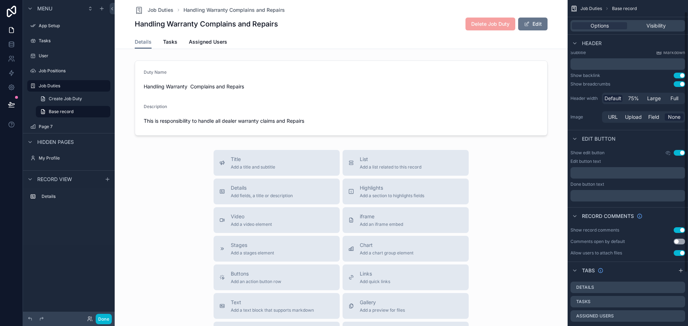
scroll to position [81, 0]
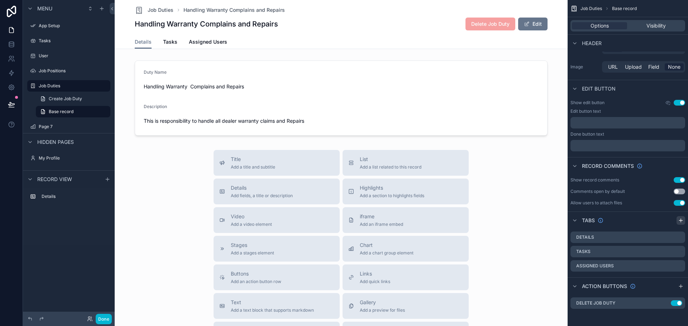
click at [679, 221] on icon "scrollable content" at bounding box center [680, 221] width 3 height 0
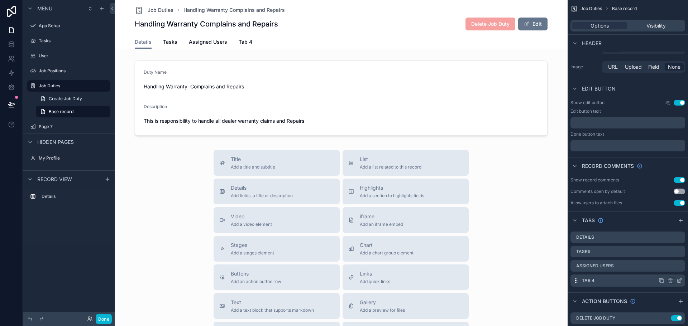
click at [679, 280] on icon "scrollable content" at bounding box center [679, 281] width 6 height 6
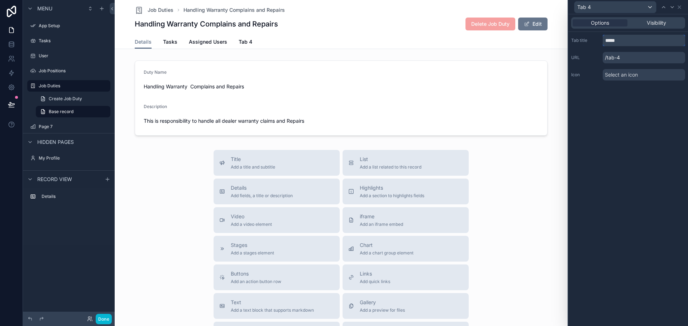
click at [626, 42] on input "*****" at bounding box center [643, 40] width 82 height 11
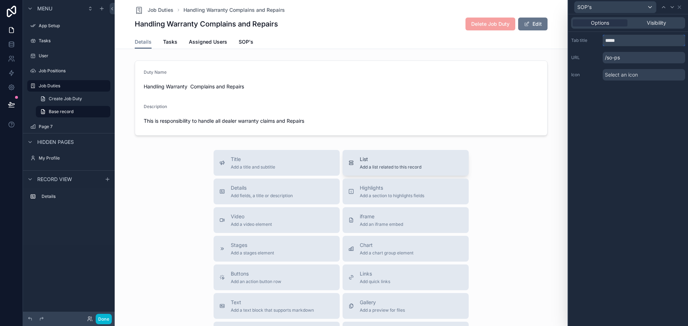
type input "*****"
click at [387, 160] on span "List" at bounding box center [391, 159] width 62 height 7
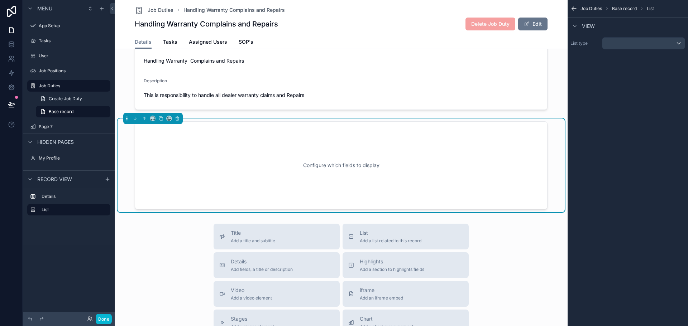
scroll to position [28, 0]
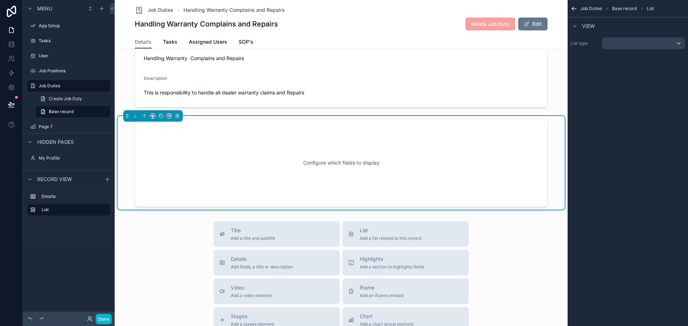
click at [476, 150] on div "Configure which fields to display" at bounding box center [340, 163] width 389 height 64
click at [639, 42] on div "scrollable content" at bounding box center [643, 43] width 82 height 11
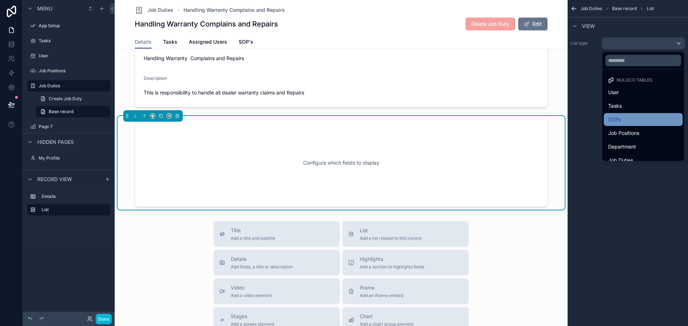
click at [638, 114] on ul "Noloco tables User Tasks SOPs Job Positions Department Job Duties" at bounding box center [643, 115] width 82 height 92
click at [638, 115] on div "SOPs" at bounding box center [643, 119] width 79 height 13
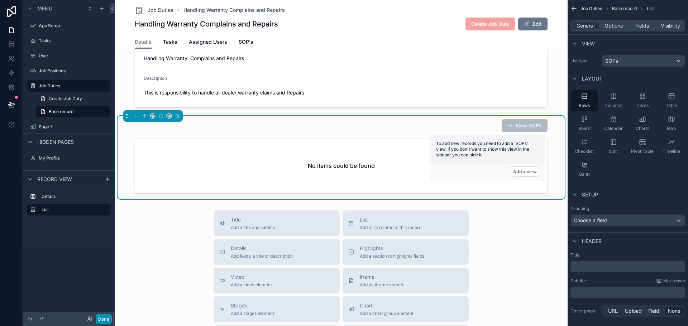
click at [106, 319] on button "Done" at bounding box center [104, 319] width 16 height 10
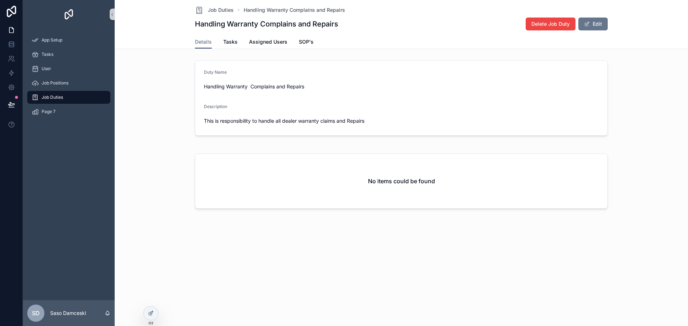
scroll to position [0, 0]
click at [63, 96] on span "Job Duties" at bounding box center [52, 98] width 21 height 6
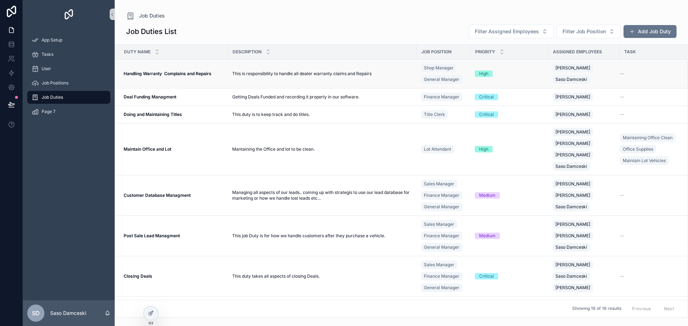
click at [341, 74] on span "This is responsibility to handle all dealer warranty claims and Repairs" at bounding box center [301, 74] width 139 height 6
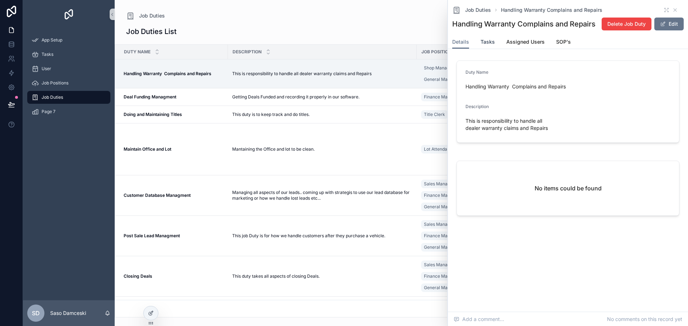
click at [492, 45] on span "Tasks" at bounding box center [487, 41] width 14 height 7
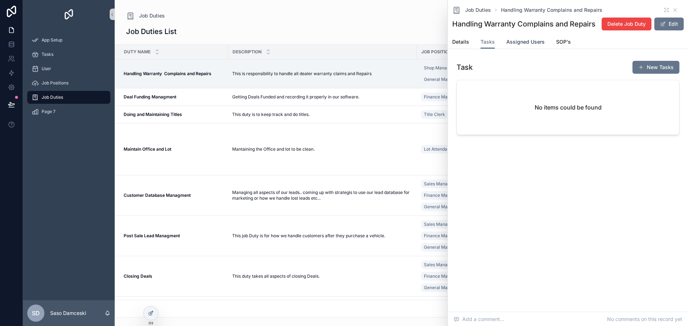
click at [513, 45] on span "Assigned Users" at bounding box center [525, 41] width 38 height 7
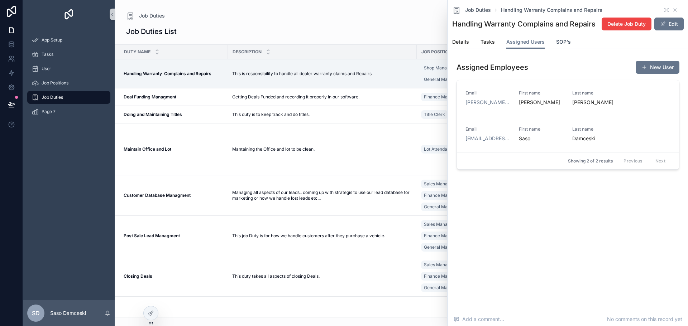
click at [562, 45] on span "SOP's" at bounding box center [563, 41] width 15 height 7
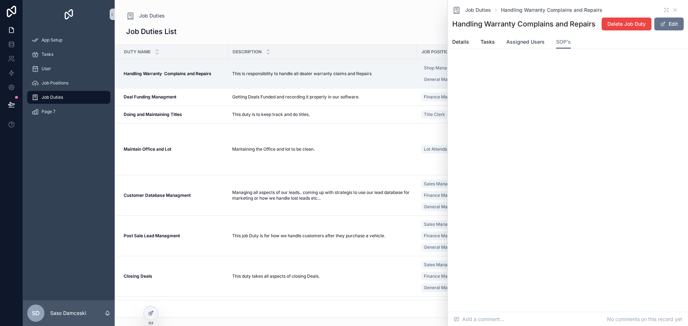
click at [523, 45] on span "Assigned Users" at bounding box center [525, 41] width 38 height 7
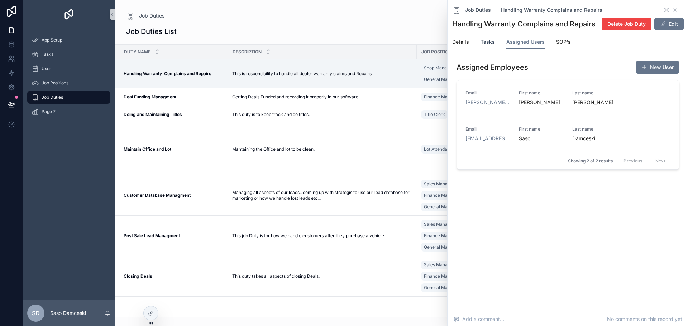
click at [485, 45] on span "Tasks" at bounding box center [487, 41] width 14 height 7
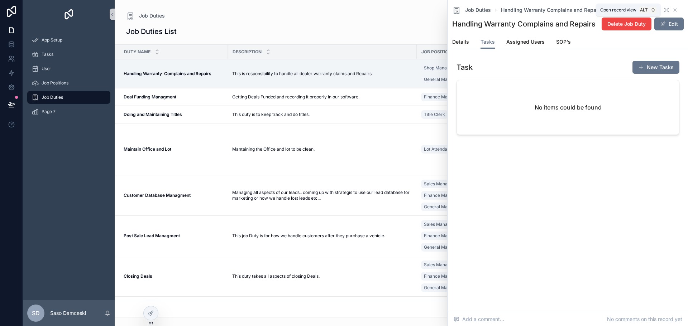
click at [666, 10] on icon "scrollable content" at bounding box center [666, 10] width 6 height 6
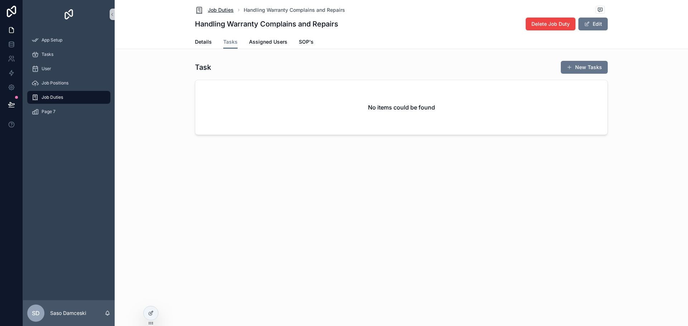
click at [222, 13] on span "Job Duties" at bounding box center [221, 9] width 26 height 7
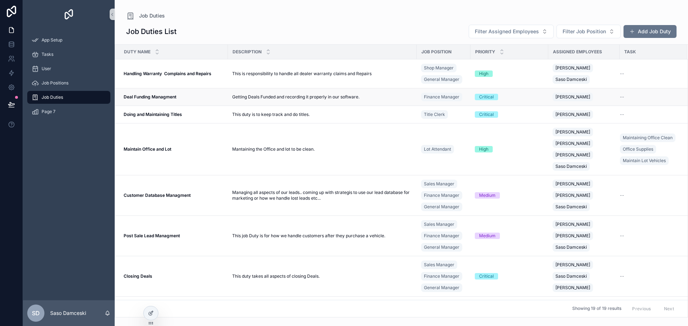
click at [278, 98] on span "Getting Deals Funded and recording it properly in our software." at bounding box center [295, 97] width 127 height 6
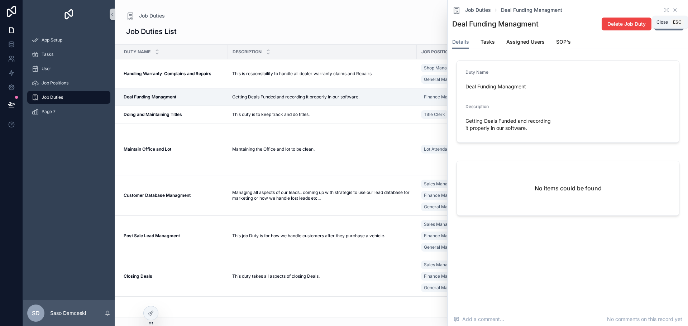
click at [676, 11] on icon "scrollable content" at bounding box center [674, 10] width 3 height 3
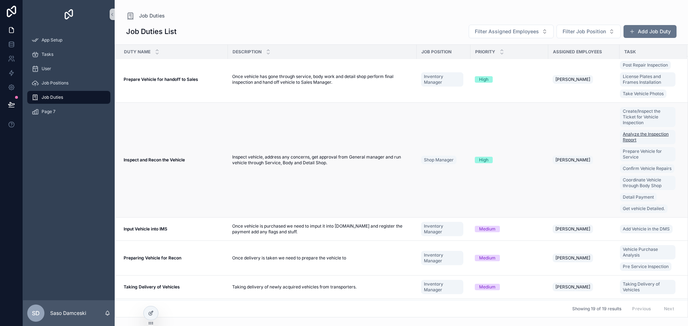
scroll to position [551, 0]
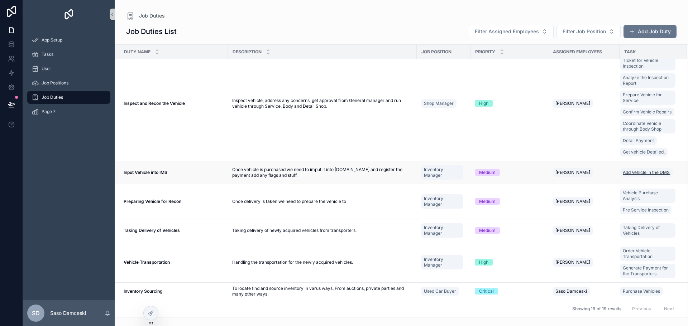
click at [630, 170] on span "Add Vehicle in the DMS" at bounding box center [646, 173] width 47 height 6
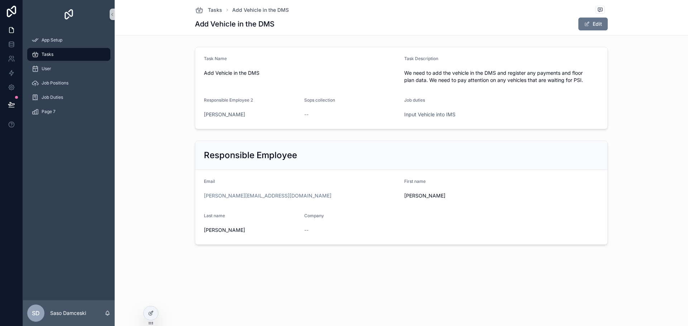
click at [53, 55] on span "Tasks" at bounding box center [48, 55] width 12 height 6
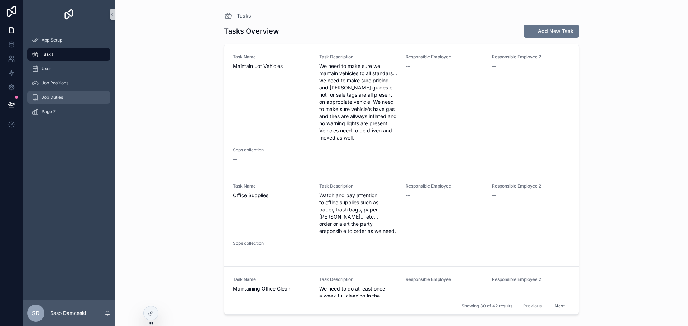
click at [48, 96] on span "Job Duties" at bounding box center [52, 98] width 21 height 6
